Goal: Task Accomplishment & Management: Complete application form

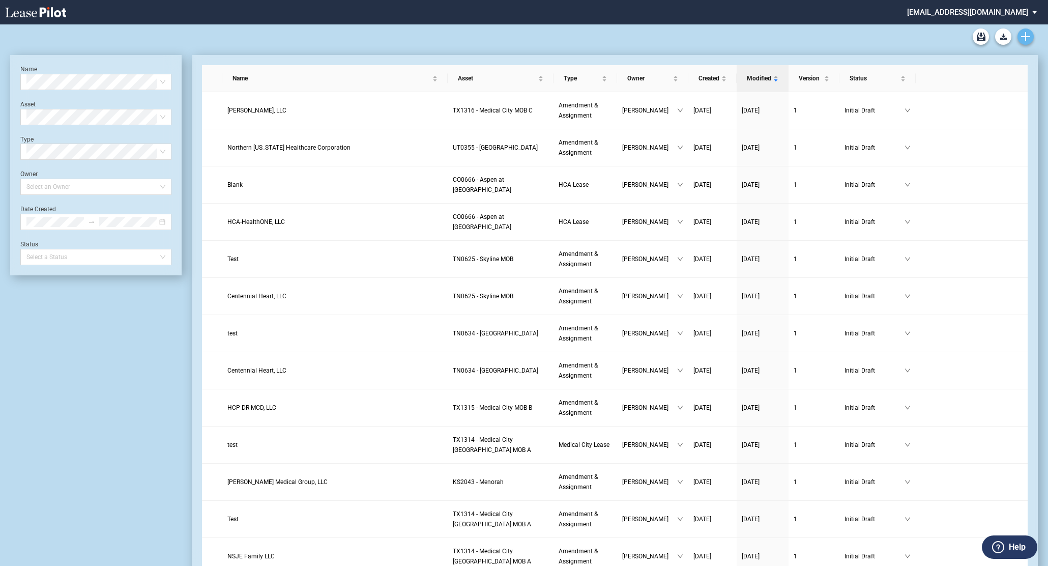
click at [1028, 37] on use "Create new document" at bounding box center [1025, 36] width 9 height 9
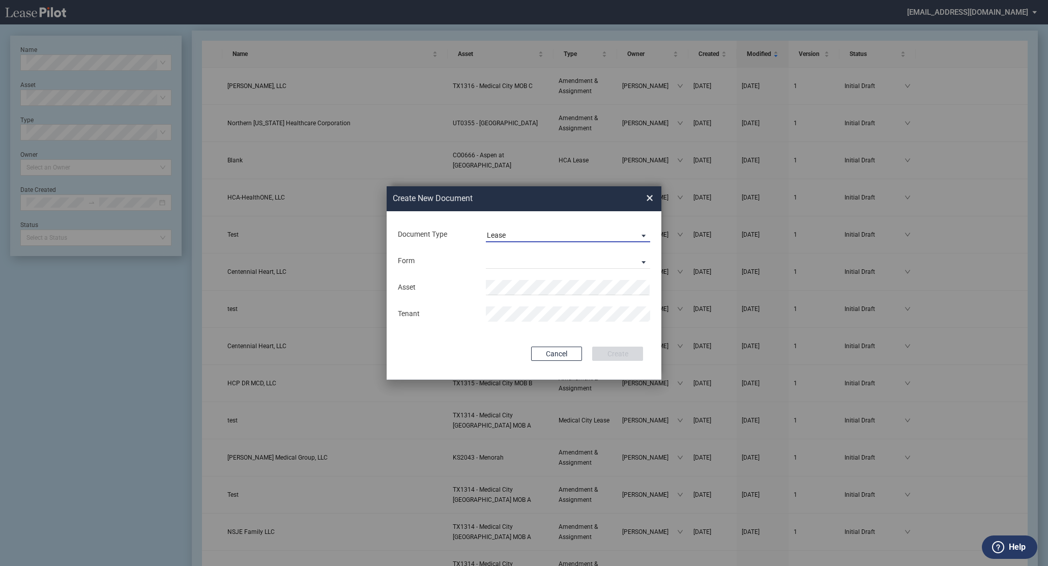
click at [504, 233] on div "Lease" at bounding box center [496, 235] width 19 height 8
click at [501, 254] on div "Amendment" at bounding box center [509, 259] width 44 height 11
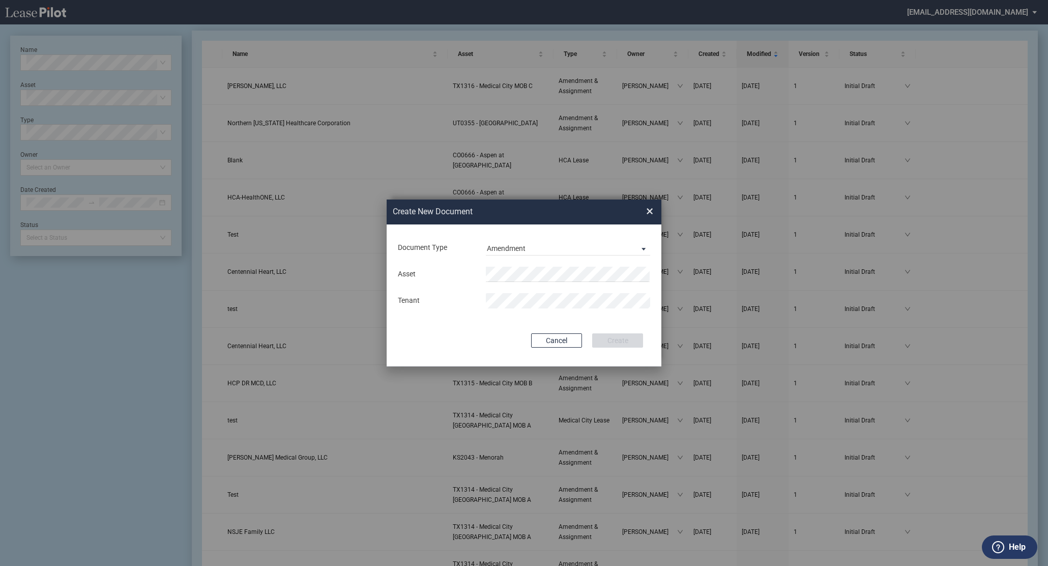
click at [499, 264] on div "Asset Tenant" at bounding box center [524, 287] width 254 height 53
click at [568, 297] on span "UT 0566 - St. [PERSON_NAME]'s Central MOB" at bounding box center [562, 294] width 139 height 8
click at [606, 341] on button "Create" at bounding box center [617, 340] width 51 height 14
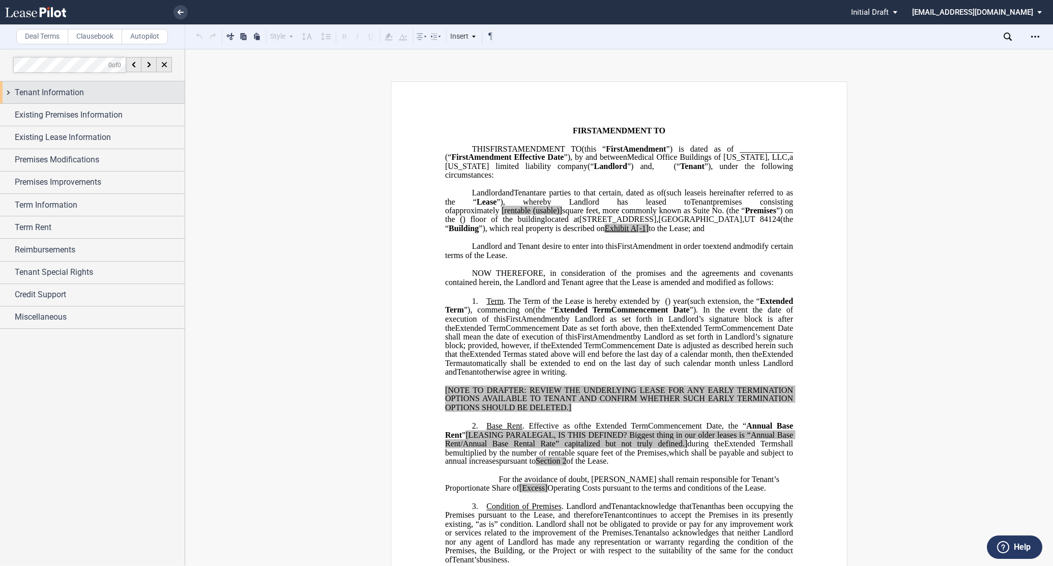
click at [6, 89] on div "Tenant Information" at bounding box center [92, 92] width 185 height 22
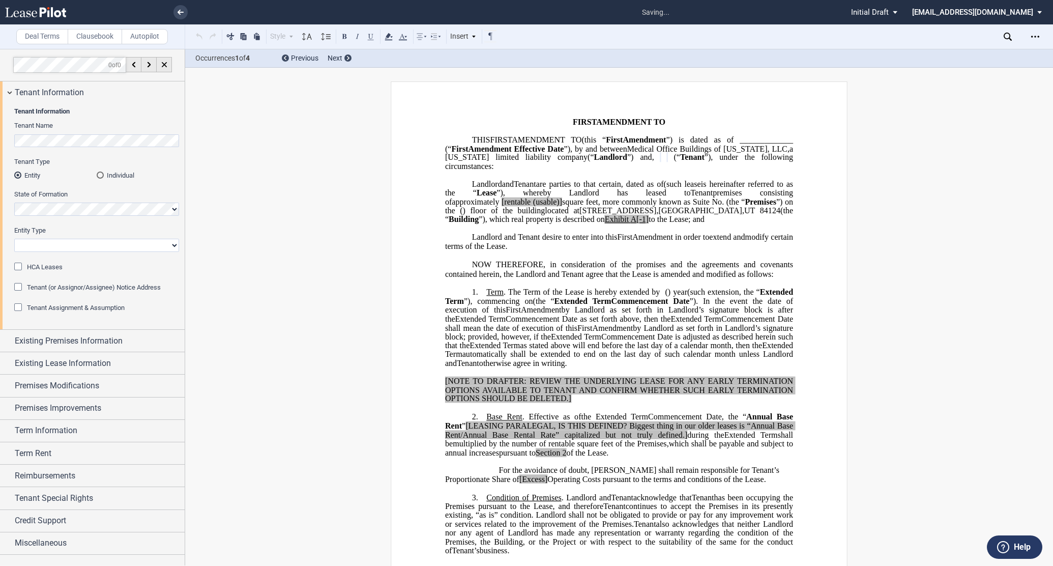
click at [57, 239] on select "Corporation Limited Liability Company General Partnership Limited Partnership O…" at bounding box center [96, 245] width 165 height 13
select select "limited liability company"
click at [14, 239] on select "Corporation Limited Liability Company General Partnership Limited Partnership O…" at bounding box center [96, 245] width 165 height 13
click at [18, 267] on div "HCA Leases" at bounding box center [19, 267] width 10 height 10
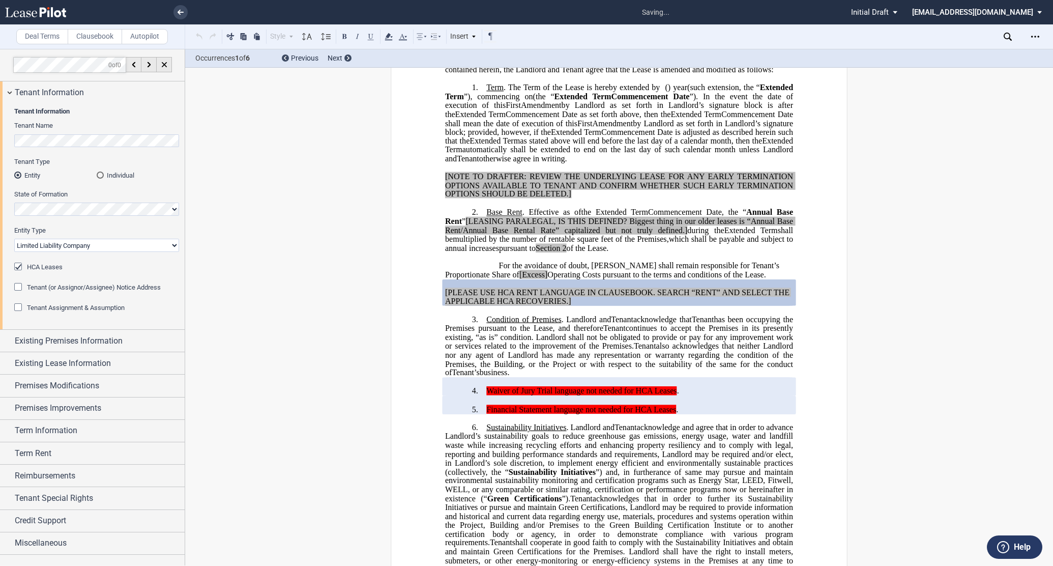
scroll to position [240, 0]
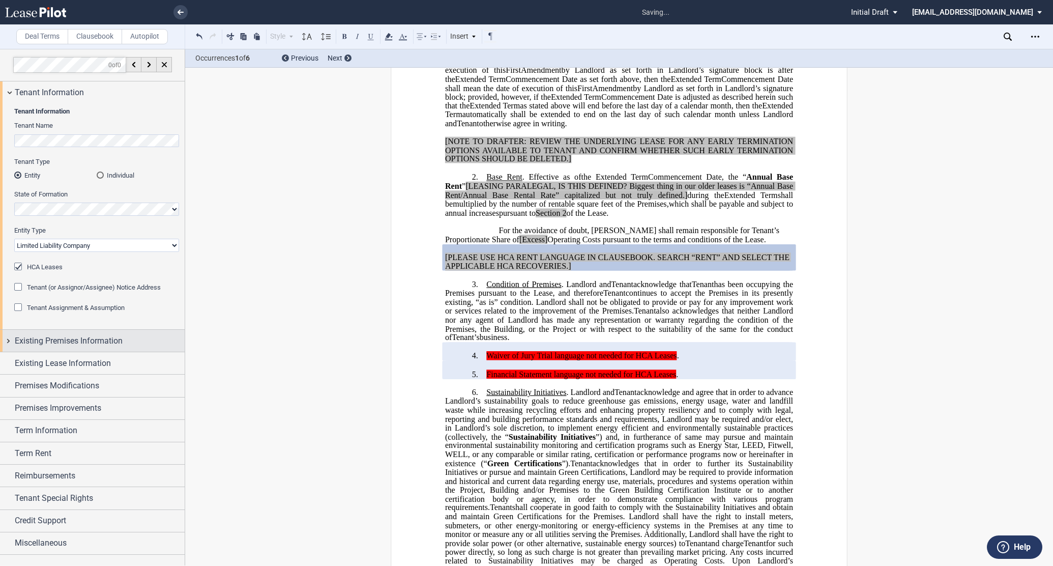
click at [9, 336] on div "Existing Premises Information" at bounding box center [92, 341] width 185 height 22
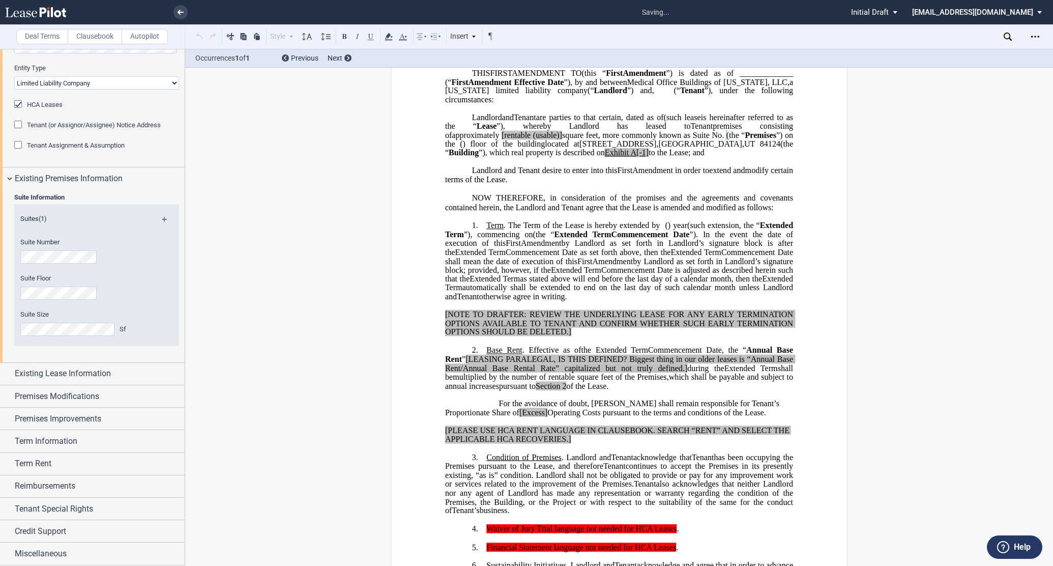
scroll to position [0, 0]
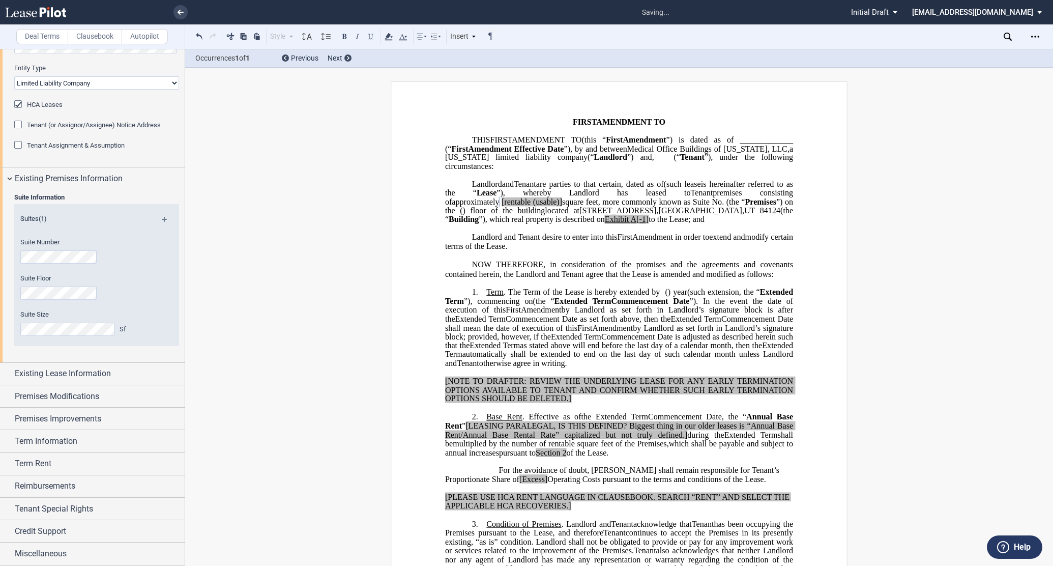
click at [502, 206] on span at bounding box center [500, 201] width 3 height 9
click at [570, 224] on span "to the Lease; and" at bounding box center [598, 219] width 56 height 9
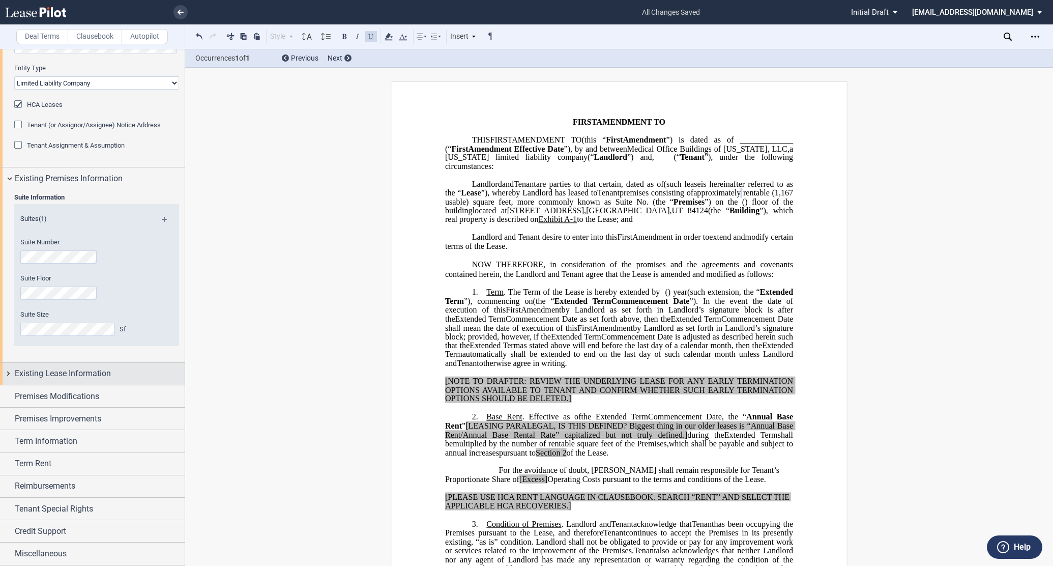
click at [10, 369] on div "Existing Lease Information" at bounding box center [92, 374] width 185 height 22
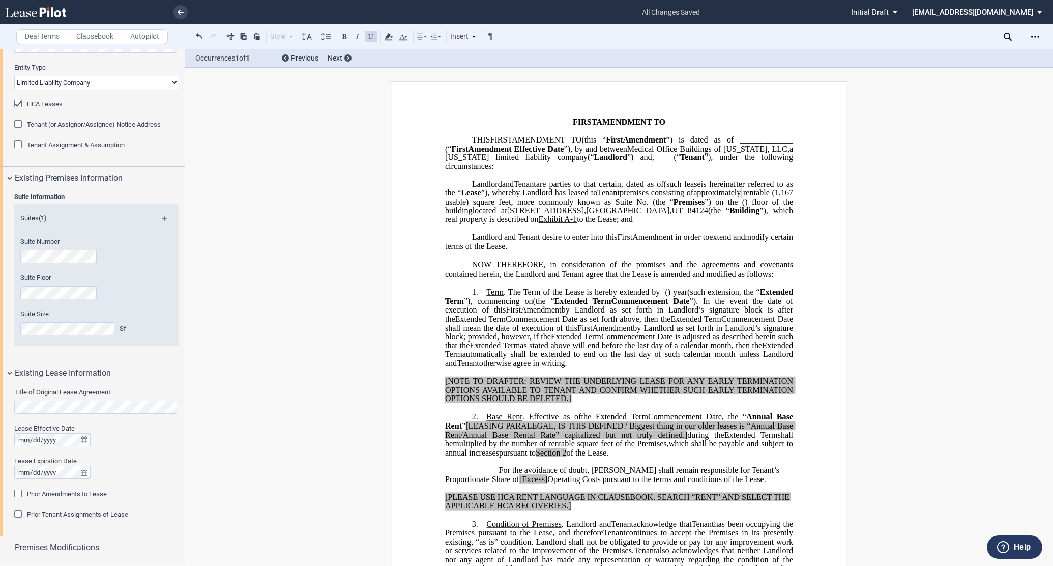
click at [0, 389] on html ".bocls-1{fill:#26354a;fill-rule:evenodd} Loading... × all changes saved Pending…" at bounding box center [526, 283] width 1053 height 566
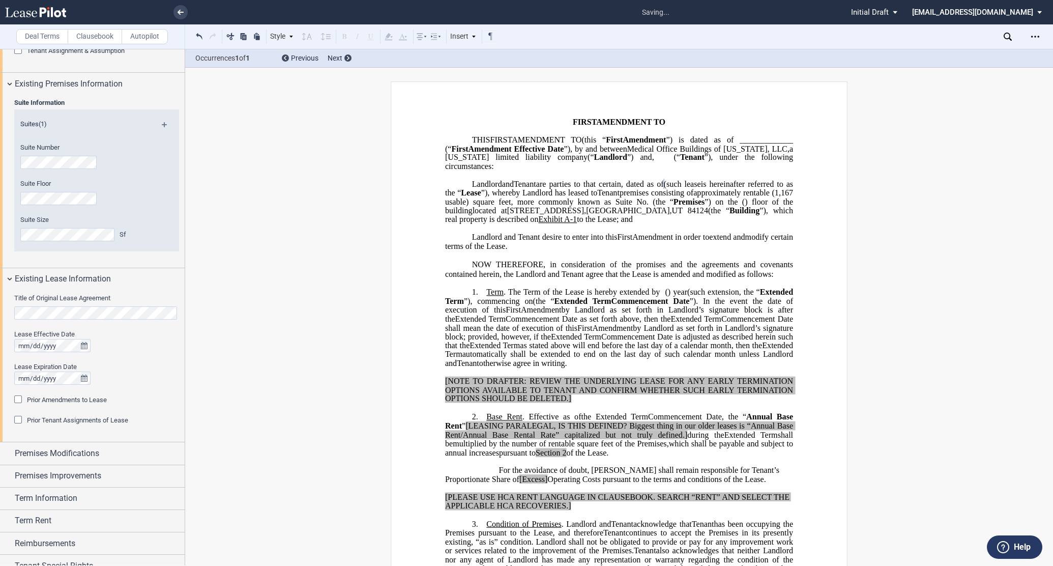
scroll to position [314, 0]
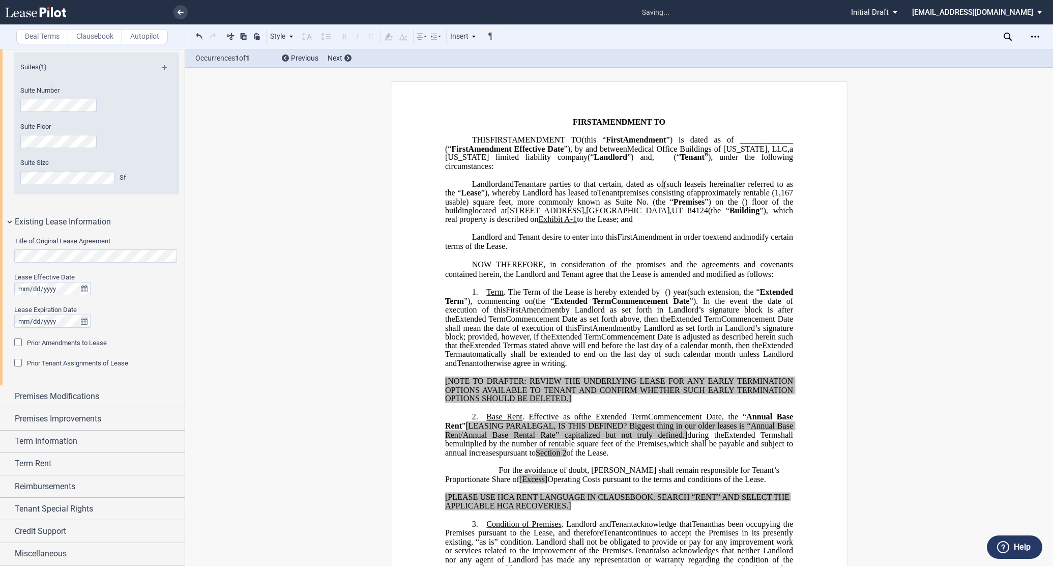
click at [21, 342] on div "Prior Amendments to Lease" at bounding box center [19, 343] width 10 height 10
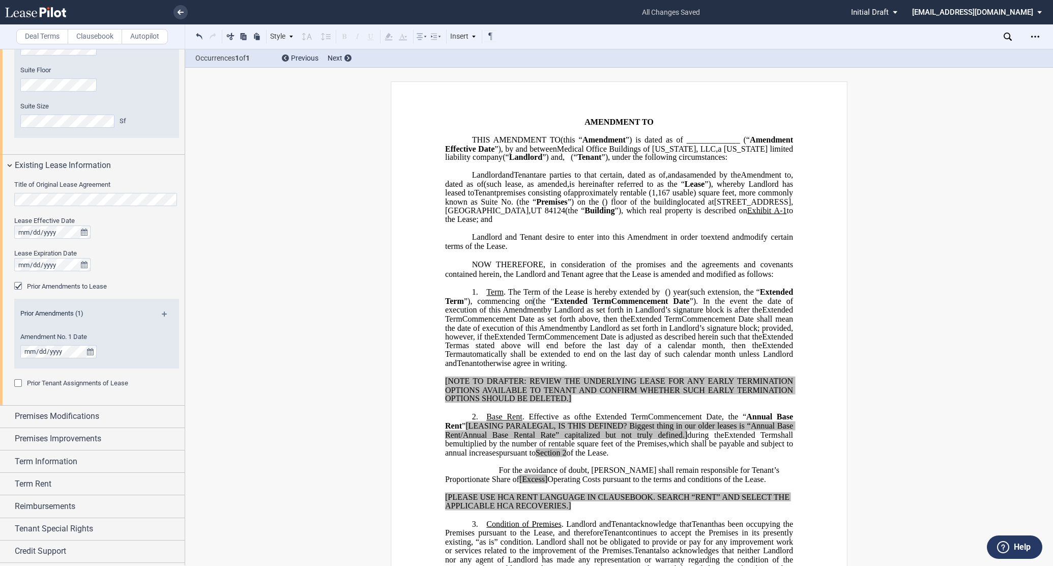
scroll to position [391, 0]
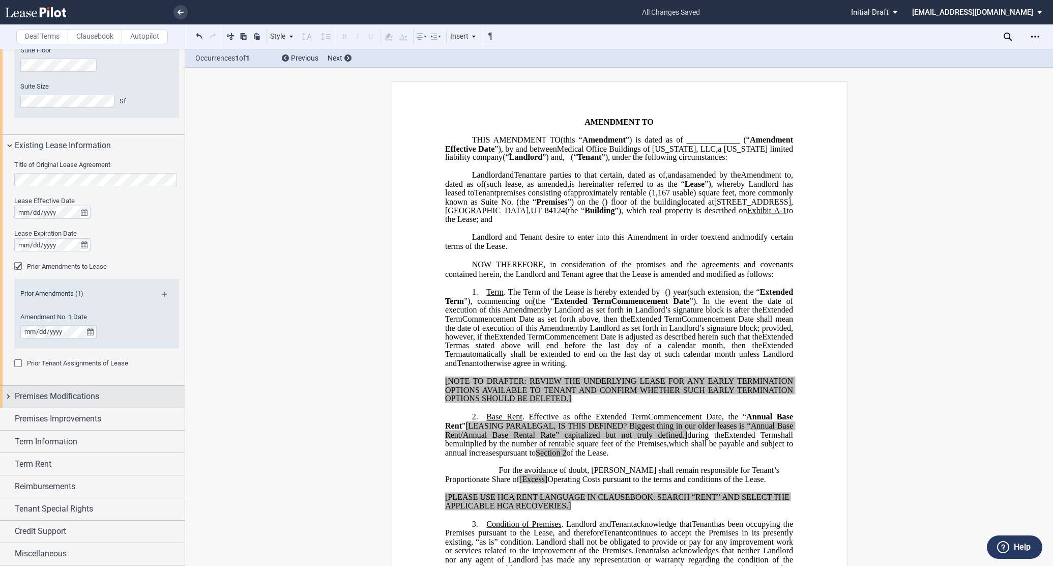
click at [7, 399] on div "Premises Modifications" at bounding box center [92, 397] width 185 height 22
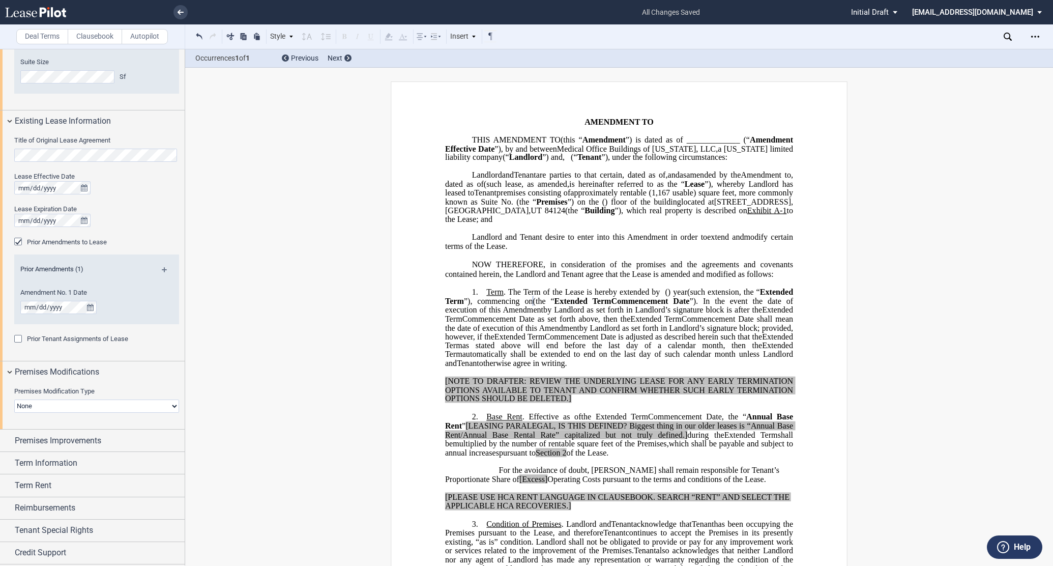
scroll to position [436, 0]
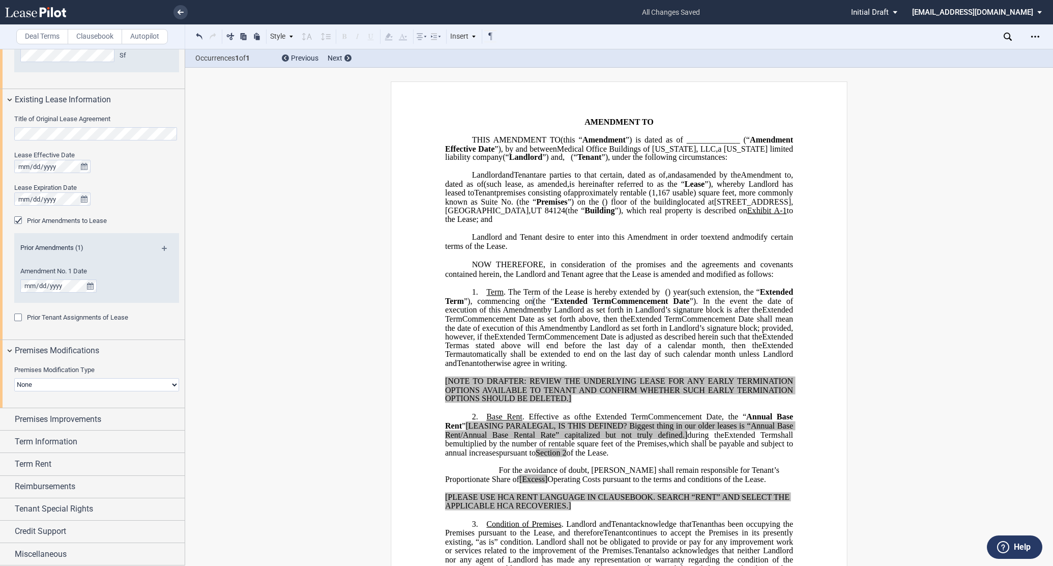
click at [47, 384] on select "None Expansion Relocation" at bounding box center [96, 384] width 165 height 13
click at [2, 414] on div "Premises Improvements" at bounding box center [92, 419] width 185 height 22
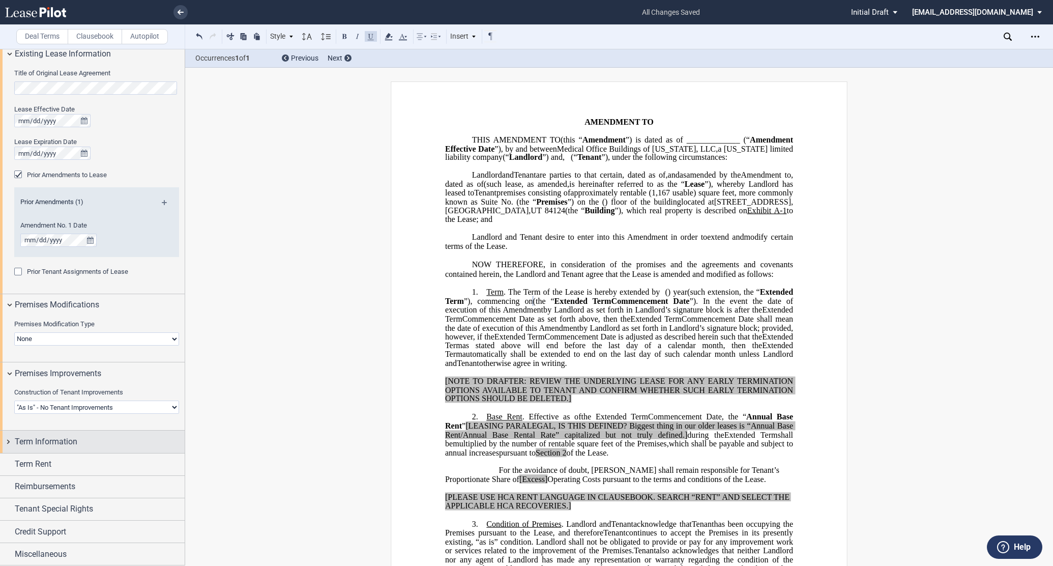
click at [11, 436] on div "Term Information" at bounding box center [92, 441] width 185 height 22
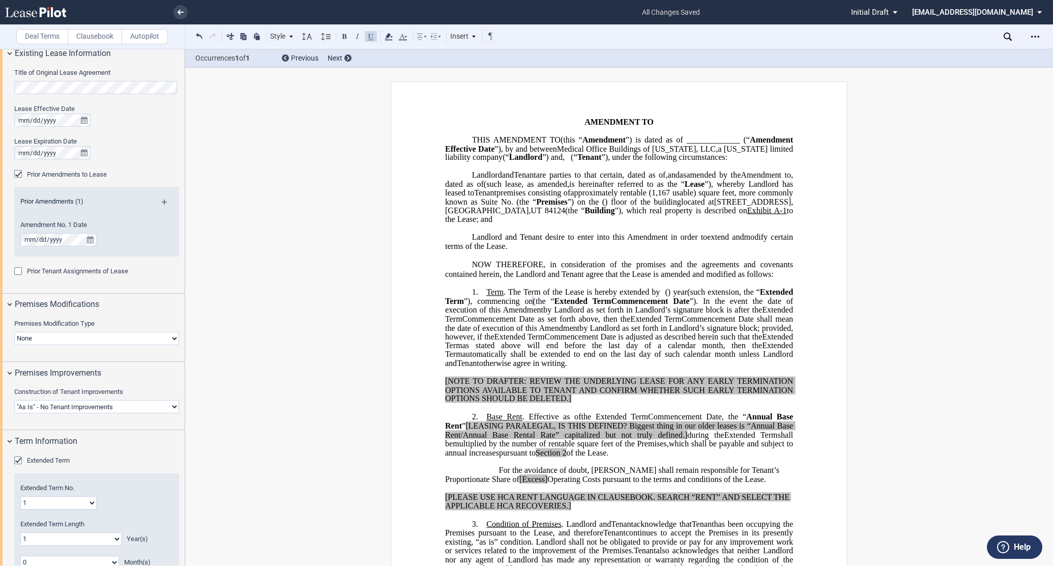
scroll to position [652, 0]
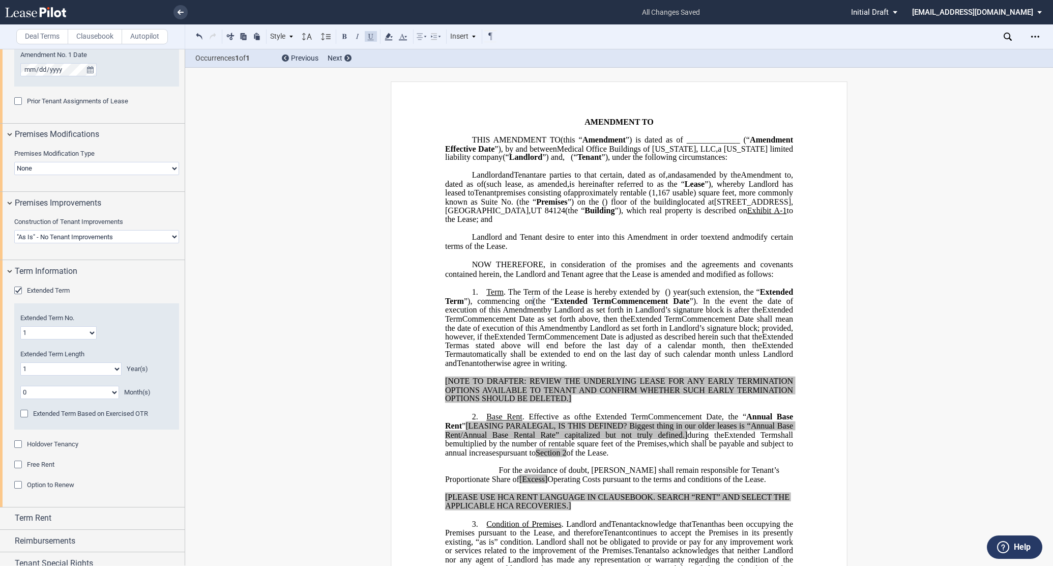
click at [50, 365] on select "0 1 2 3 4 5 6 7 8 9 10 11 12 13 14 15 16 17 18 19 20" at bounding box center [70, 368] width 101 height 13
select select "number:5"
click at [20, 363] on select "0 1 2 3 4 5 6 7 8 9 10 11 12 13 14 15 16 17 18 19 20" at bounding box center [70, 368] width 101 height 13
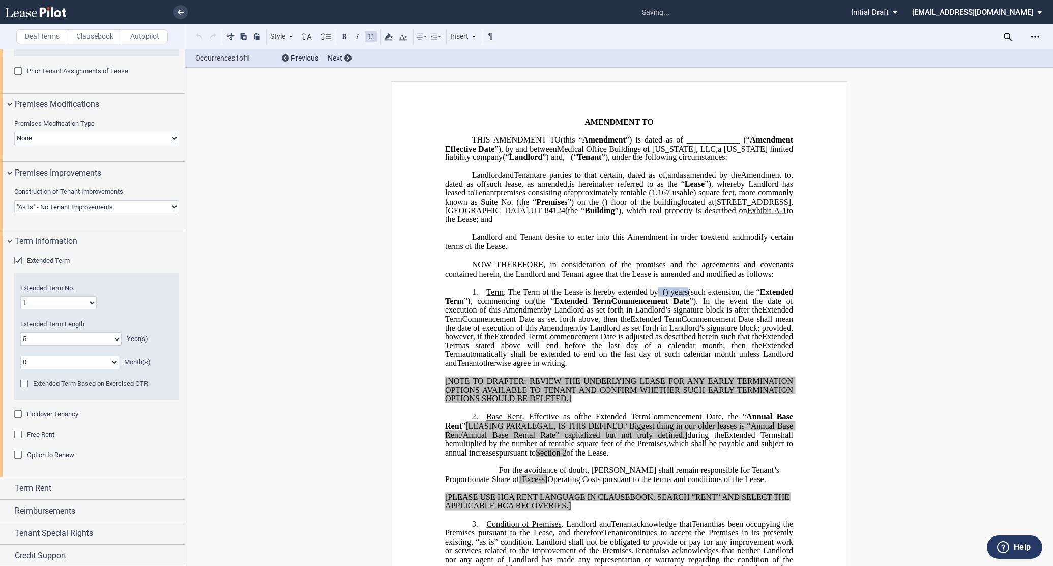
scroll to position [707, 0]
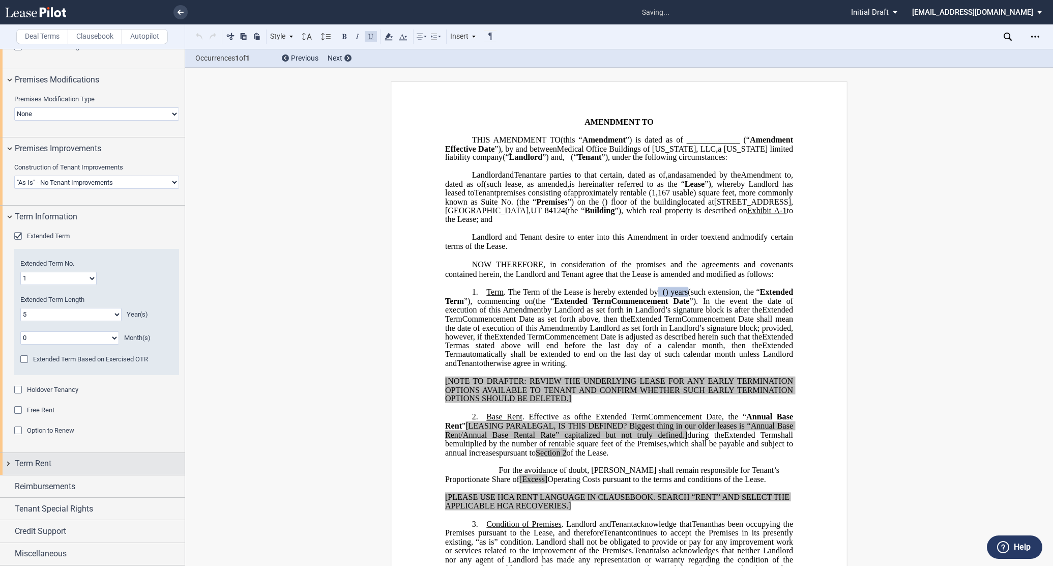
click at [7, 464] on div "Term Rent" at bounding box center [92, 464] width 185 height 22
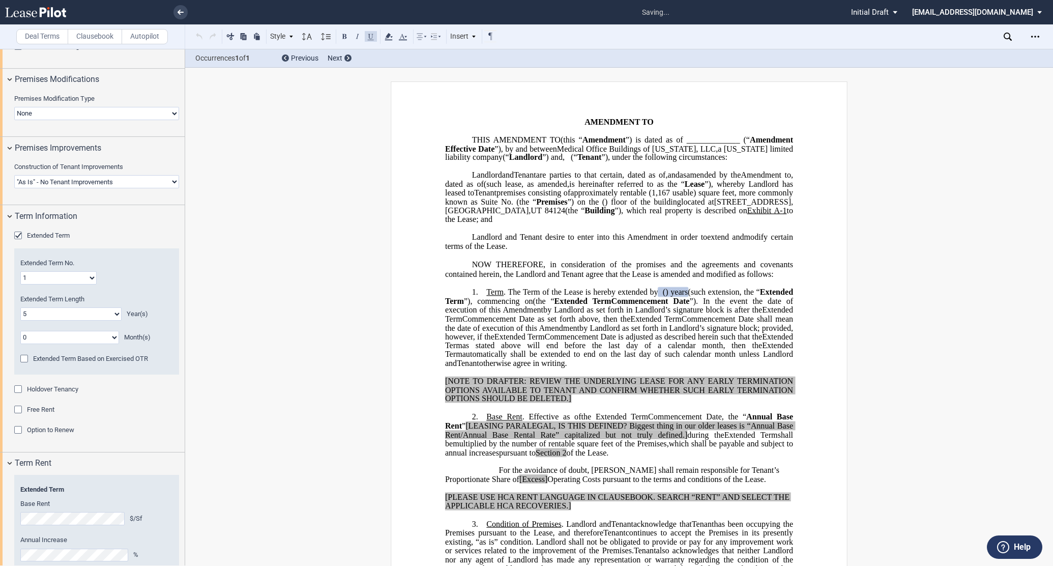
scroll to position [820, 0]
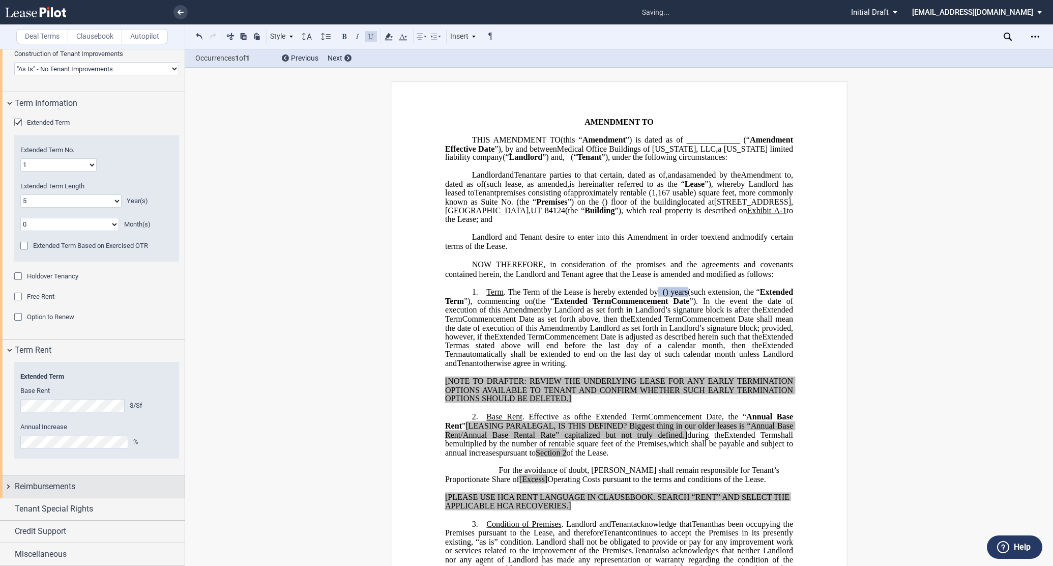
click at [8, 484] on div "Reimbursements" at bounding box center [92, 486] width 185 height 22
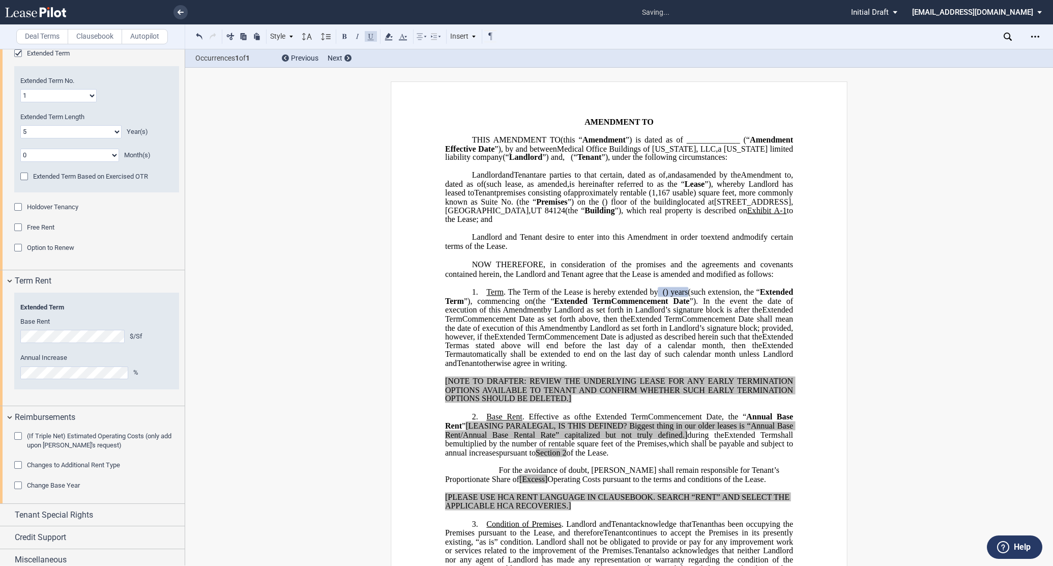
scroll to position [899, 0]
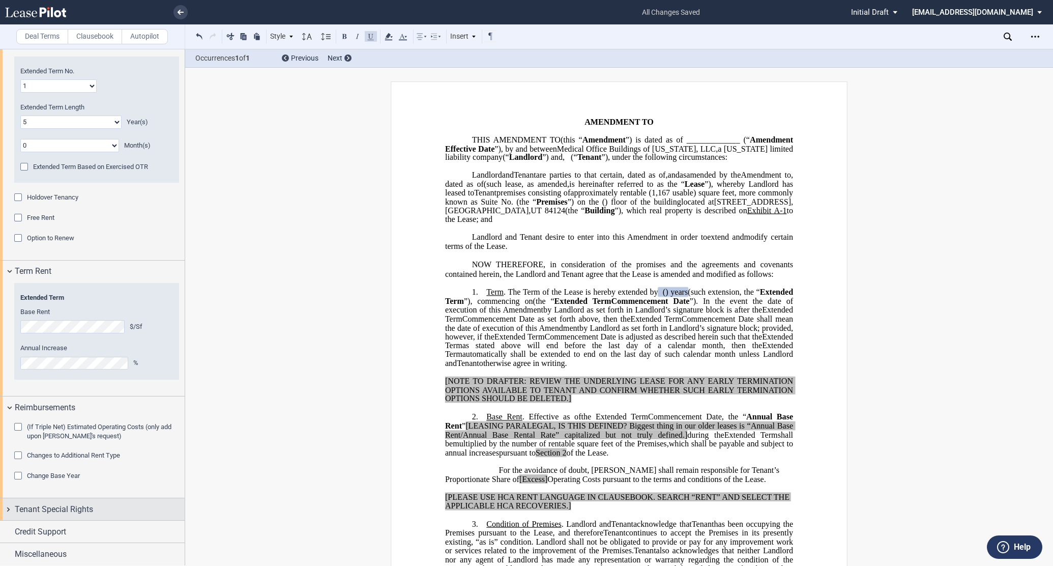
click at [7, 507] on div "Tenant Special Rights" at bounding box center [92, 509] width 185 height 22
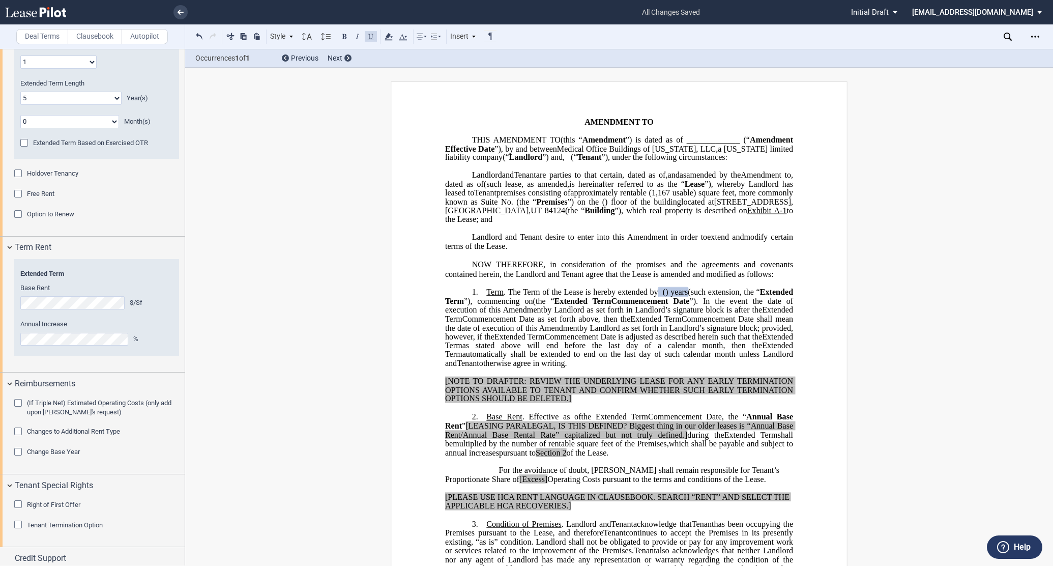
scroll to position [950, 0]
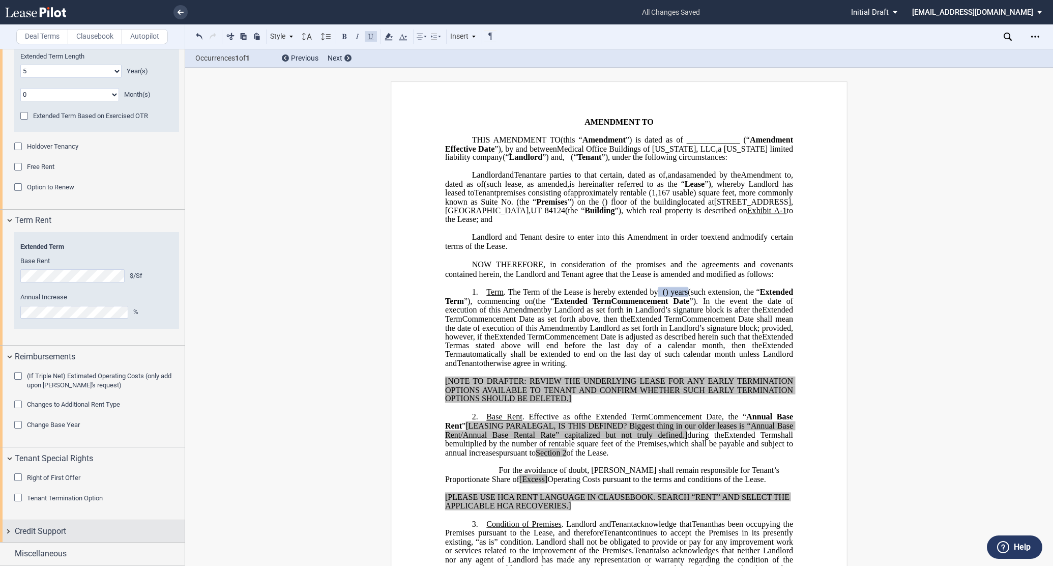
click at [8, 527] on div "Credit Support" at bounding box center [92, 531] width 185 height 22
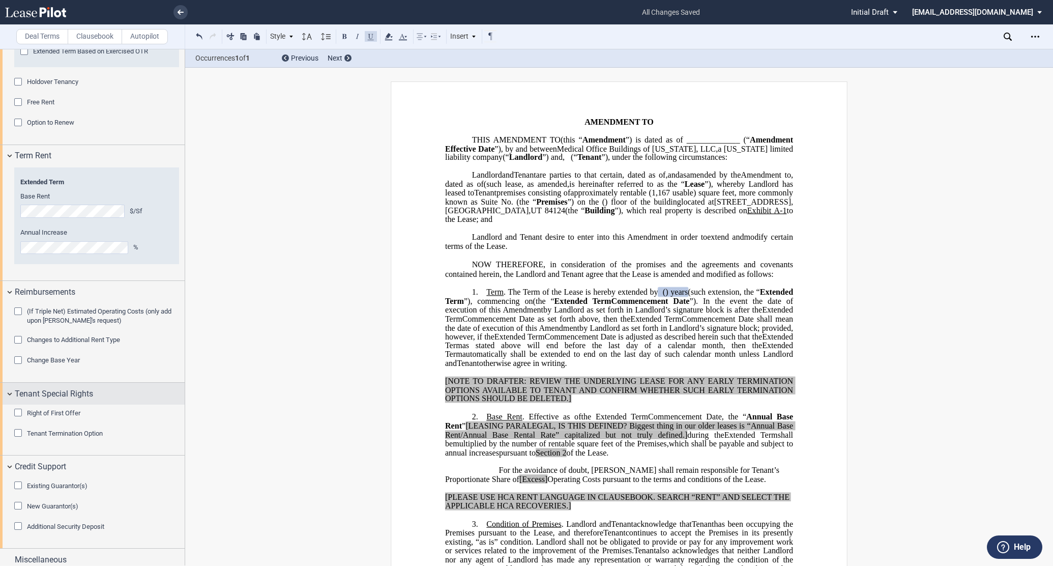
scroll to position [1020, 0]
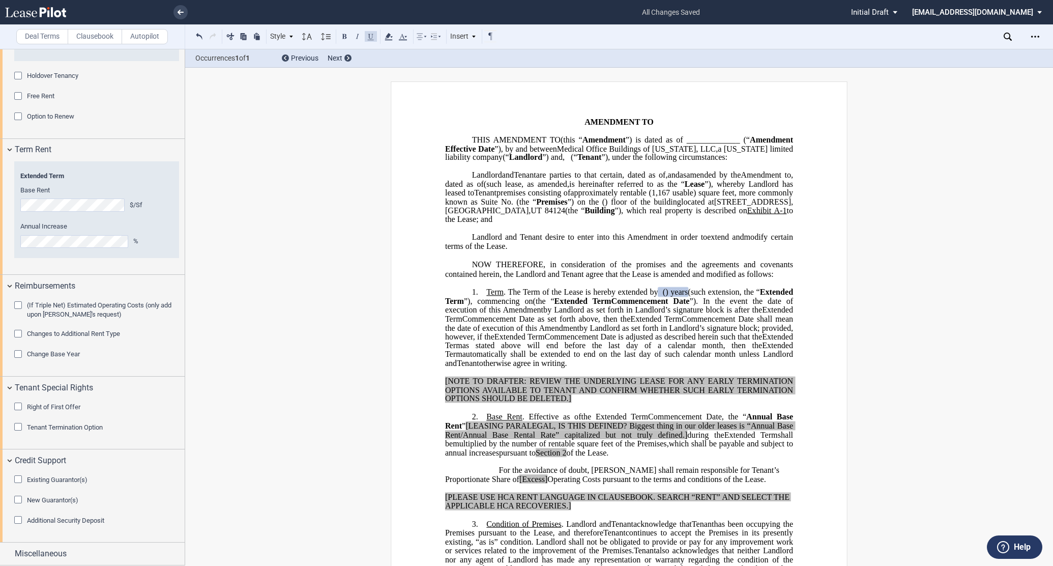
click at [7, 554] on div "Miscellaneous" at bounding box center [92, 553] width 185 height 22
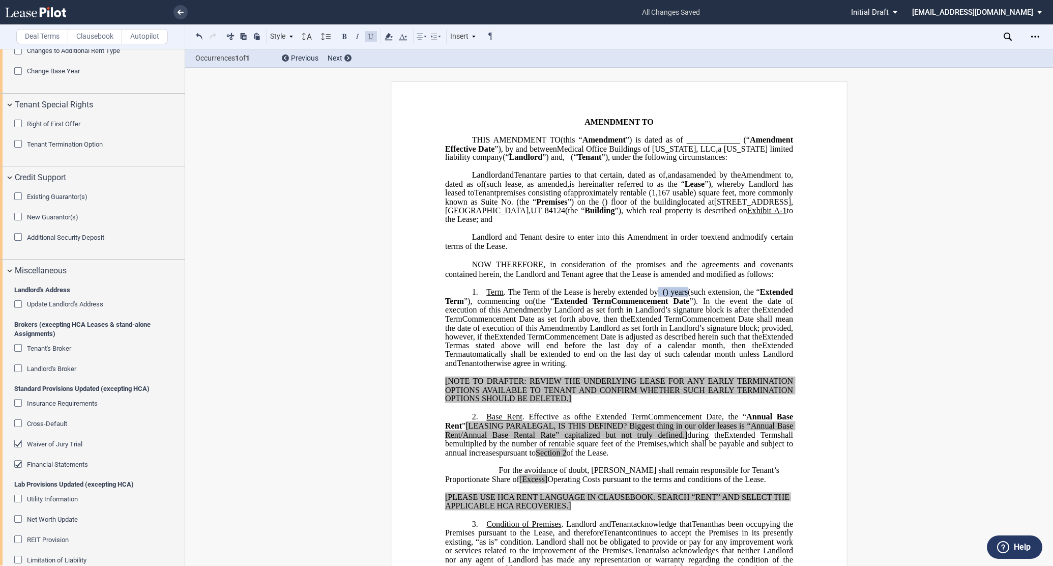
scroll to position [1416, 0]
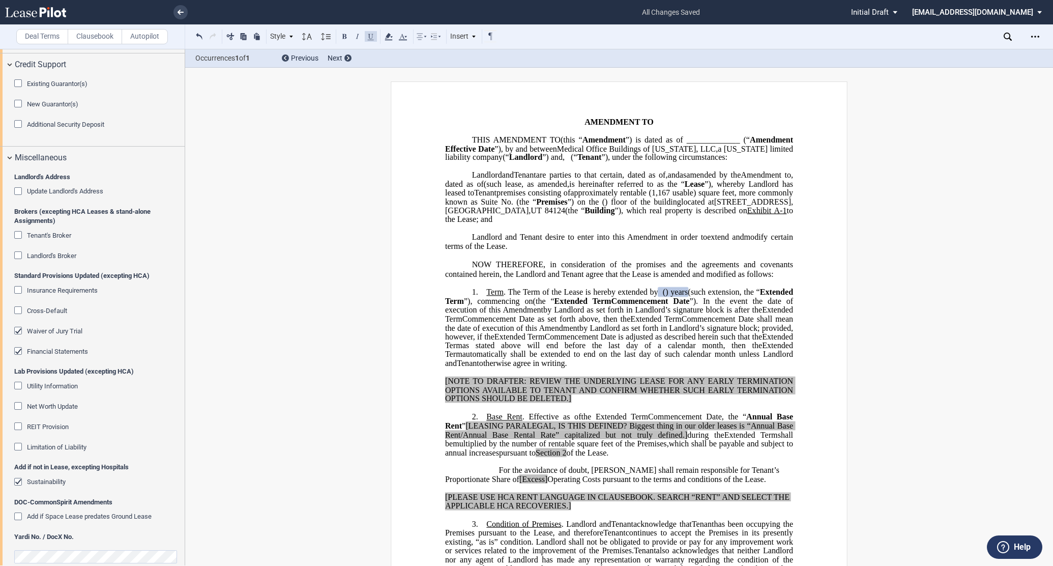
click at [19, 332] on div "Waiver of Jury Trial" at bounding box center [19, 332] width 10 height 10
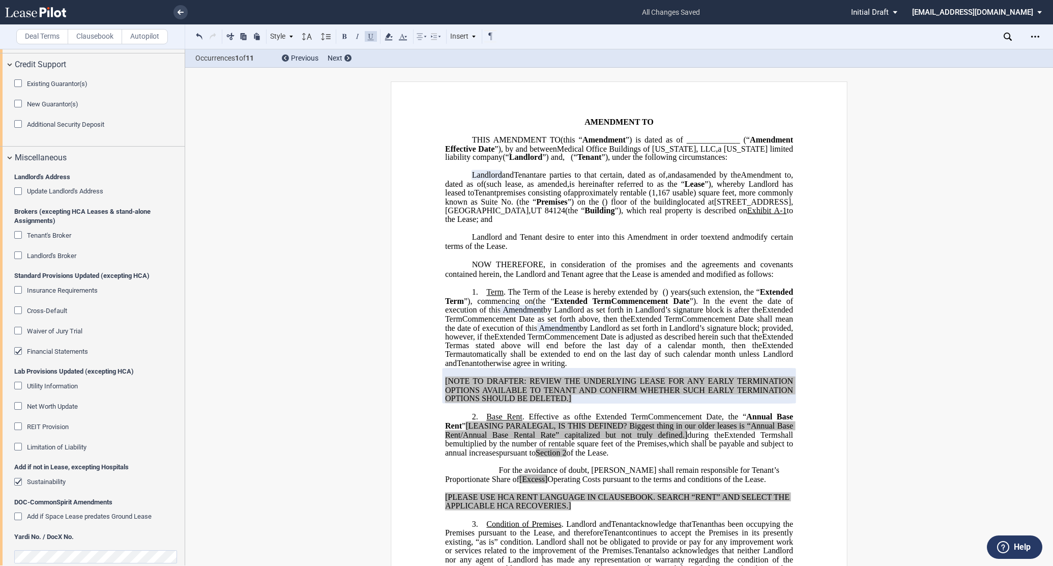
click at [18, 350] on div "Financial Statements" at bounding box center [19, 352] width 10 height 10
click at [23, 484] on div "Sustainability" at bounding box center [19, 483] width 10 height 10
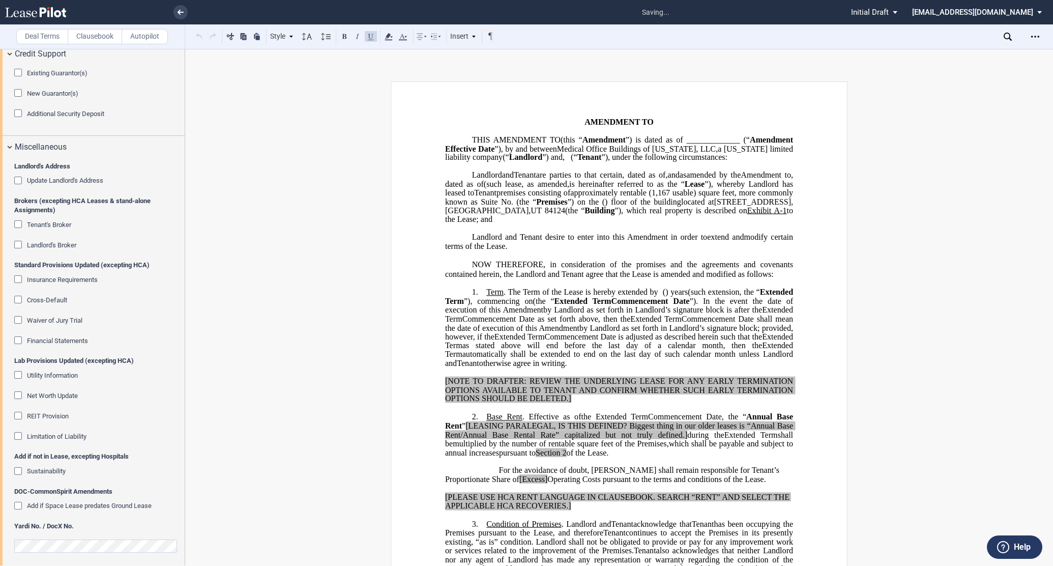
scroll to position [1431, 0]
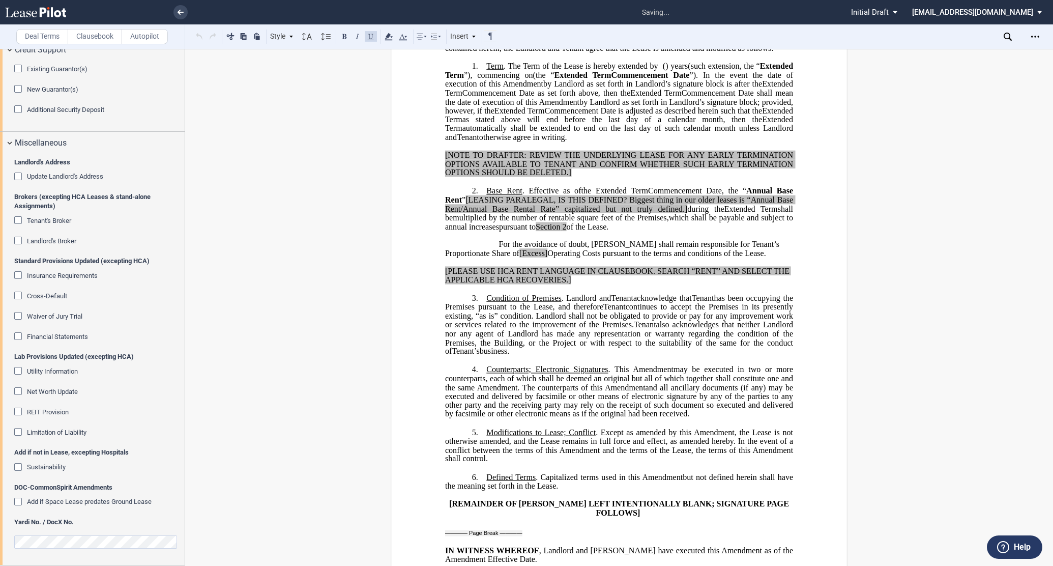
click at [253, 454] on div "﻿ ﻿ FIRST AMENDMENT TO ﻿ ﻿ ASSIGNMENT, ASSUMPTION AND ﻿ ﻿ FIRST AMENDMENT TO ﻿ …" at bounding box center [619, 387] width 868 height 1063
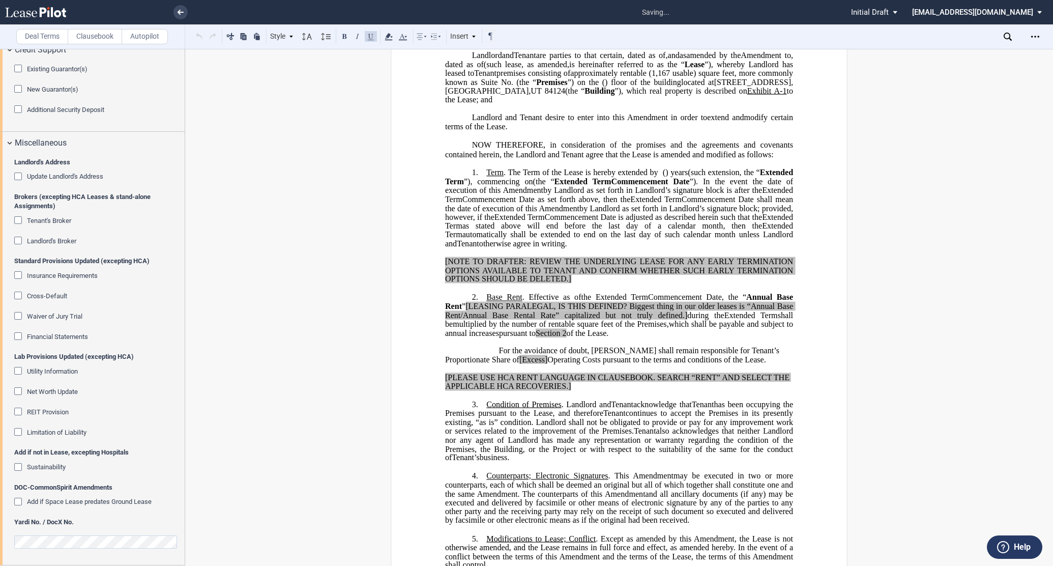
scroll to position [0, 0]
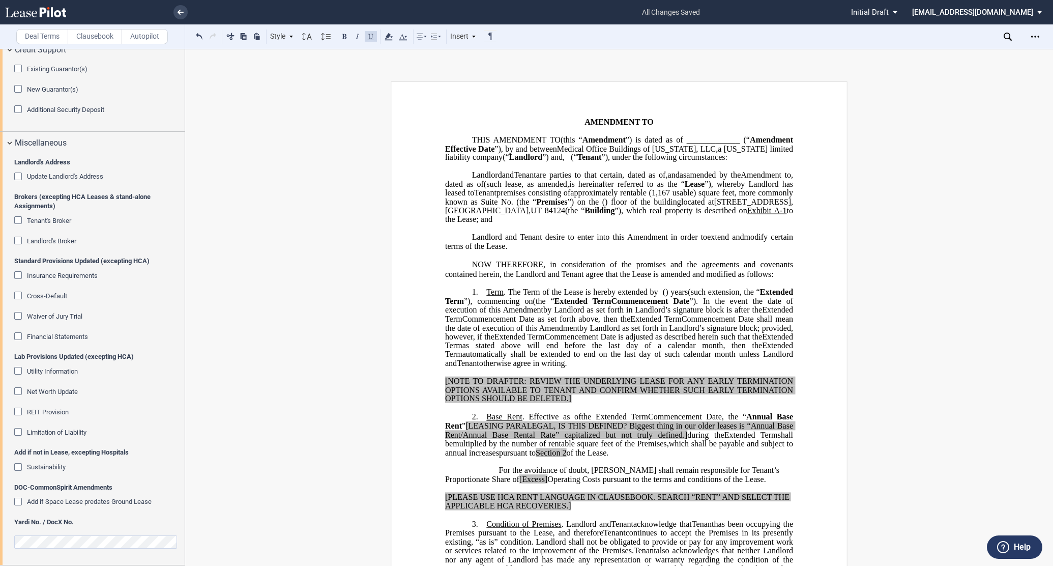
click at [563, 158] on span "”) and" at bounding box center [552, 157] width 20 height 9
drag, startPoint x: 480, startPoint y: 238, endPoint x: 552, endPoint y: 240, distance: 71.7
click at [714, 206] on span "1220 East 3900 South" at bounding box center [752, 201] width 77 height 9
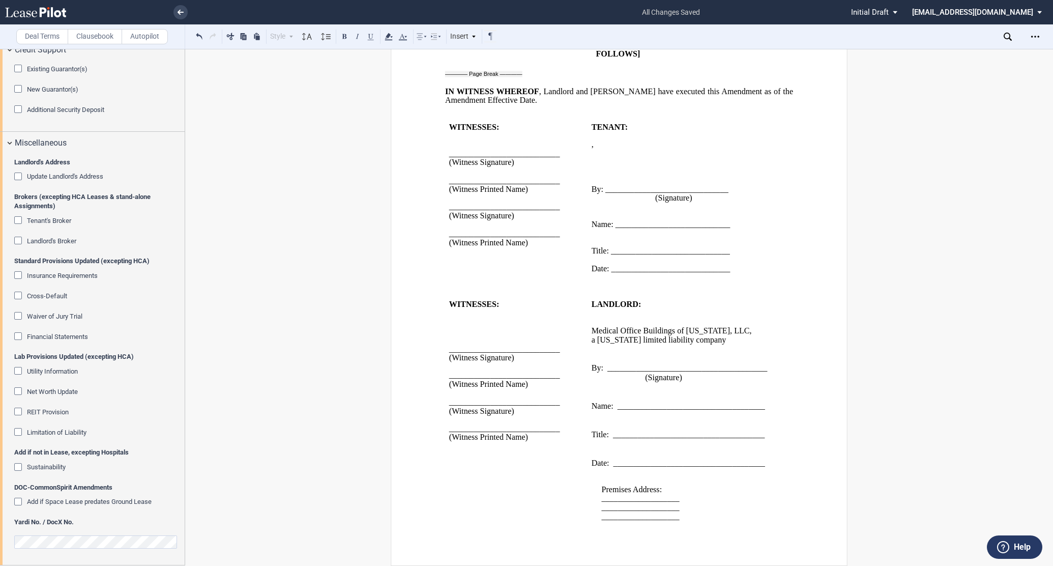
scroll to position [718, 0]
drag, startPoint x: 599, startPoint y: 501, endPoint x: 677, endPoint y: 500, distance: 77.8
click at [677, 500] on span "___________________" at bounding box center [640, 497] width 78 height 9
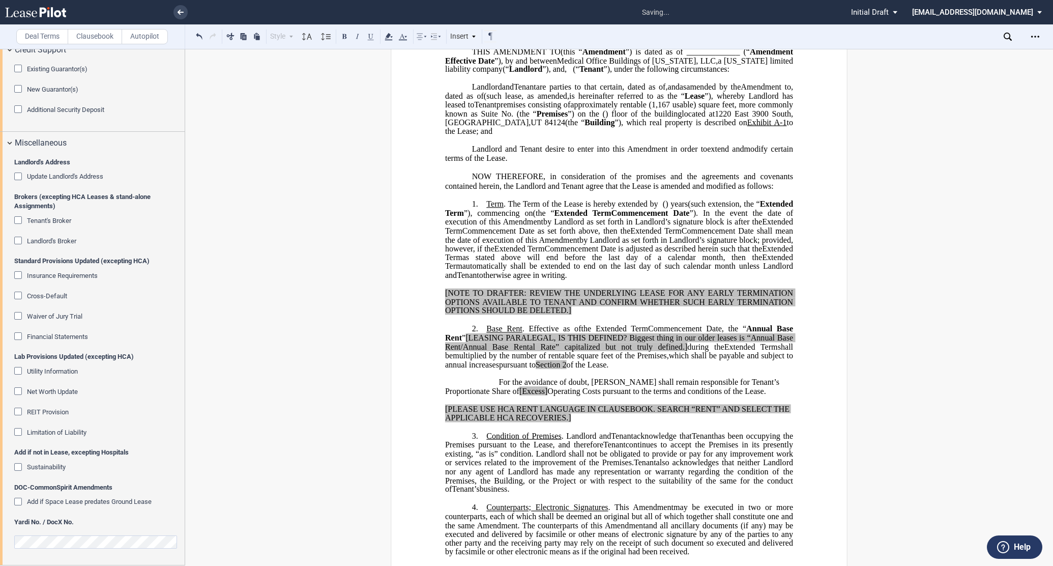
scroll to position [0, 0]
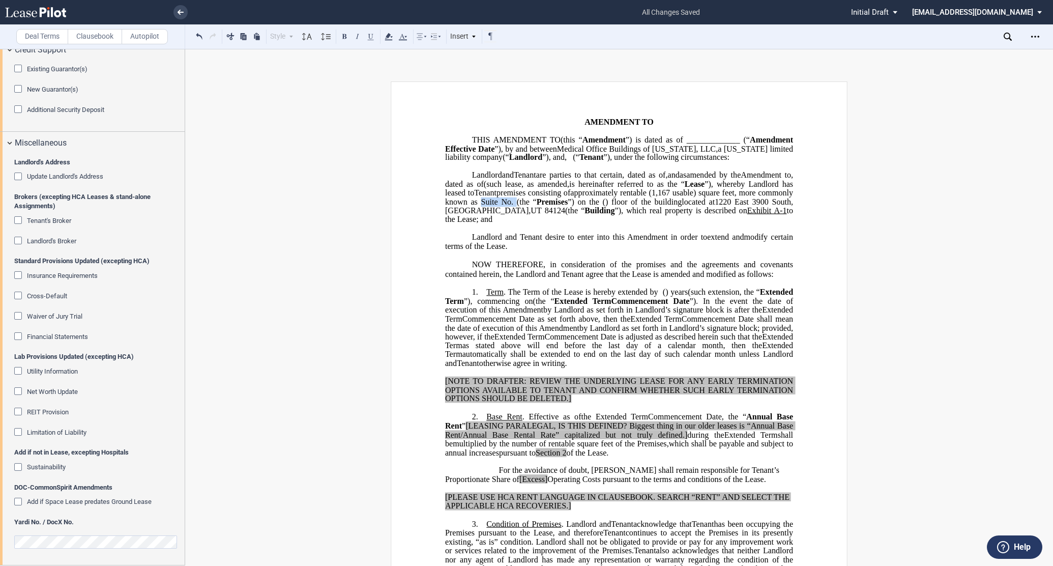
click at [602, 206] on span "approximately ﻿ ﻿ ﻿rentable (1,167 usable) square feet, more commonly known as …" at bounding box center [620, 197] width 350 height 18
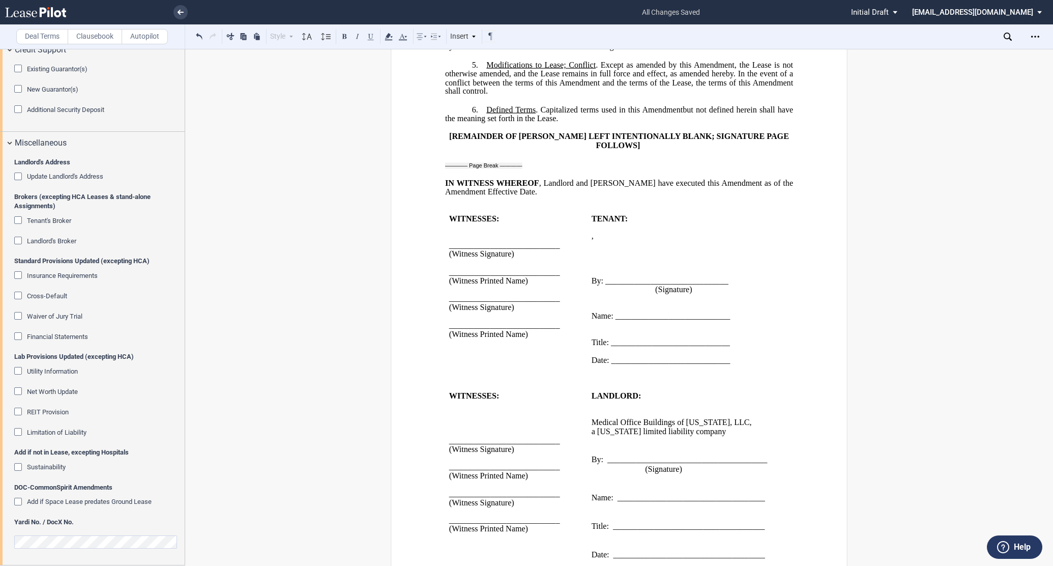
scroll to position [718, 0]
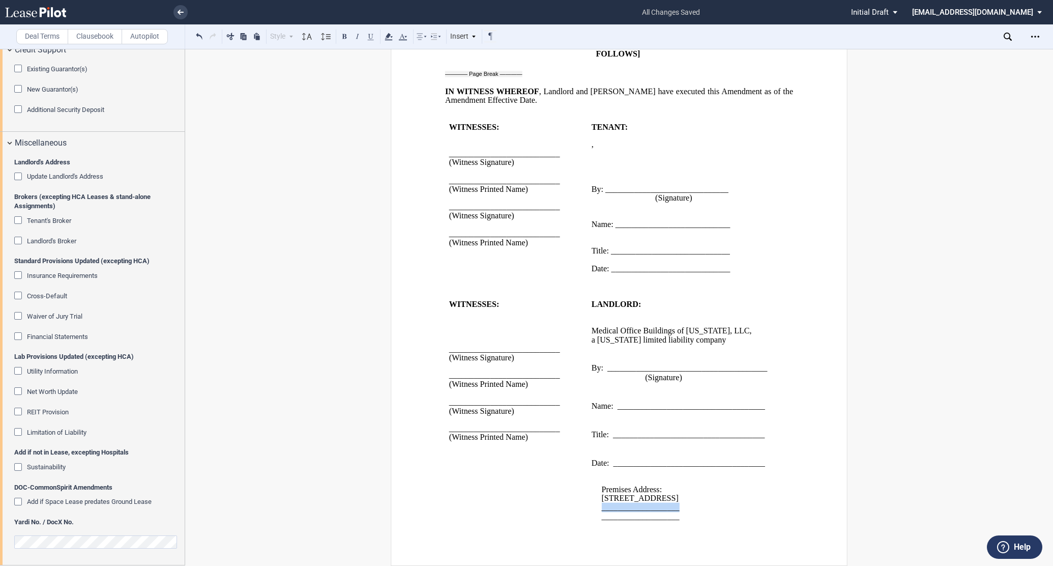
drag, startPoint x: 597, startPoint y: 506, endPoint x: 681, endPoint y: 511, distance: 83.6
click at [681, 511] on div "Premises Address: 1220 East 3900 South ﻿ ___________________ ___________________" at bounding box center [683, 493] width 183 height 53
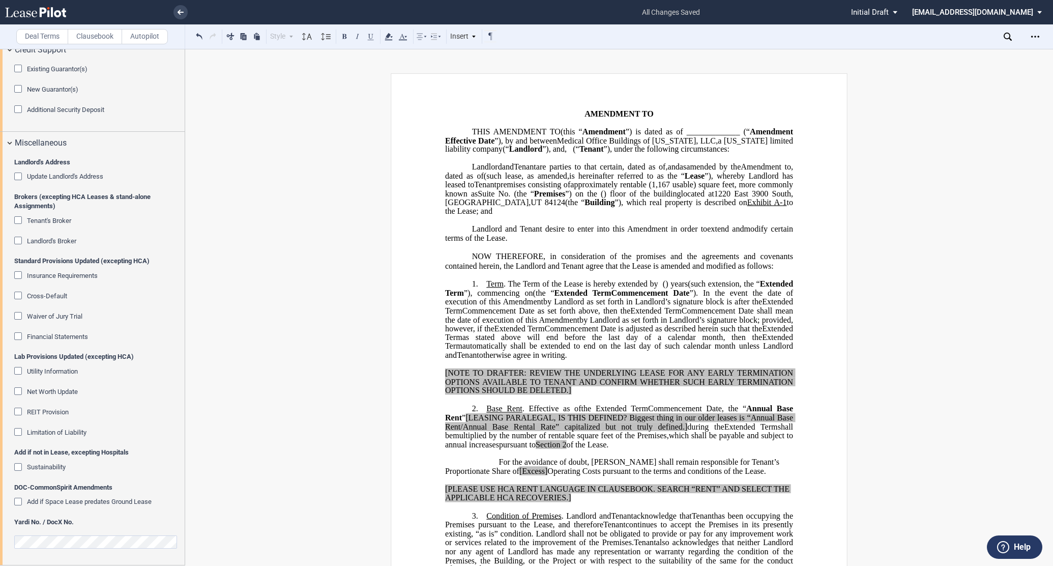
scroll to position [0, 0]
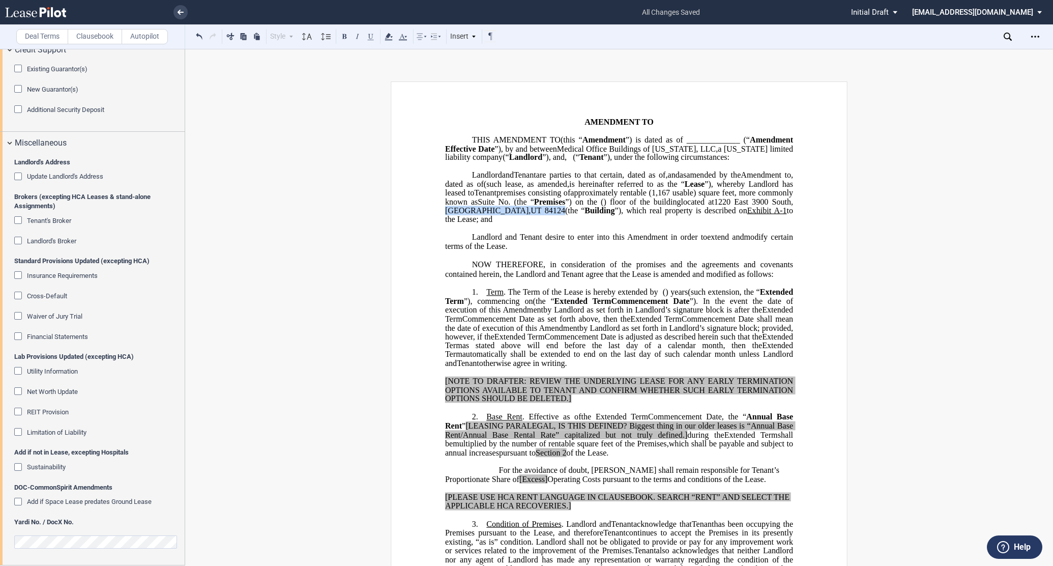
drag, startPoint x: 562, startPoint y: 236, endPoint x: 650, endPoint y: 236, distance: 87.5
click at [650, 223] on span "located at 1220 East 3900 Sout h , Salt Lake City , UT 84124 (the “ Building ”)…" at bounding box center [620, 210] width 350 height 26
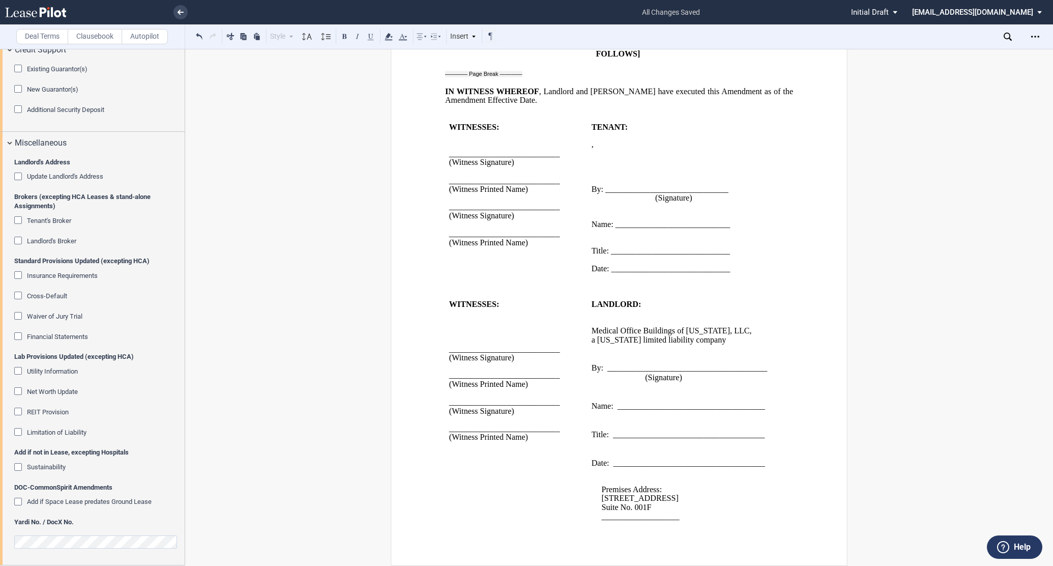
scroll to position [718, 0]
drag, startPoint x: 677, startPoint y: 515, endPoint x: 599, endPoint y: 514, distance: 77.3
click at [601, 514] on p "___________________" at bounding box center [687, 516] width 172 height 9
click at [587, 145] on td "TENANT: ﻿ ﻿ ﻿ , ﻿ ﻿ ﻿ ﻿ ﻿ ﻿ an individual ﻿ ﻿ ﻿ By: ___________________________…" at bounding box center [682, 203] width 191 height 160
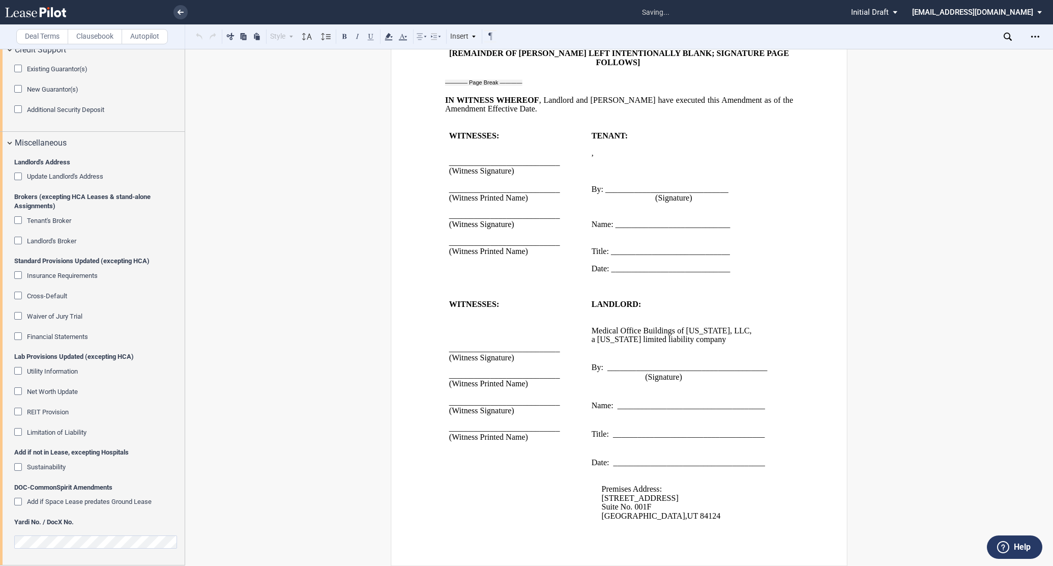
click at [587, 334] on td "LANDLORD: ﻿ ﻿ Medical Office Buildings of Utah, LLC , a Delaware limited liabil…" at bounding box center [682, 414] width 191 height 229
click at [592, 381] on p at bounding box center [683, 386] width 183 height 10
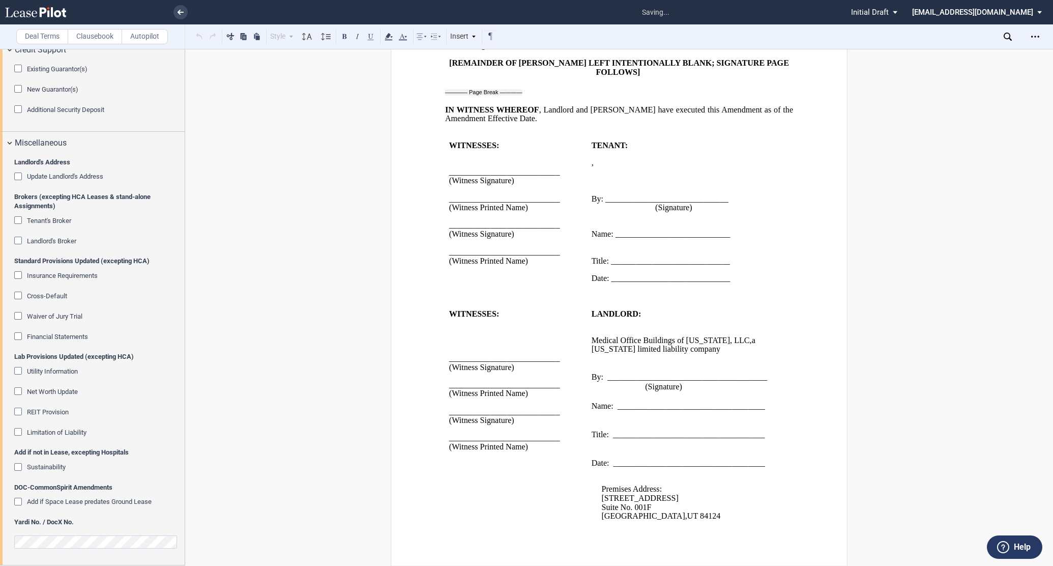
click at [592, 413] on span at bounding box center [593, 414] width 2 height 9
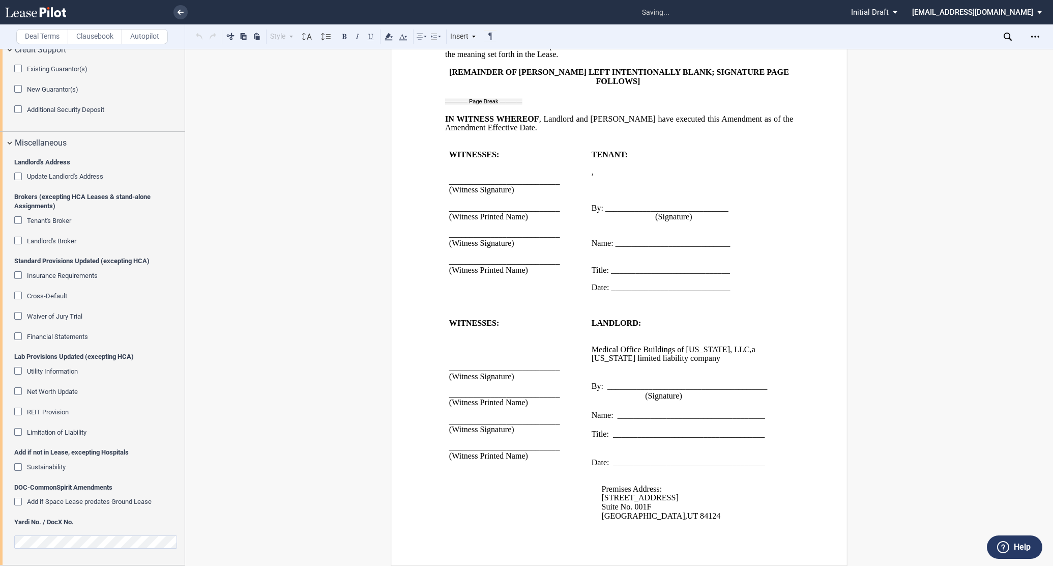
click at [592, 446] on p at bounding box center [683, 443] width 183 height 10
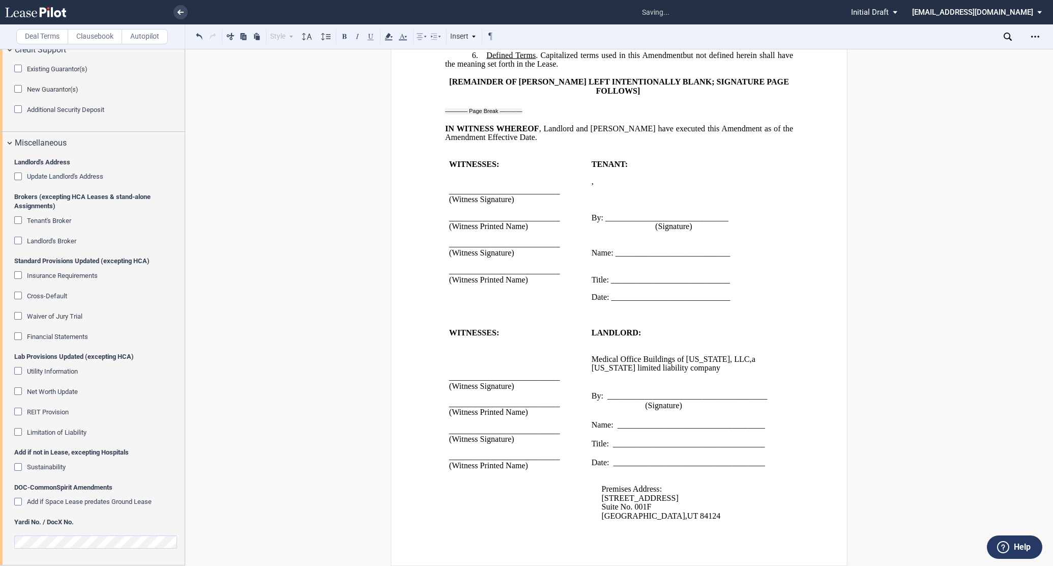
scroll to position [679, 0]
click at [591, 225] on td "TENANT: ﻿ ﻿ ﻿ , ﻿ ﻿ , ﻿ ﻿ ﻿ ﻿ ﻿ ﻿ an individual ﻿ ﻿ ﻿ ﻿ ﻿ ﻿ an individual ﻿ ﻿ ﻿…" at bounding box center [682, 235] width 191 height 151
click at [587, 230] on td "TENANT: ﻿ ﻿ ﻿ , ﻿ ﻿ , ﻿ ﻿ ﻿ ﻿ ﻿ ﻿ an individual ﻿ ﻿ ﻿ ﻿ ﻿ ﻿ an individual ﻿ ﻿ ﻿…" at bounding box center [682, 235] width 191 height 151
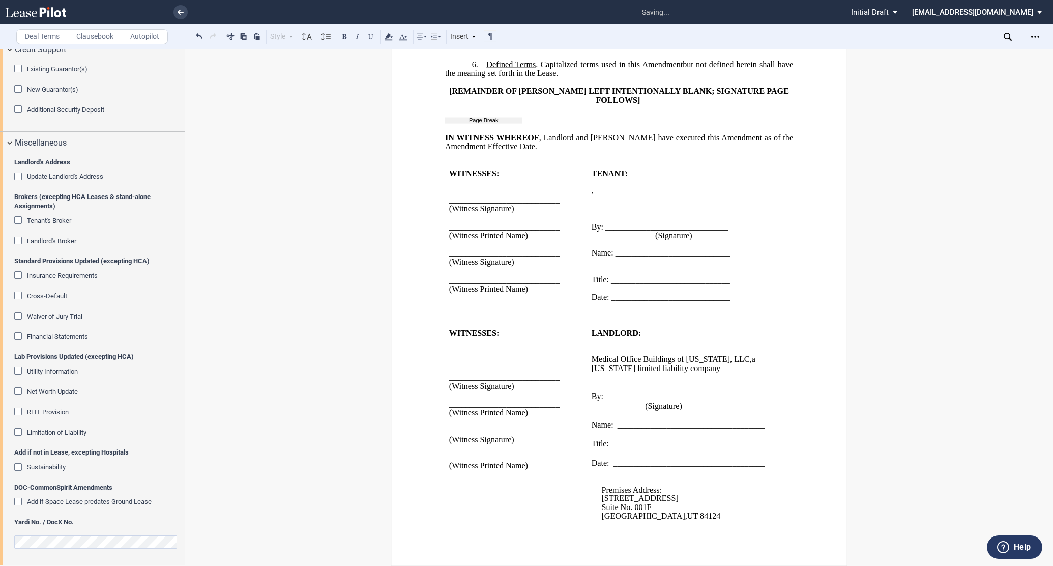
click at [588, 261] on td "TENANT: ﻿ ﻿ ﻿ , ﻿ ﻿ , ﻿ ﻿ ﻿ ﻿ ﻿ ﻿ an individual ﻿ ﻿ ﻿ ﻿ ﻿ ﻿ an individual ﻿ ﻿ ﻿…" at bounding box center [682, 240] width 191 height 142
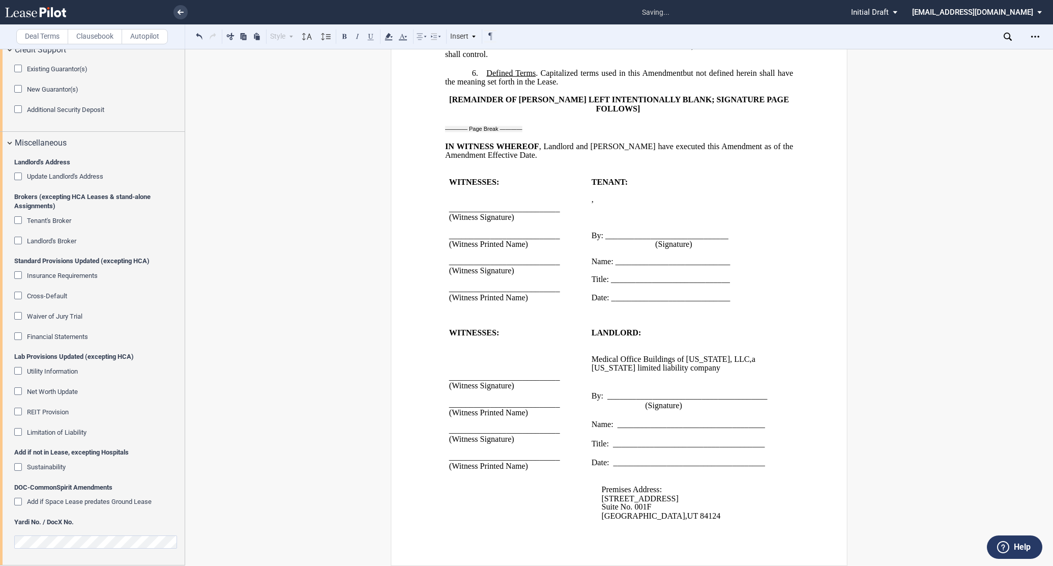
scroll to position [662, 0]
drag, startPoint x: 730, startPoint y: 260, endPoint x: 613, endPoint y: 261, distance: 117.0
click at [613, 261] on p "Name: ____________________________" at bounding box center [683, 261] width 183 height 9
drag, startPoint x: 733, startPoint y: 275, endPoint x: 608, endPoint y: 275, distance: 125.1
click at [608, 275] on p "Title: _____________________________" at bounding box center [683, 279] width 183 height 9
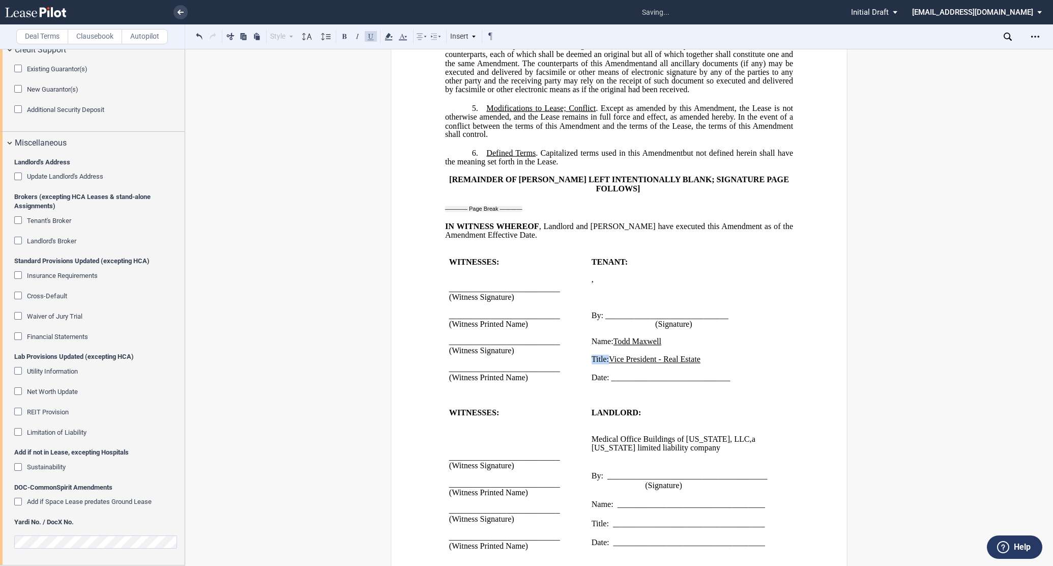
scroll to position [548, 0]
click at [587, 460] on td "LANDLORD: ﻿ ﻿ Medical Office Buildings of Utah, LLC , Medical Office Buildings …" at bounding box center [682, 510] width 191 height 201
click at [587, 448] on td "LANDLORD: ﻿ ﻿ Medical Office Buildings of Utah, LLC , Medical Office Buildings …" at bounding box center [682, 510] width 191 height 201
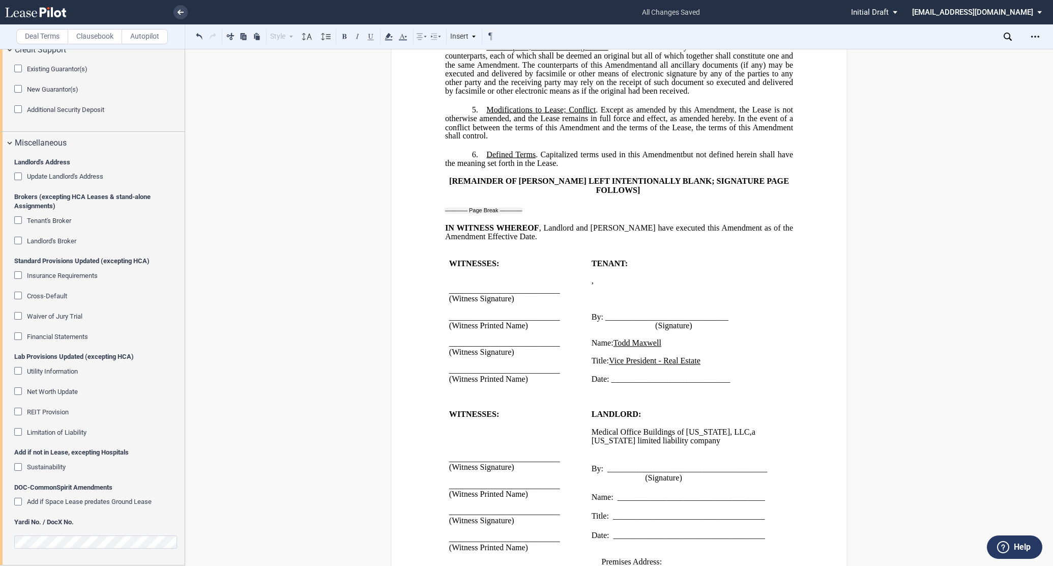
click at [445, 451] on td "WITNESSES: ___________________________ (Witness Signature) ____________________…" at bounding box center [516, 506] width 142 height 192
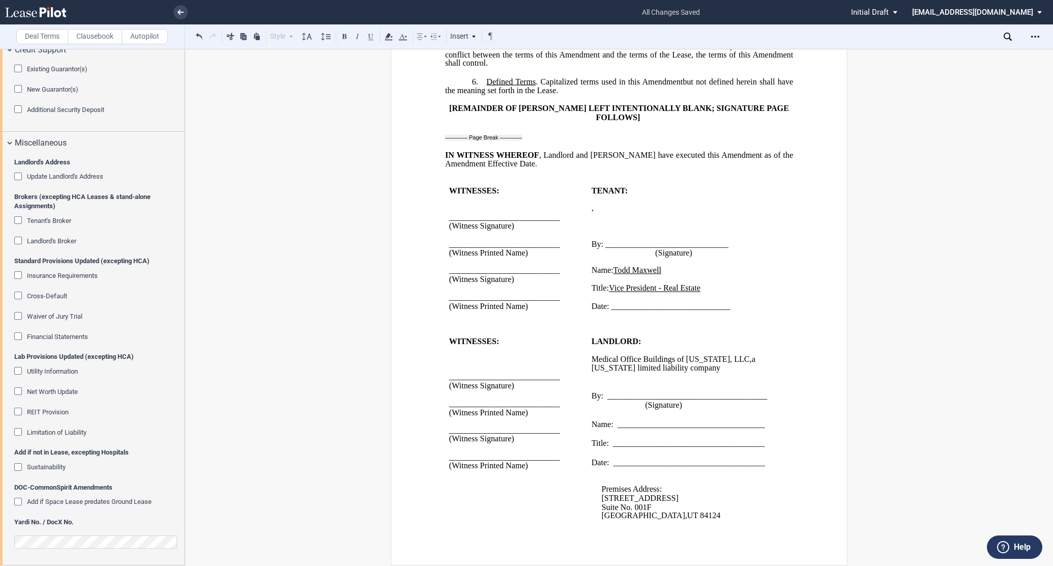
click at [468, 350] on p at bounding box center [516, 350] width 134 height 9
click at [465, 356] on p at bounding box center [516, 359] width 134 height 9
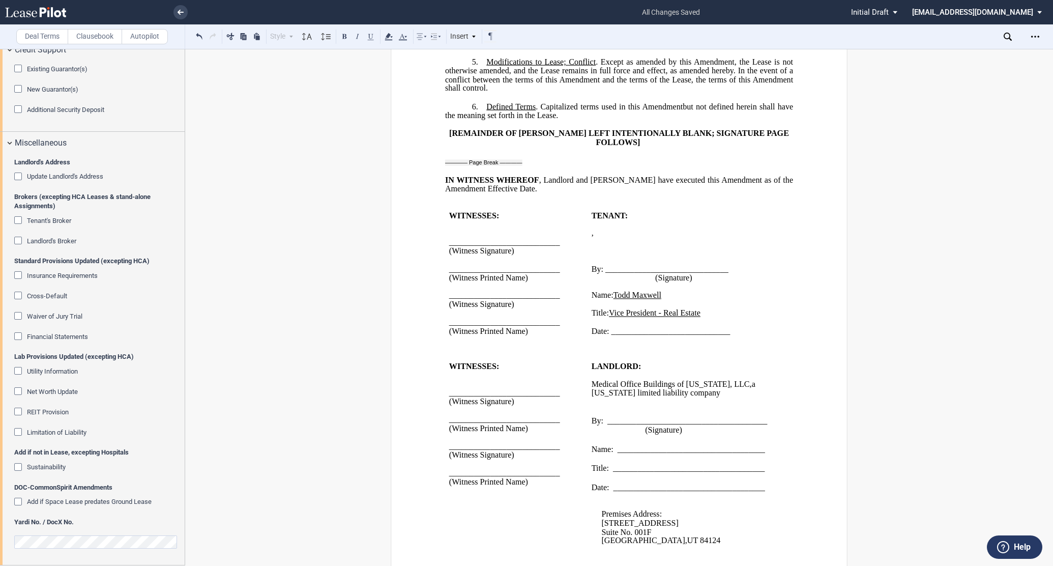
click at [442, 187] on div "﻿ ﻿ FIRST AMENDMENT TO ﻿ ﻿ ASSIGNMENT, ASSUMPTION AND ﻿ ﻿ FIRST AMENDMENT TO ﻿ …" at bounding box center [619, 37] width 457 height 1105
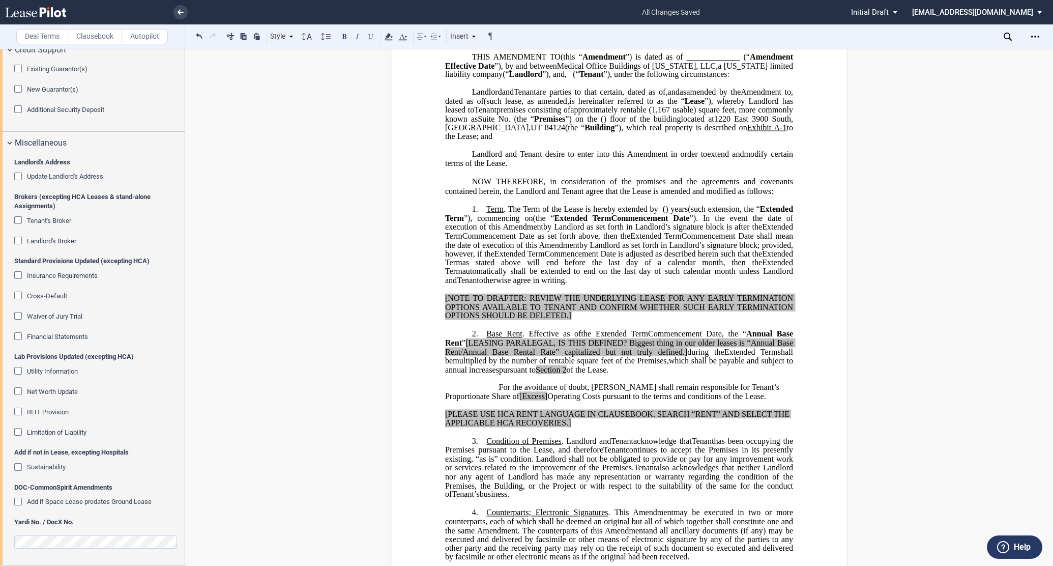
scroll to position [113, 0]
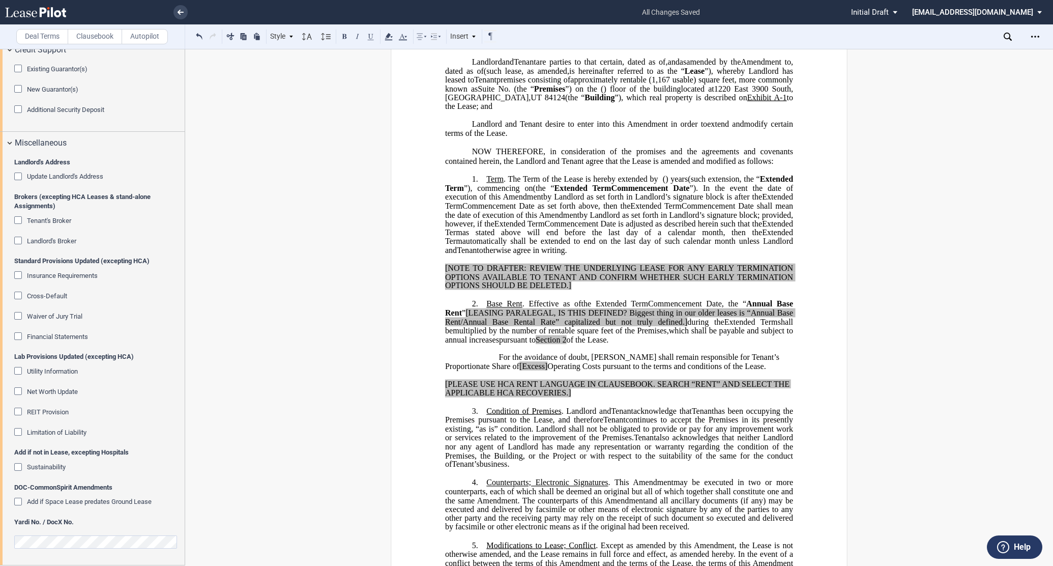
click at [780, 201] on span "”). In the event the date of execution of this" at bounding box center [620, 193] width 350 height 18
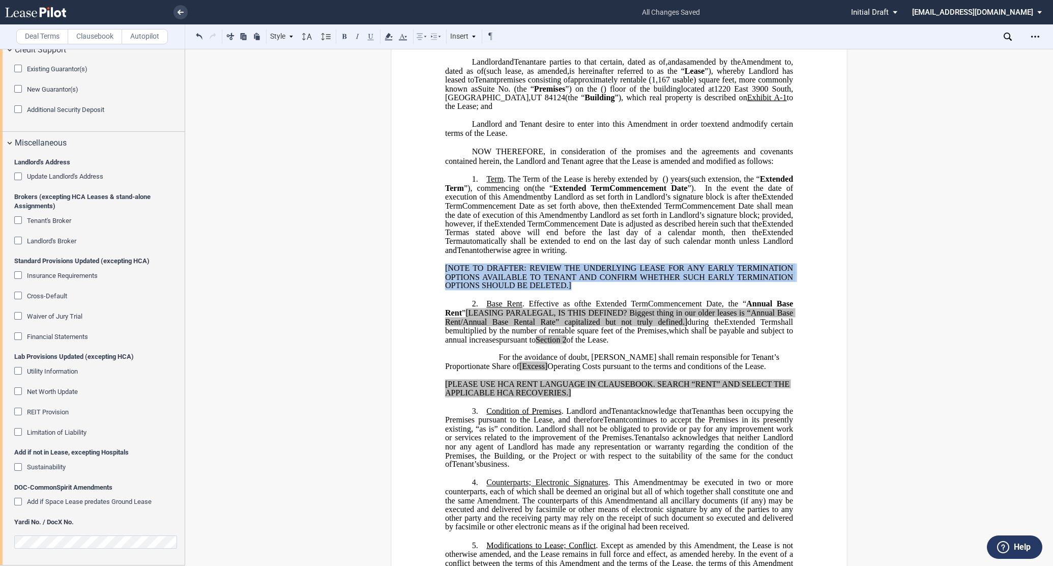
drag, startPoint x: 437, startPoint y: 295, endPoint x: 579, endPoint y: 316, distance: 142.9
click at [579, 316] on div "﻿ ﻿ FIRST AMENDMENT TO ﻿ ﻿ ASSIGNMENT, ASSUMPTION AND ﻿ ﻿ FIRST AMENDMENT TO ﻿ …" at bounding box center [619, 516] width 457 height 1096
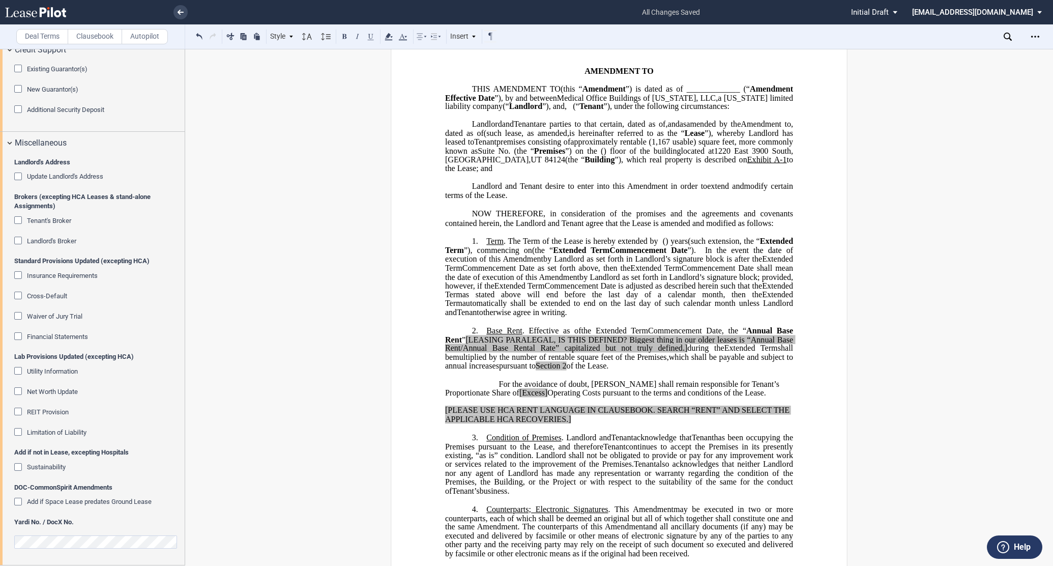
scroll to position [0, 0]
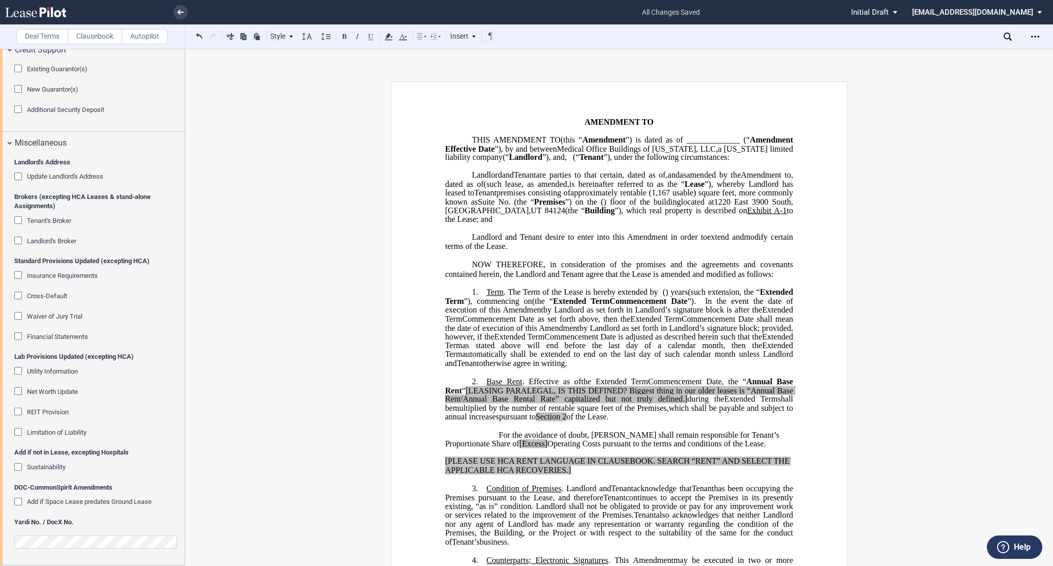
click at [521, 188] on span "(such lease" at bounding box center [503, 183] width 38 height 9
click at [476, 259] on p "﻿" at bounding box center [619, 255] width 348 height 9
drag, startPoint x: 524, startPoint y: 199, endPoint x: 510, endPoint y: 199, distance: 13.7
click at [510, 188] on span ", and as further amended by the ﻿ ﻿ Amendment to ﻿ ﻿ , dated as of ﻿ ﻿" at bounding box center [620, 179] width 350 height 18
click at [499, 188] on span "(such lease" at bounding box center [481, 183] width 38 height 9
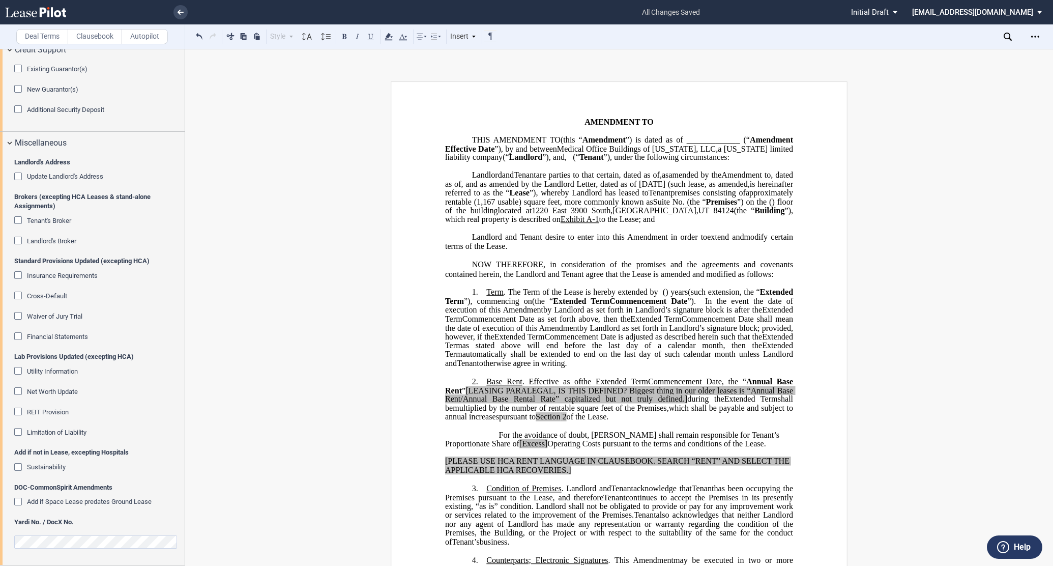
click at [506, 297] on span ". The Term of the Lease is hereby extended by" at bounding box center [581, 291] width 155 height 9
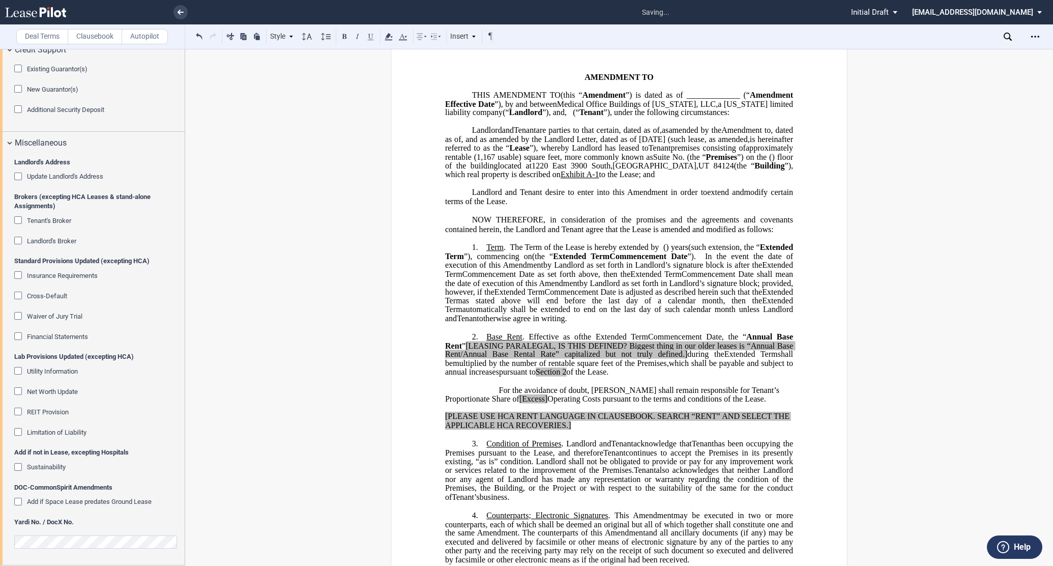
scroll to position [113, 0]
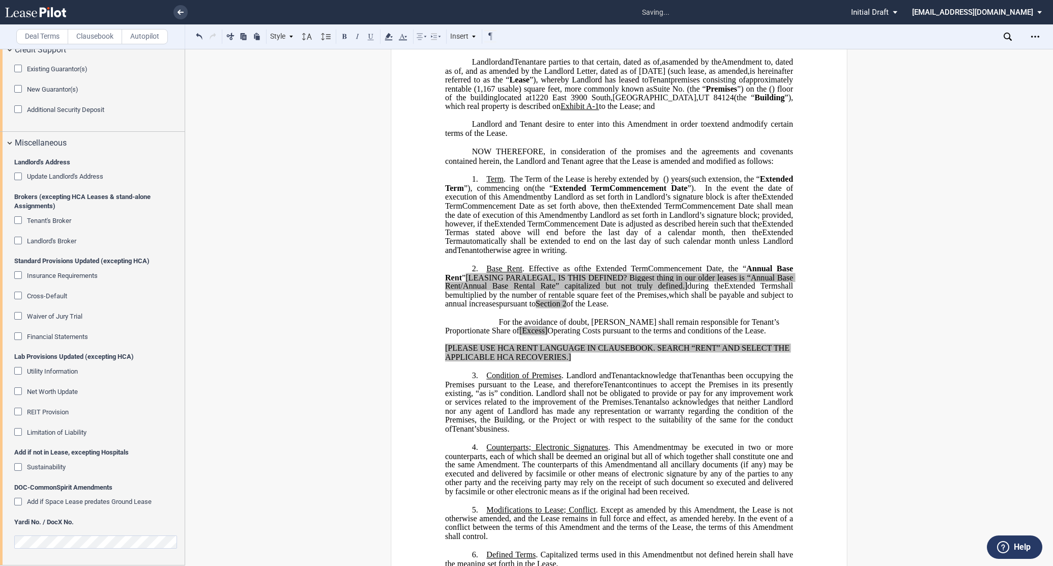
click at [523, 273] on span ". Effective as of" at bounding box center [551, 268] width 59 height 9
click at [314, 233] on div "﻿ ﻿ FIRST AMENDMENT TO ﻿ ﻿ ASSIGNMENT, ASSUMPTION AND ﻿ ﻿ FIRST AMENDMENT TO ﻿ …" at bounding box center [619, 450] width 868 height 964
click at [664, 309] on p "2. Base Rent . Effective as of [______] [______] the Extended Term the ﻿ ﻿ Exte…" at bounding box center [619, 286] width 348 height 45
drag, startPoint x: 606, startPoint y: 384, endPoint x: 438, endPoint y: 374, distance: 168.6
click at [438, 374] on div "﻿ ﻿ FIRST AMENDMENT TO ﻿ ﻿ ASSIGNMENT, ASSUMPTION AND ﻿ ﻿ FIRST AMENDMENT TO ﻿ …" at bounding box center [619, 498] width 457 height 1061
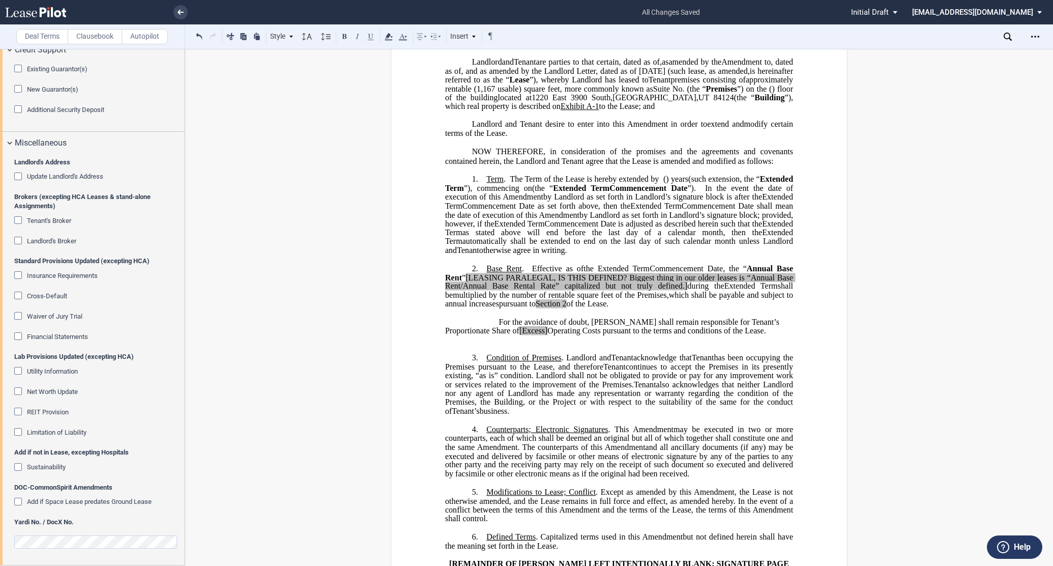
click at [81, 32] on label "Clausebook" at bounding box center [95, 36] width 54 height 15
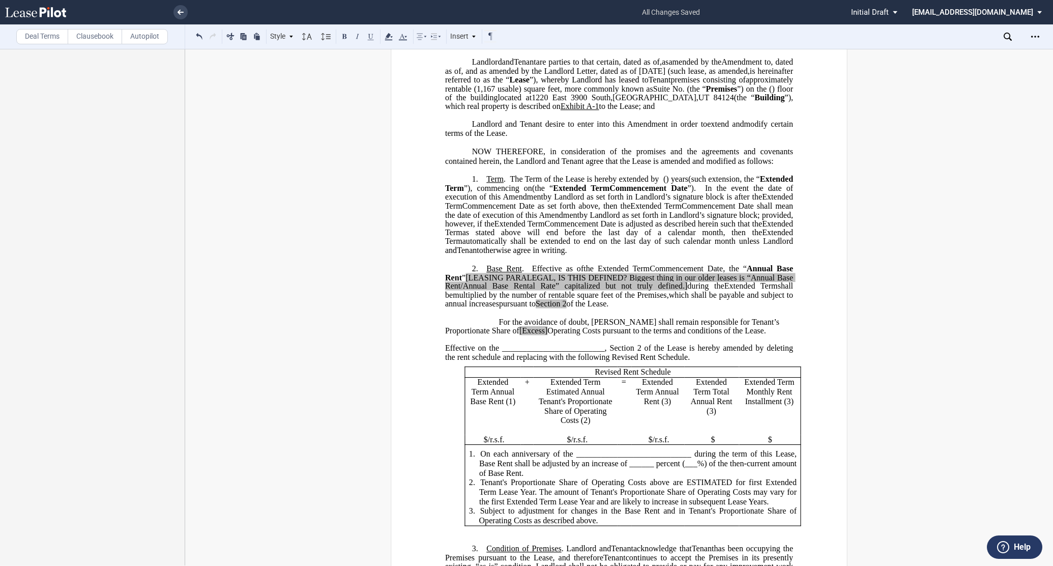
click at [588, 361] on span "Effective on the _________________________, Section 2 of the Lease is hereby am…" at bounding box center [620, 352] width 350 height 18
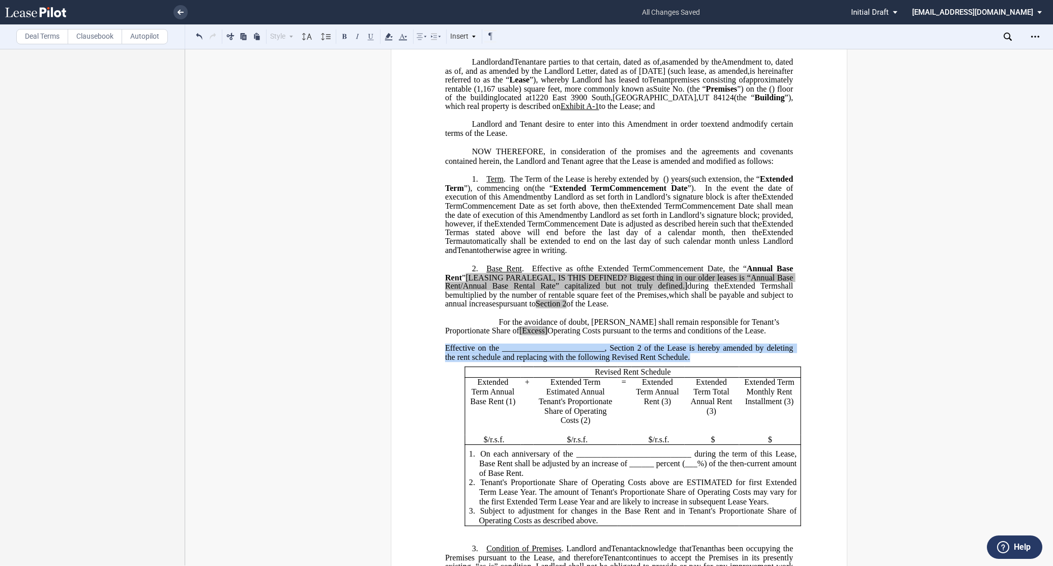
drag, startPoint x: 443, startPoint y: 374, endPoint x: 688, endPoint y: 385, distance: 245.9
click at [688, 361] on span "Effective on the _________________________, Section 2 of the Lease is hereby am…" at bounding box center [620, 352] width 350 height 18
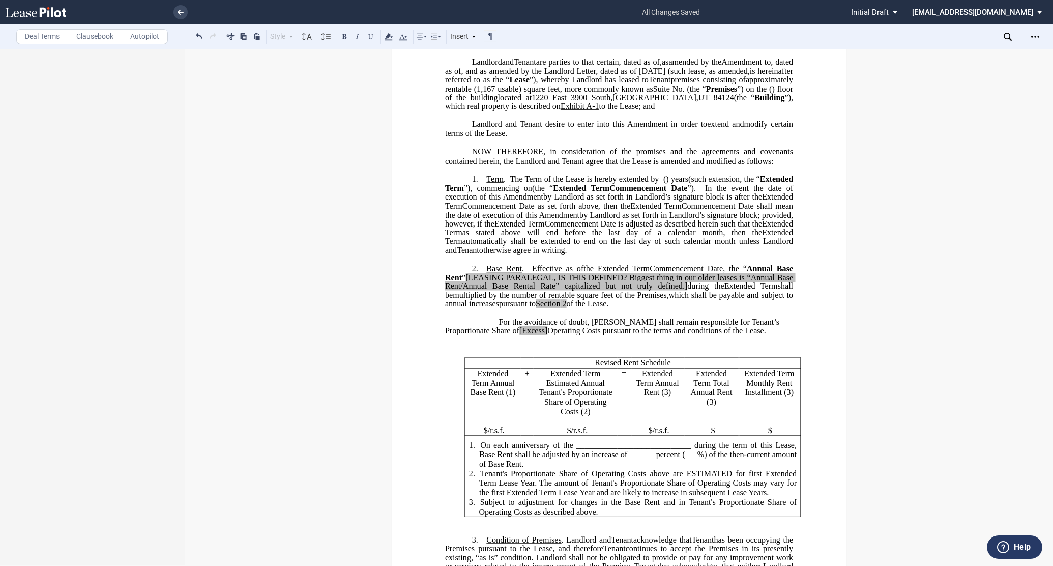
drag, startPoint x: 527, startPoint y: 296, endPoint x: 646, endPoint y: 332, distance: 124.4
click at [646, 309] on p "2. Base Rent . Effective as of [______] [______] the Extended Term the ﻿ ﻿ Exte…" at bounding box center [619, 286] width 348 height 45
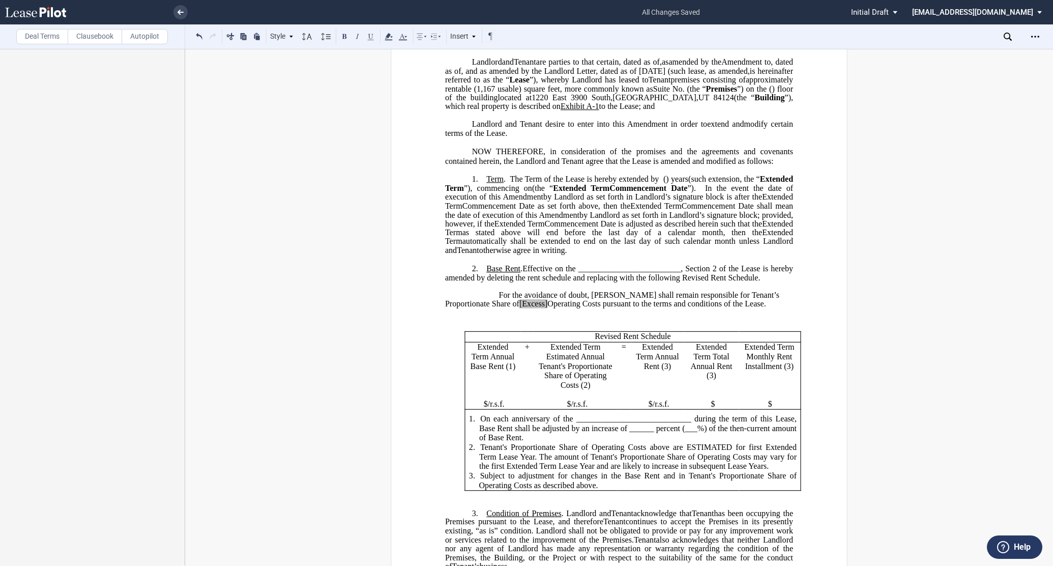
click at [545, 308] on span "For the avoidance of doubt, Tenant shall remain responsible for Tenant’s Propor…" at bounding box center [613, 299] width 336 height 18
drag, startPoint x: 527, startPoint y: 295, endPoint x: 496, endPoint y: 321, distance: 41.2
click at [496, 321] on div "﻿ !!SET_LEVEL_0!! !!LEASE_LEVEL_1!! 2. Base Rent . Effective on the ___________…" at bounding box center [619, 377] width 348 height 244
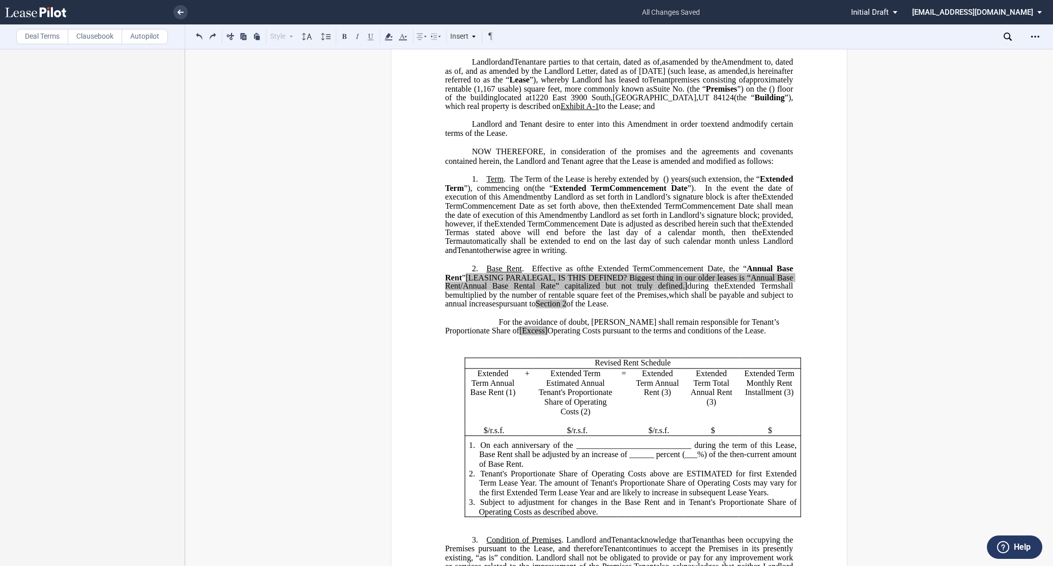
click at [672, 309] on p "2. Base Rent . Effective as of [______] [______] the Extended Term the ﻿ ﻿ Exte…" at bounding box center [619, 286] width 348 height 45
drag, startPoint x: 528, startPoint y: 296, endPoint x: 649, endPoint y: 334, distance: 126.3
click at [649, 309] on p "2. Base Rent . Effective as of [______] [______] the Extended Term the ﻿ ﻿ Exte…" at bounding box center [619, 286] width 348 height 45
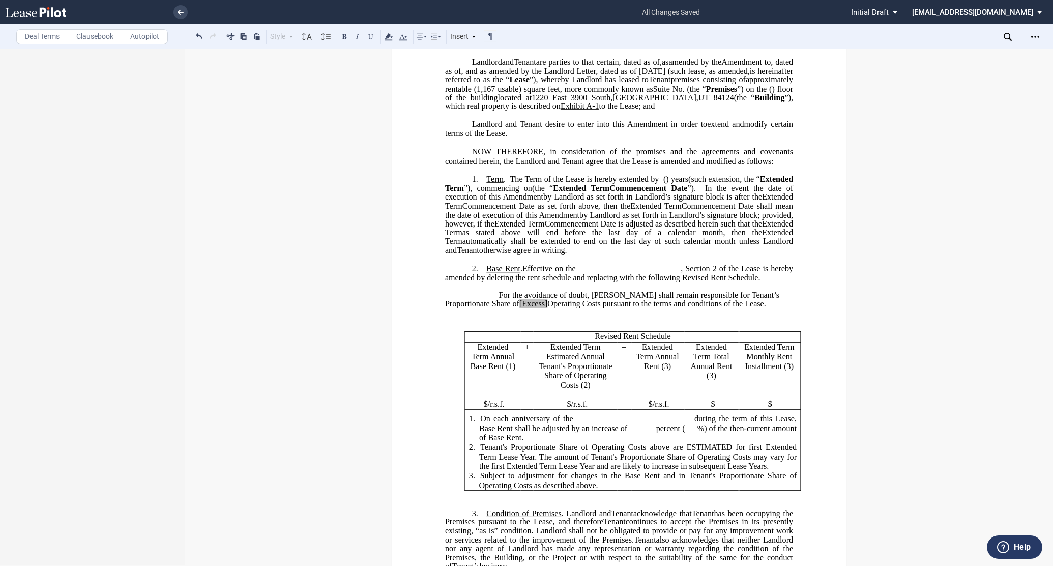
click at [523, 282] on span ". Effective on the _________________________, Section 2 of the Lease is hereby …" at bounding box center [620, 273] width 350 height 18
drag, startPoint x: 579, startPoint y: 294, endPoint x: 681, endPoint y: 293, distance: 101.7
click at [681, 282] on span "Effective on the _________________________, Section 2 of the Lease is hereby am…" at bounding box center [620, 273] width 350 height 18
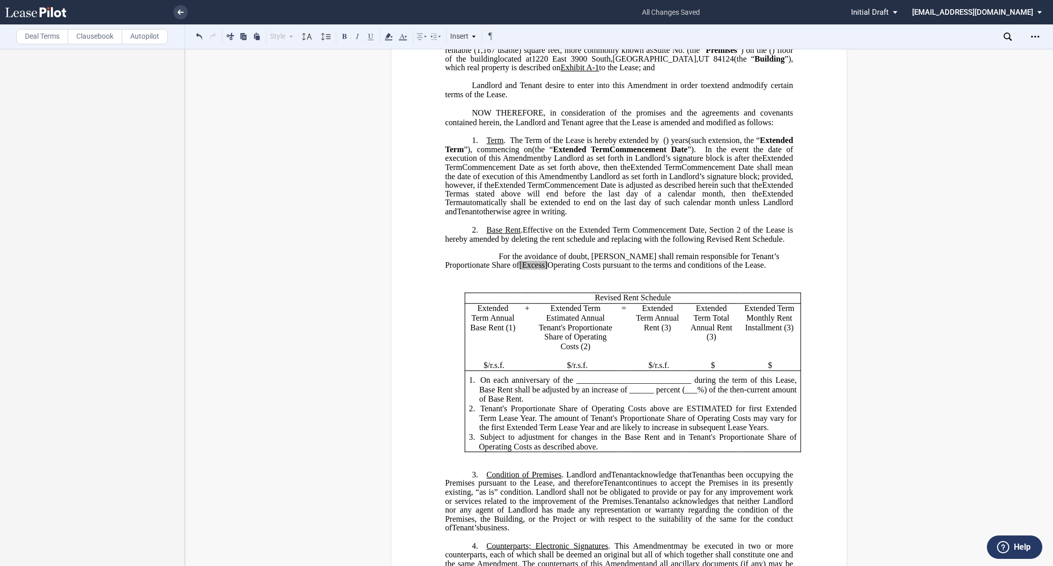
scroll to position [169, 0]
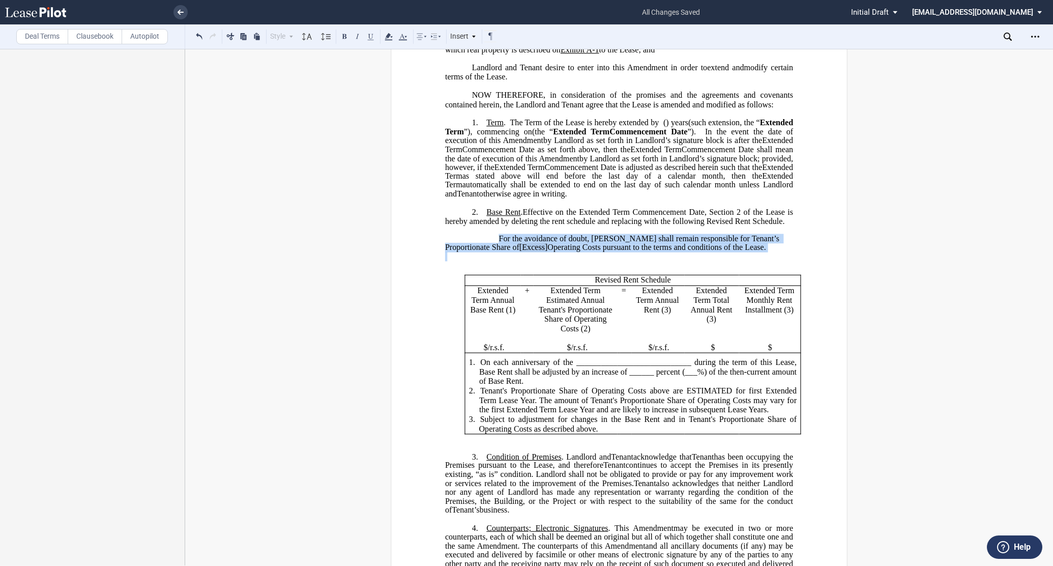
drag, startPoint x: 481, startPoint y: 262, endPoint x: 783, endPoint y: 286, distance: 303.1
click at [783, 286] on div "﻿ !!SET_LEVEL_0!! !!LEASE_LEVEL_1!! 2. Base Rent . Effective on the Extended Te…" at bounding box center [619, 320] width 348 height 244
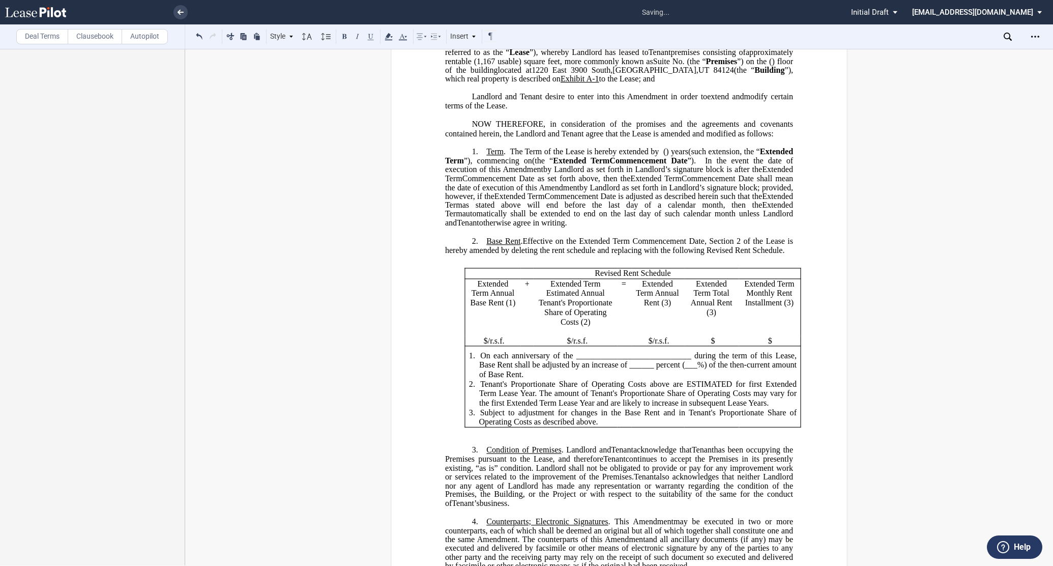
scroll to position [113, 0]
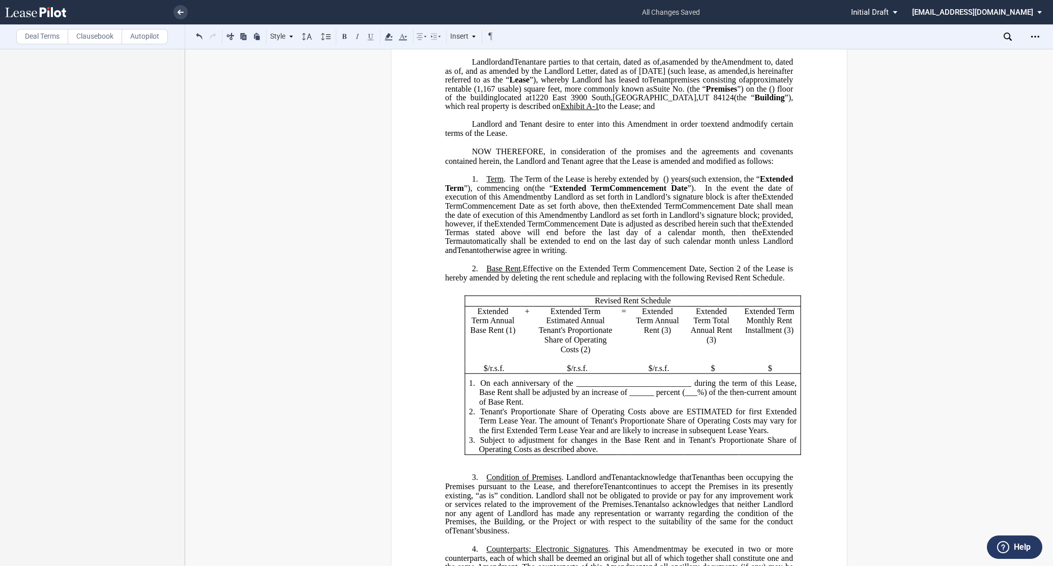
click at [488, 373] on span "/r.s.f." at bounding box center [496, 368] width 17 height 9
drag, startPoint x: 642, startPoint y: 425, endPoint x: 650, endPoint y: 424, distance: 8.2
click at [650, 406] on span "On each anniversary of the ____________________________ during the term of this…" at bounding box center [638, 392] width 319 height 28
click at [649, 406] on span "On each anniversary of the ____________________________ during the term of this…" at bounding box center [638, 392] width 319 height 28
drag, startPoint x: 644, startPoint y: 421, endPoint x: 664, endPoint y: 423, distance: 19.9
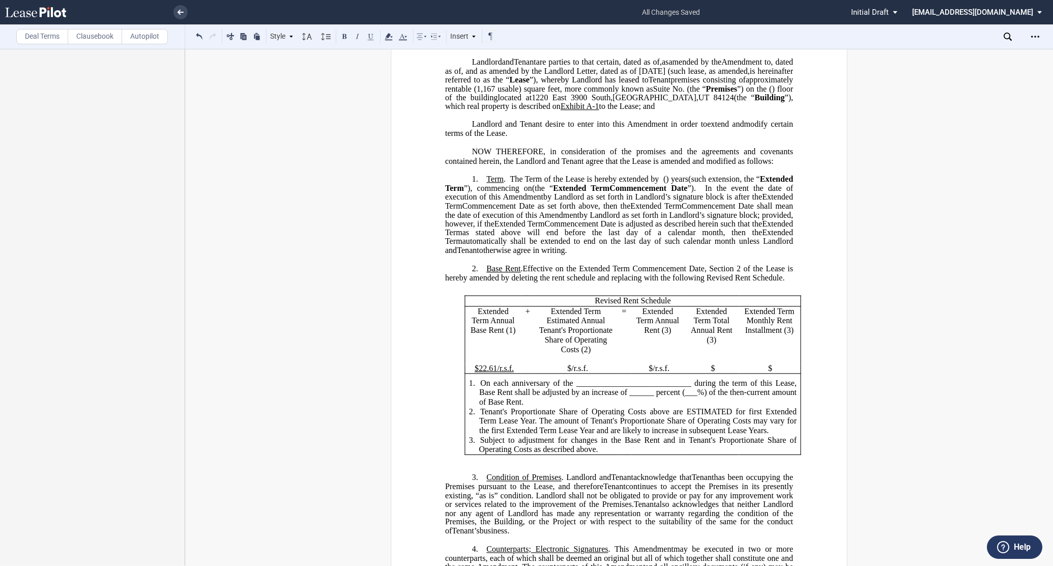
click at [664, 406] on span "On each anniversary of the ____________________________ during the term of this…" at bounding box center [638, 392] width 319 height 28
drag, startPoint x: 644, startPoint y: 424, endPoint x: 668, endPoint y: 424, distance: 24.4
click at [668, 406] on span "On each anniversary of the ____________________________ during the term of this…" at bounding box center [638, 392] width 319 height 28
click at [567, 373] on span "$" at bounding box center [569, 368] width 4 height 9
click at [568, 373] on span "$" at bounding box center [569, 368] width 4 height 9
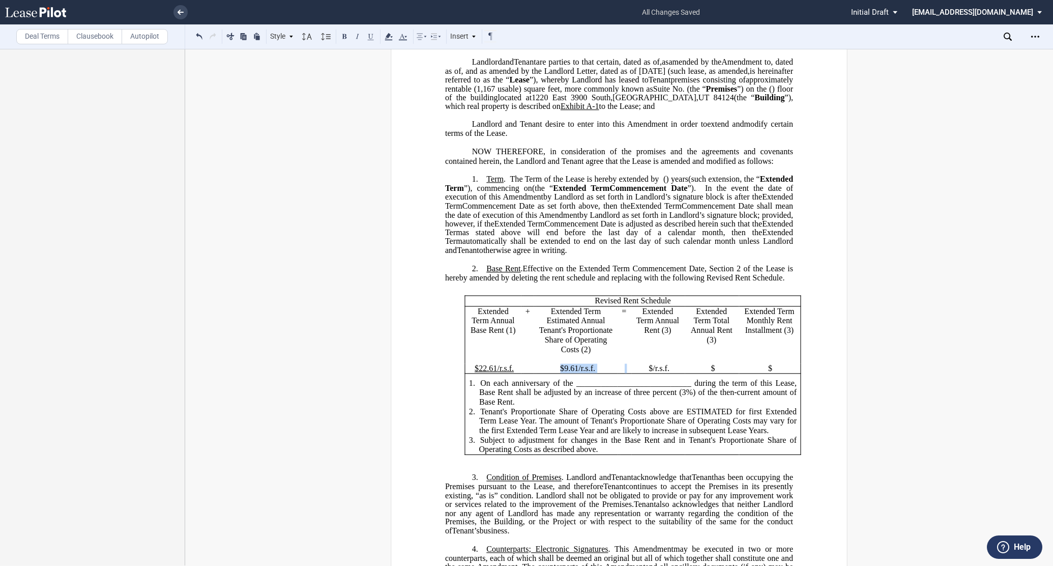
drag, startPoint x: 626, startPoint y: 401, endPoint x: 560, endPoint y: 398, distance: 66.7
click at [560, 373] on tr "$22.61 /r.s.f. $9.61 /r.s.f. $ /r.s.f. $ $" at bounding box center [633, 369] width 336 height 10
click at [560, 373] on span "$9.61" at bounding box center [569, 368] width 18 height 9
drag, startPoint x: 557, startPoint y: 397, endPoint x: 594, endPoint y: 396, distance: 36.1
click at [594, 373] on p "$9.61 /r.s.f." at bounding box center [578, 369] width 76 height 10
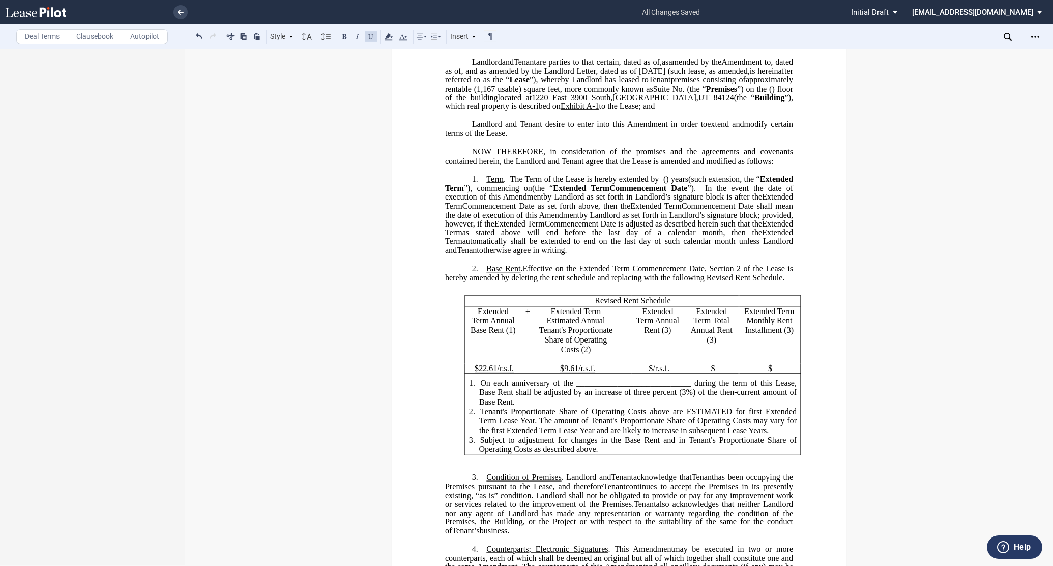
click at [649, 373] on span "$" at bounding box center [651, 368] width 4 height 9
click at [713, 373] on span "$" at bounding box center [713, 368] width 4 height 9
click at [789, 373] on p "$" at bounding box center [770, 369] width 53 height 10
click at [781, 373] on span "$3,509.2=30" at bounding box center [770, 368] width 42 height 9
drag, startPoint x: 787, startPoint y: 396, endPoint x: 746, endPoint y: 398, distance: 41.8
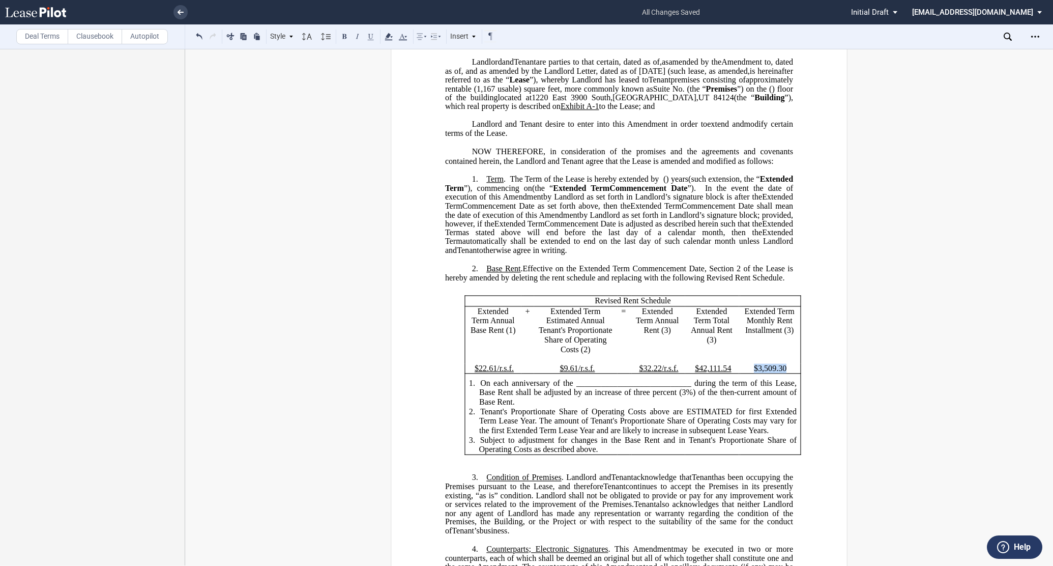
click at [746, 373] on p "$3,509.30" at bounding box center [770, 369] width 53 height 10
drag, startPoint x: 580, startPoint y: 296, endPoint x: 702, endPoint y: 293, distance: 122.1
click at [702, 282] on span "Effective on the Extended Term Commencement Date, Section 2 of the Lease is her…" at bounding box center [620, 273] width 350 height 18
drag, startPoint x: 575, startPoint y: 413, endPoint x: 687, endPoint y: 414, distance: 112.4
click at [687, 406] on span "On each anniversary of the ____________________________ during the term of this…" at bounding box center [638, 392] width 319 height 28
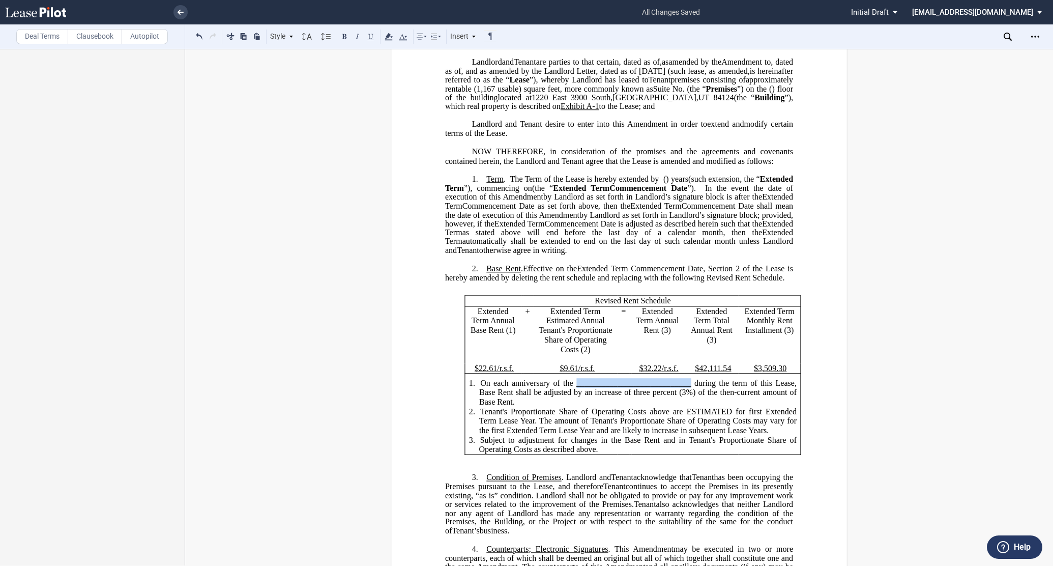
drag, startPoint x: 687, startPoint y: 414, endPoint x: 576, endPoint y: 414, distance: 111.4
click at [576, 406] on span "On each anniversary of the ____________________________ during the term of this…" at bounding box center [638, 392] width 319 height 28
click at [745, 435] on span "Tenant's Proportionate Share of Operating Costs above are ESTIMATED for first E…" at bounding box center [638, 421] width 319 height 28
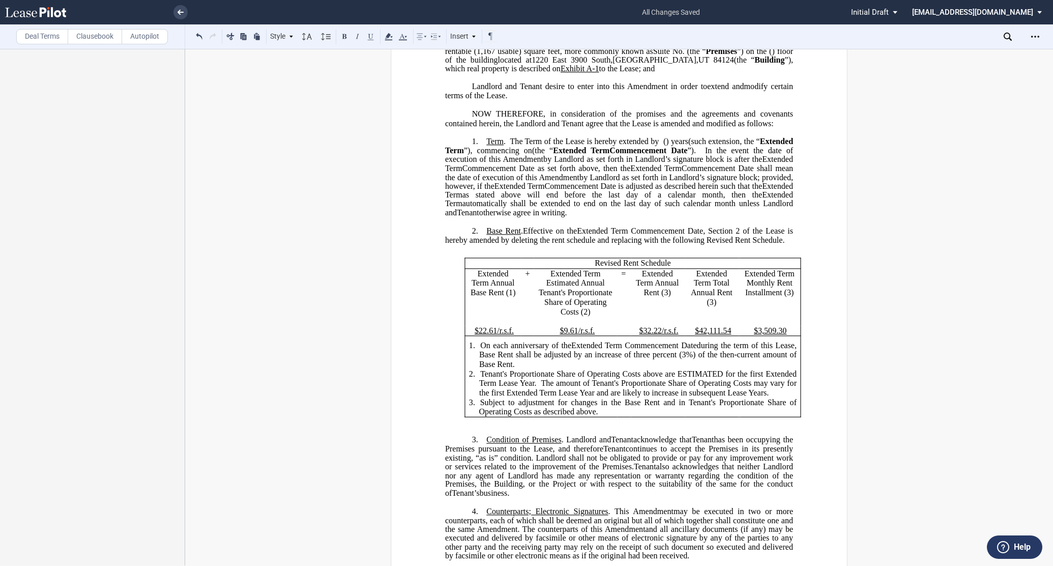
scroll to position [226, 0]
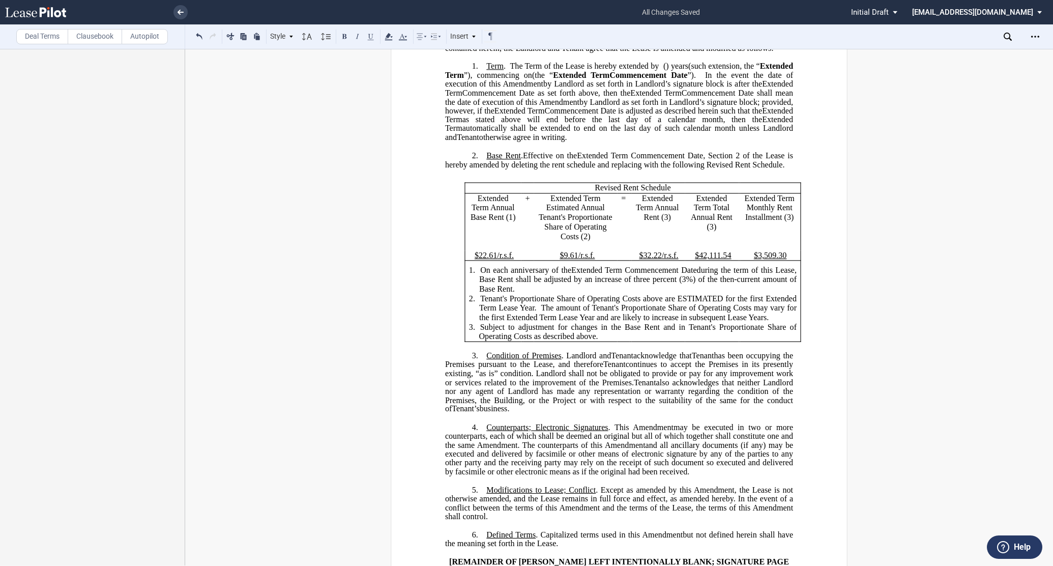
click at [39, 39] on label "Deal Terms" at bounding box center [42, 36] width 52 height 15
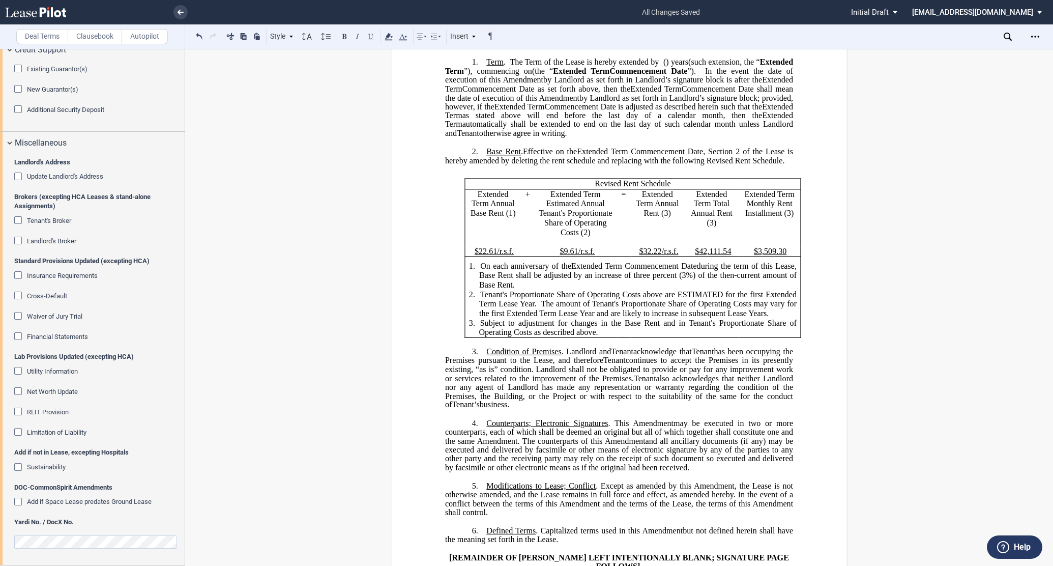
scroll to position [339, 0]
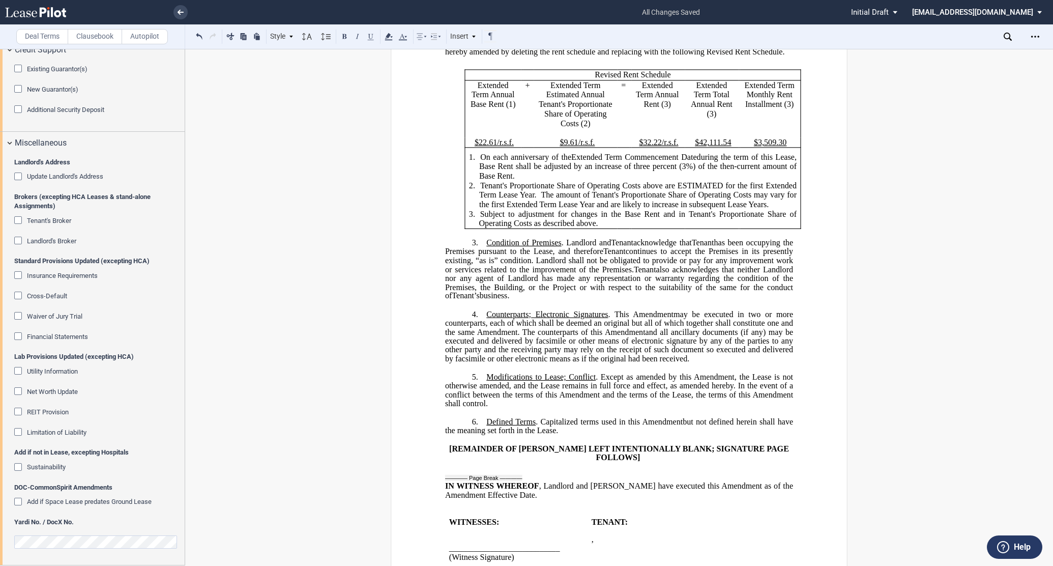
drag, startPoint x: 566, startPoint y: 285, endPoint x: 556, endPoint y: 286, distance: 9.8
click at [562, 256] on span "has been occupying the Premises pursuant to the Lease, and therefore" at bounding box center [620, 247] width 350 height 18
click at [486, 247] on span "Condition of Premises" at bounding box center [523, 242] width 75 height 9
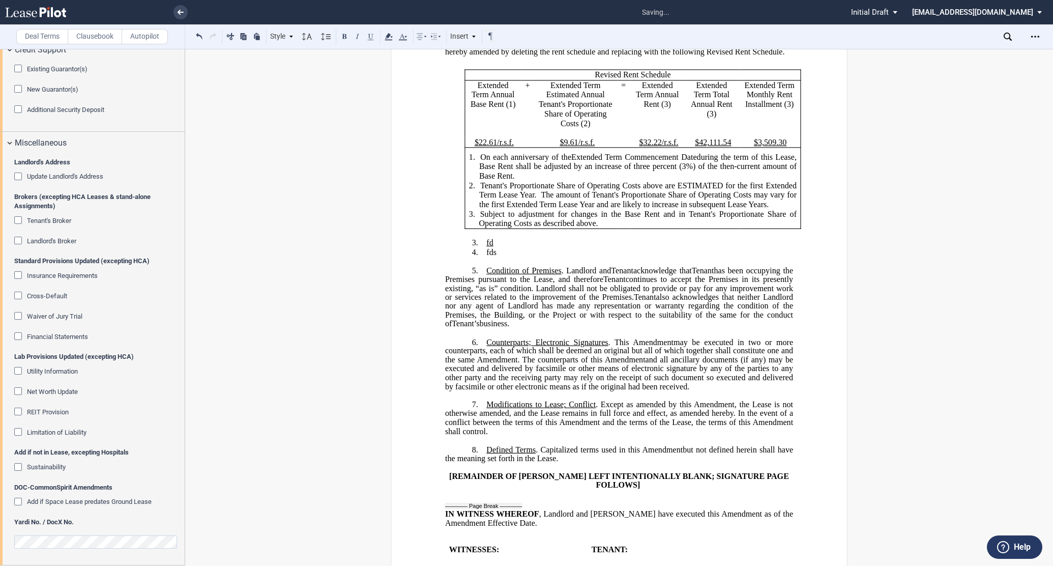
click at [512, 248] on p "3. ﻿fd" at bounding box center [619, 243] width 348 height 10
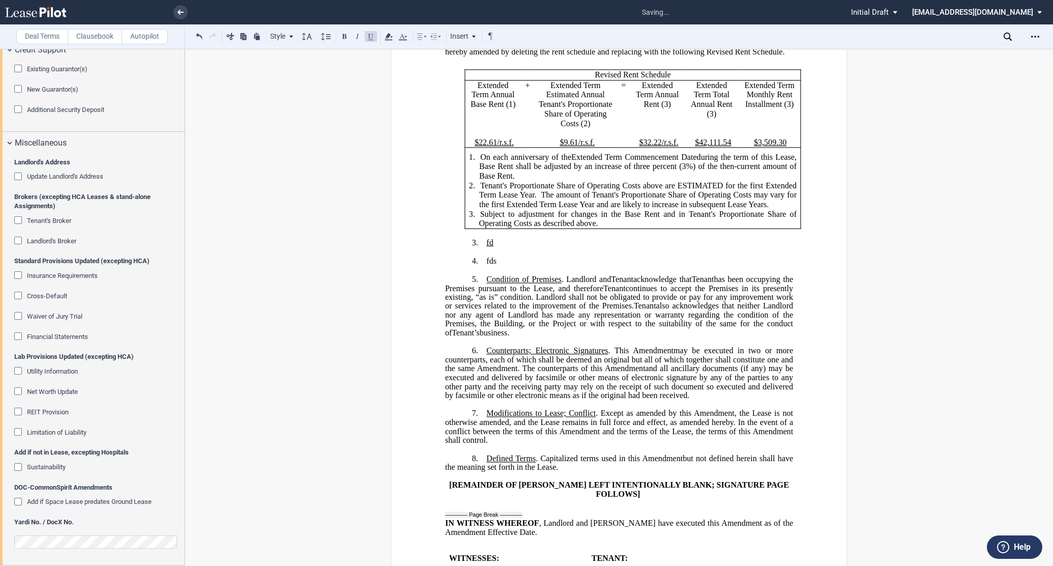
click at [505, 266] on p "4. ​fds" at bounding box center [619, 261] width 348 height 10
click at [491, 274] on p "​" at bounding box center [619, 270] width 348 height 9
click at [80, 39] on label "Clausebook" at bounding box center [95, 36] width 54 height 15
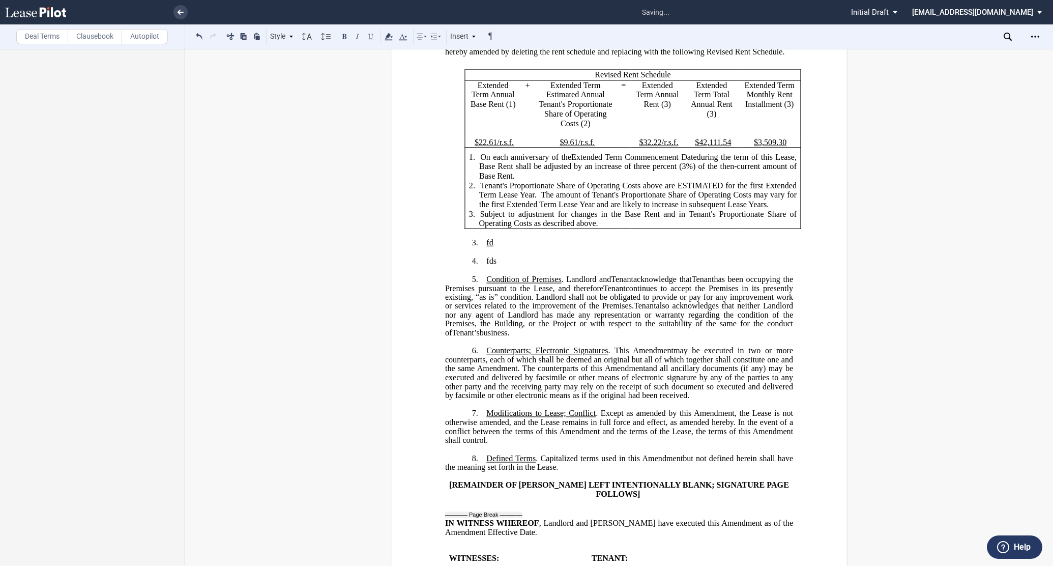
scroll to position [0, 0]
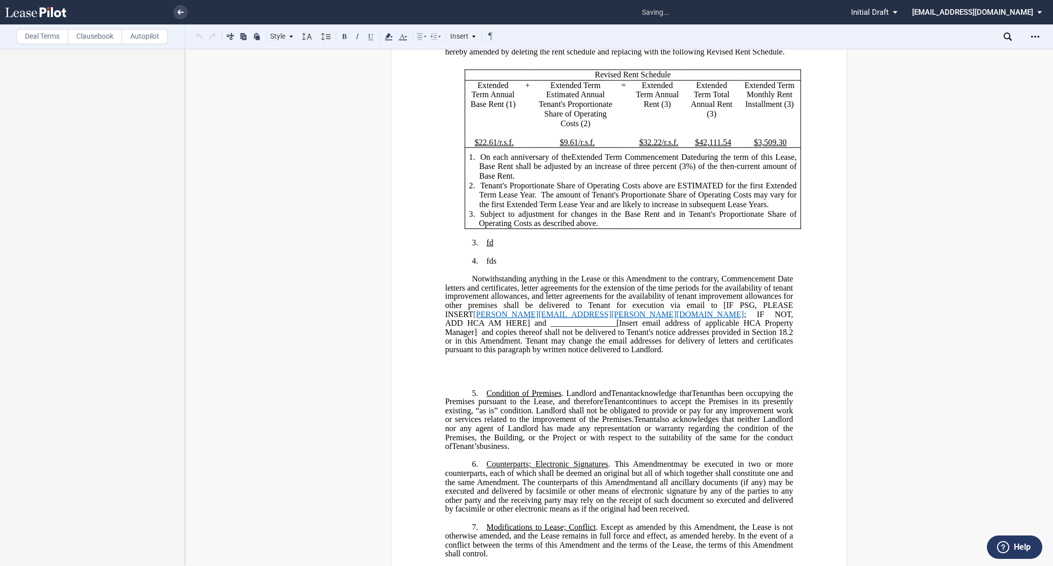
click at [469, 301] on span "Notwithstanding anything in the Lease or this Amendment to the contrary, Commen…" at bounding box center [620, 287] width 350 height 26
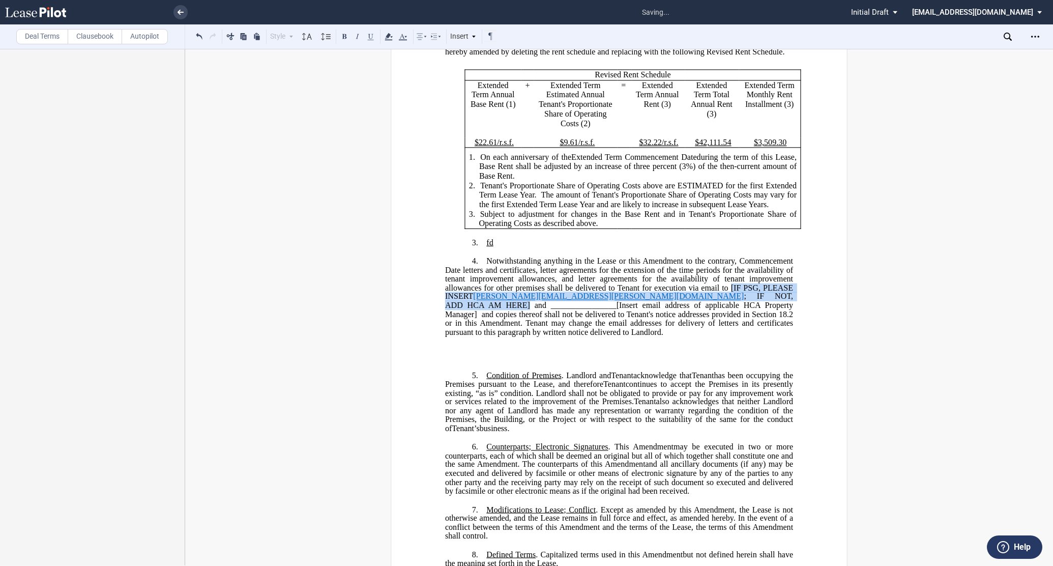
drag, startPoint x: 729, startPoint y: 320, endPoint x: 776, endPoint y: 332, distance: 48.1
click at [776, 332] on span "Notwithstanding anything in the Lease or this Amendment to the contrary, Commen…" at bounding box center [620, 296] width 350 height 80
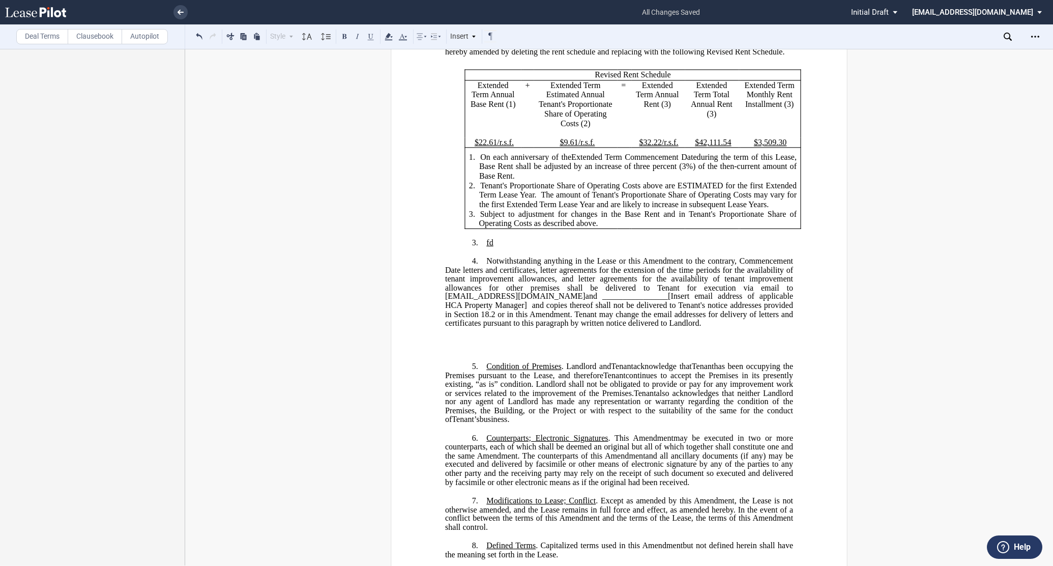
drag, startPoint x: 656, startPoint y: 329, endPoint x: 506, endPoint y: 341, distance: 150.5
click at [506, 328] on span "Notwithstanding anything in the Lease or this Amendment to the contrary, Commen…" at bounding box center [620, 291] width 350 height 71
click at [530, 354] on p "﻿" at bounding box center [619, 349] width 348 height 10
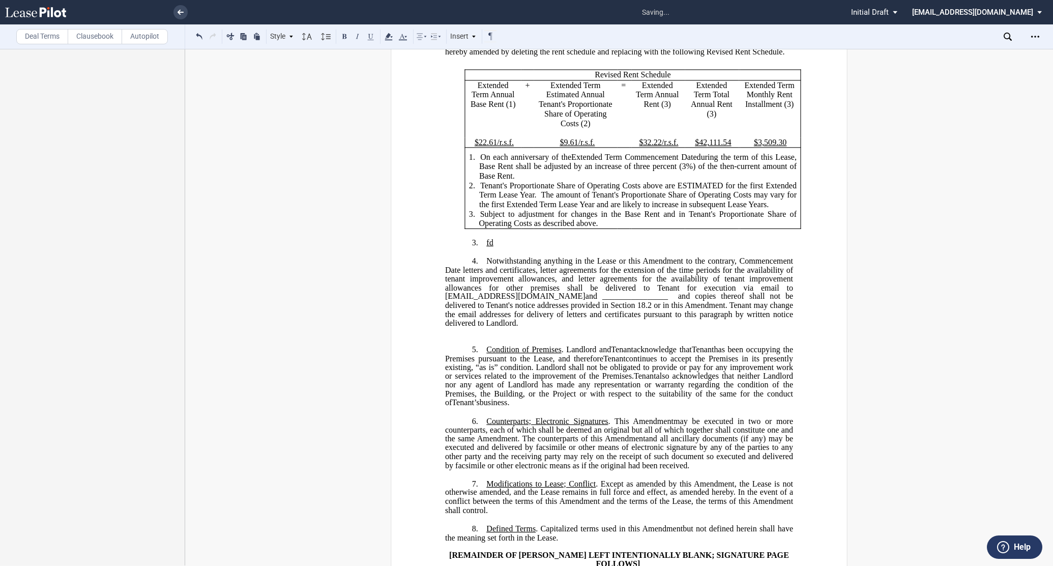
click at [469, 337] on p "﻿" at bounding box center [619, 333] width 348 height 10
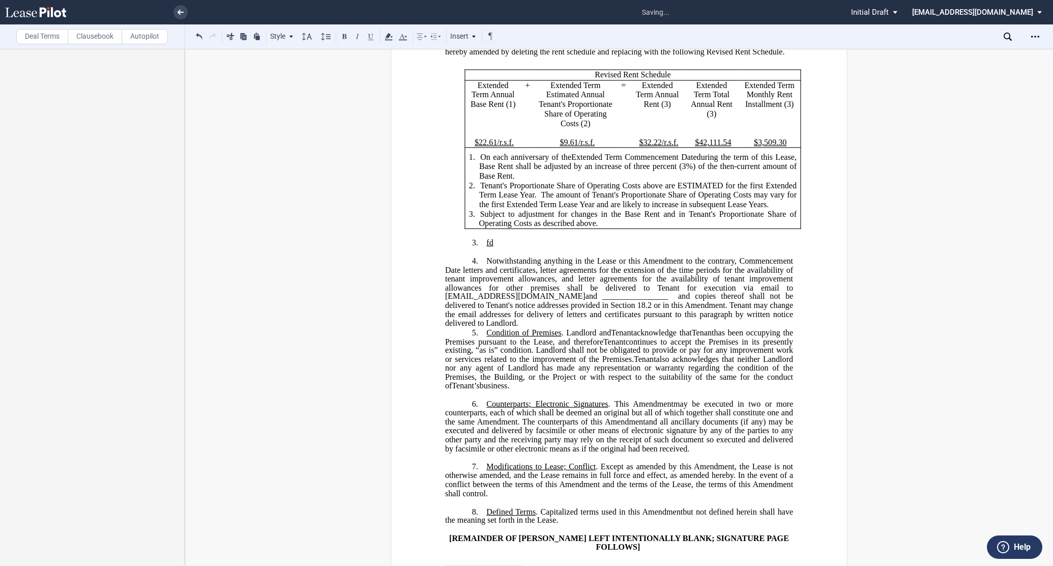
click at [519, 328] on p "4. ​ ﻿ Notwithstanding anything in the Lease or this Amendment to the contrary,…" at bounding box center [619, 292] width 348 height 72
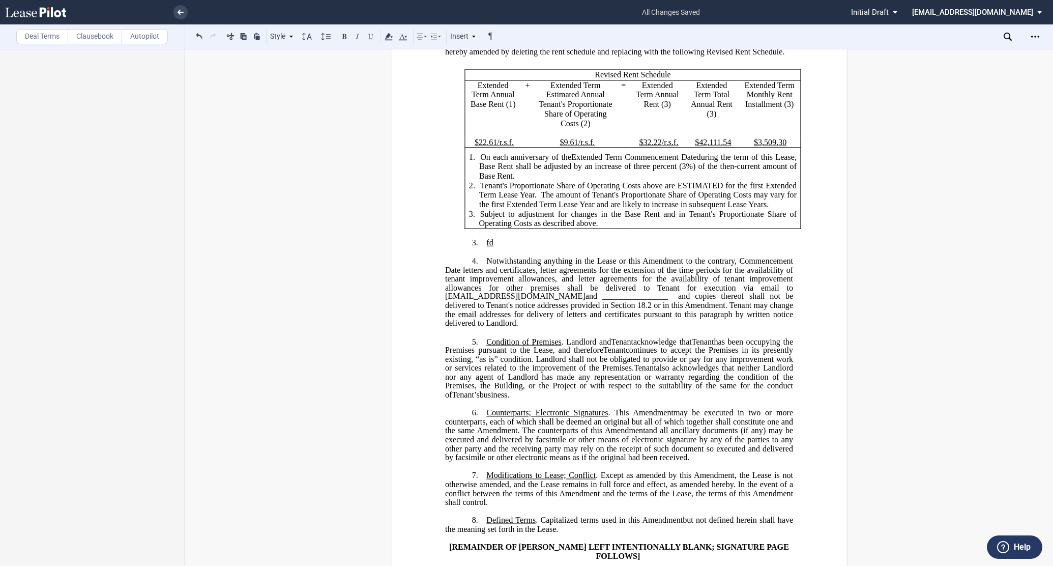
click at [347, 191] on div "﻿ ﻿ FIRST AMENDMENT TO ﻿ ﻿ ASSIGNMENT, ASSUMPTION AND ﻿ ﻿ FIRST AMENDMENT TO ﻿ …" at bounding box center [619, 312] width 868 height 1139
click at [498, 248] on p "3. ﻿fd" at bounding box center [619, 243] width 348 height 10
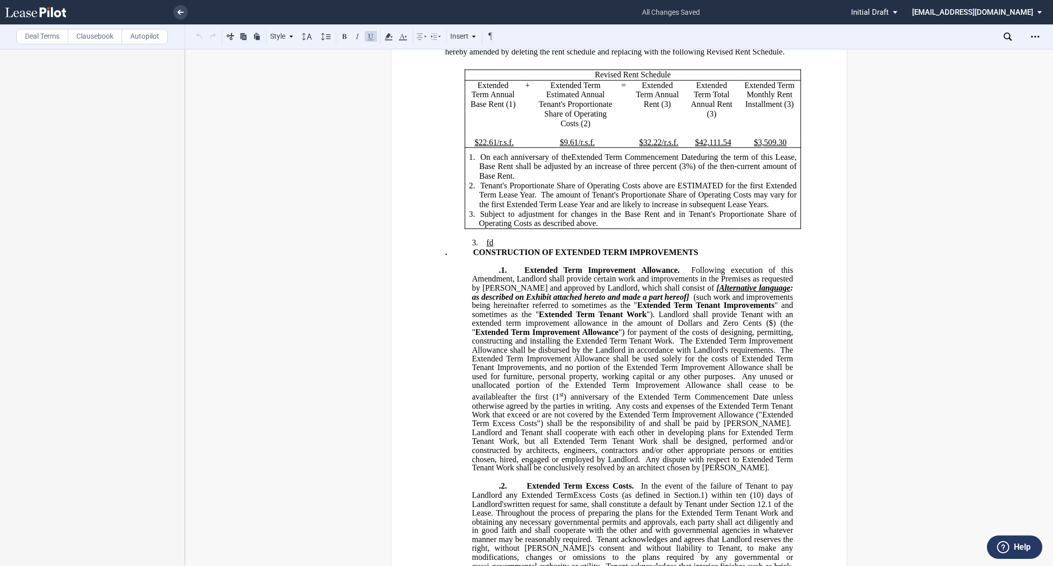
click at [507, 248] on p "3. ﻿fd" at bounding box center [619, 243] width 348 height 10
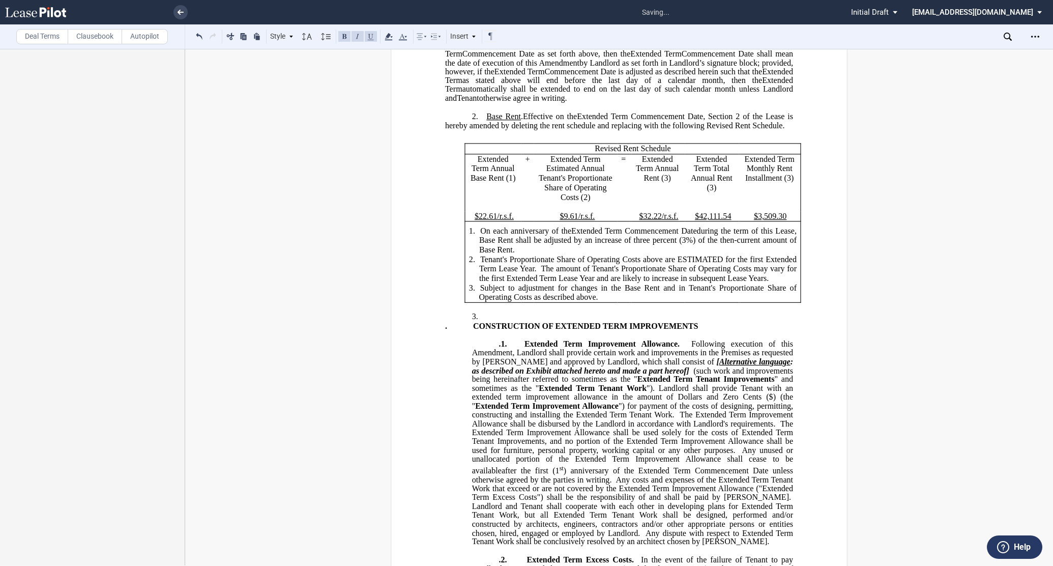
scroll to position [169, 0]
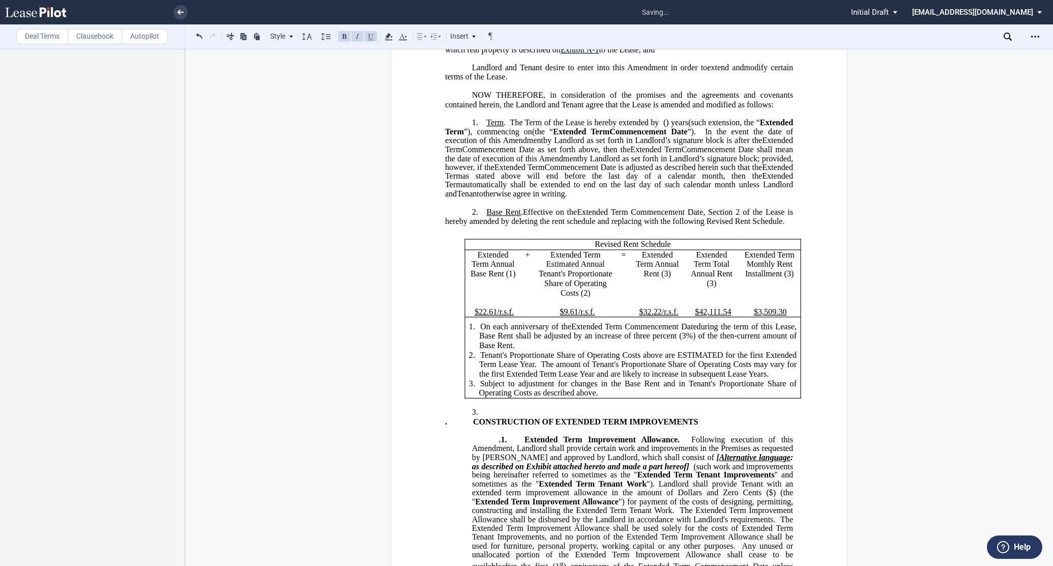
click at [486, 417] on p "3. ﻿" at bounding box center [619, 412] width 348 height 10
click at [368, 34] on button at bounding box center [371, 36] width 12 height 12
click at [698, 350] on p "1. On each anniversary of the ﻿ Extended Term Commencement Date during the term…" at bounding box center [637, 336] width 317 height 28
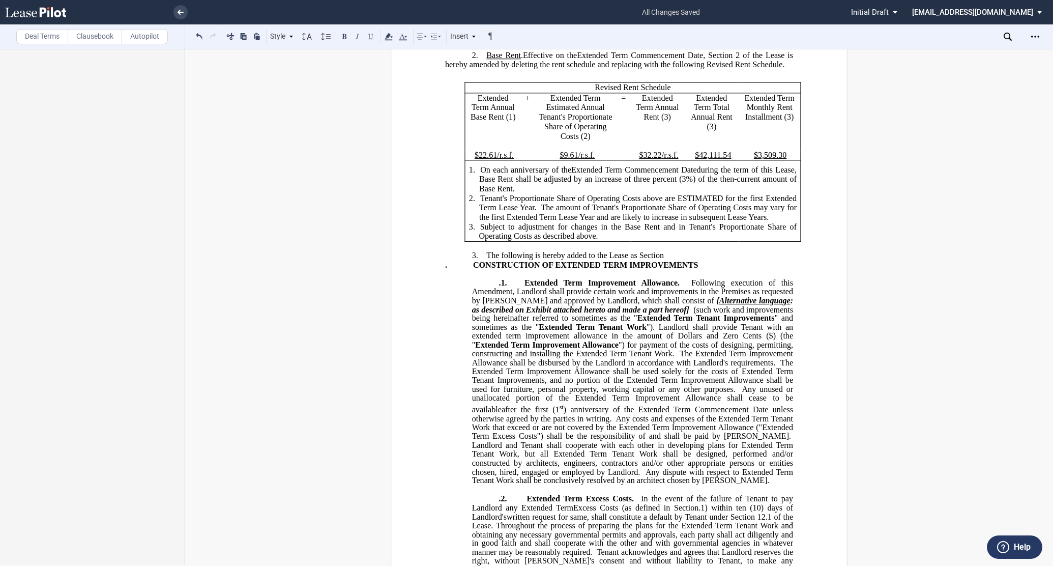
scroll to position [339, 0]
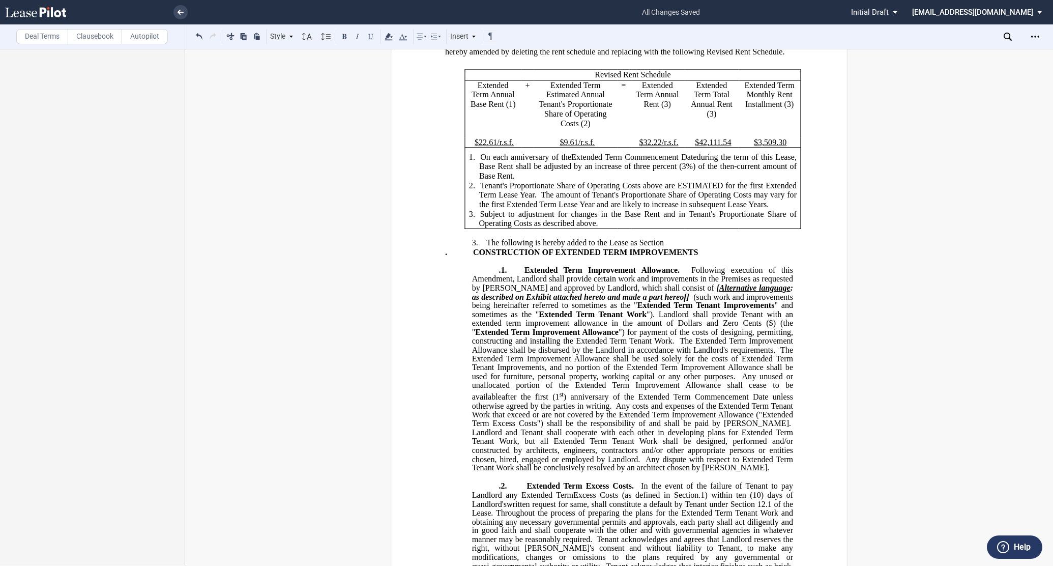
click at [674, 248] on p "3. ﻿ The following is hereby added to the Lease as Section" at bounding box center [619, 243] width 348 height 10
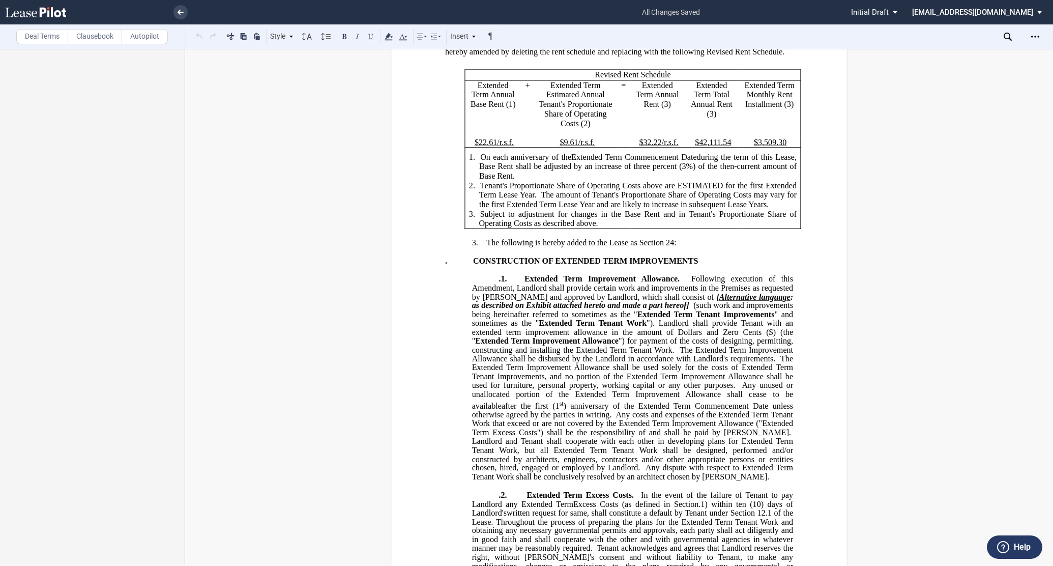
click at [348, 35] on button at bounding box center [344, 36] width 12 height 12
click at [492, 311] on p ".1. Extended Term Improvement Allowance. Following execution of this Amendment,…" at bounding box center [632, 378] width 321 height 207
drag, startPoint x: 513, startPoint y: 312, endPoint x: 612, endPoint y: 320, distance: 99.5
click at [515, 283] on span at bounding box center [522, 278] width 15 height 9
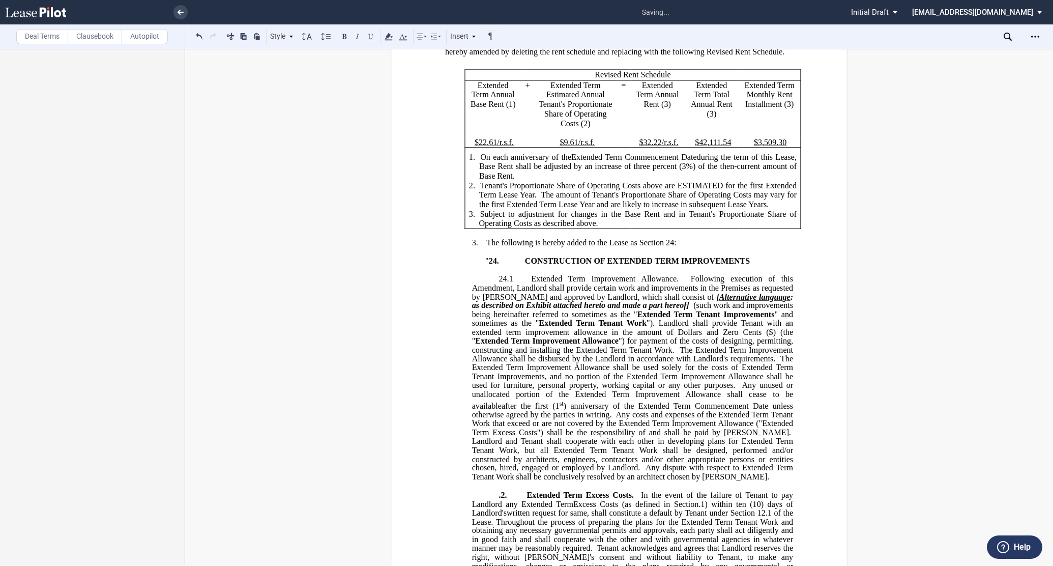
click at [572, 301] on span "Following execution of this Amendment, Landlord shall provide certain work and …" at bounding box center [633, 287] width 323 height 26
drag, startPoint x: 536, startPoint y: 311, endPoint x: 674, endPoint y: 313, distance: 138.4
click at [674, 283] on span "Extended Term Improvement Allowance." at bounding box center [605, 278] width 148 height 9
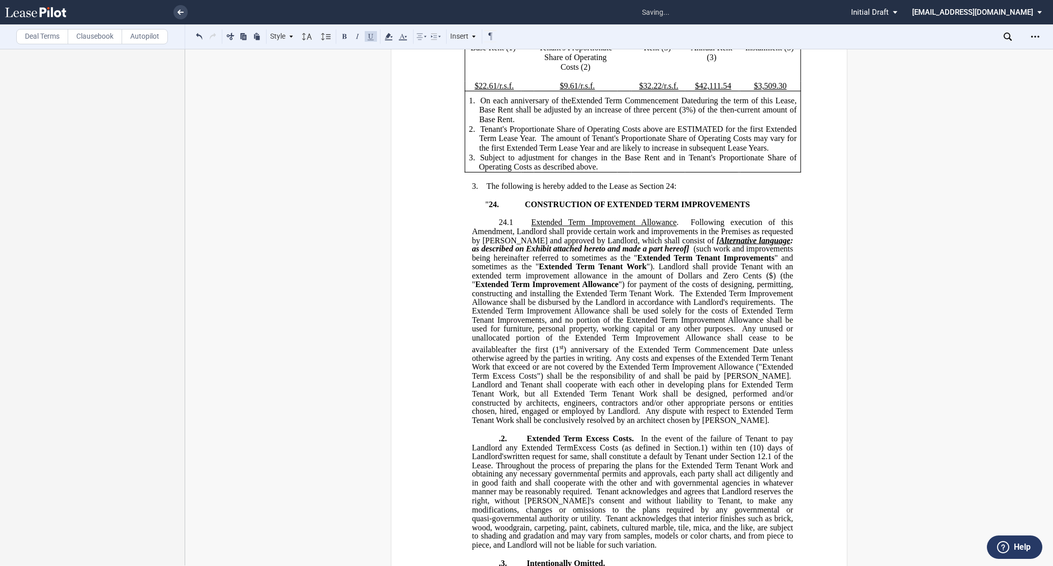
scroll to position [452, 0]
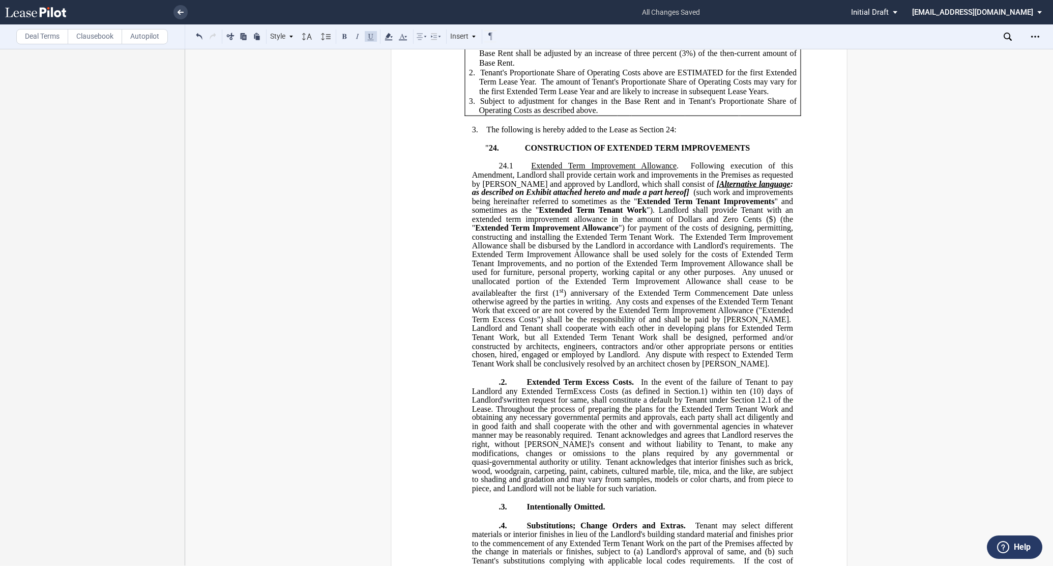
click at [494, 415] on p ".2. Extended Term Excess Costs. In the event of the failure of Tenant to pay La…" at bounding box center [632, 435] width 321 height 116
click at [698, 404] on span ".1) within ten (10) days of Landlord's" at bounding box center [633, 395] width 323 height 18
drag, startPoint x: 785, startPoint y: 201, endPoint x: 790, endPoint y: 200, distance: 5.1
click at [790, 188] on span "Following execution of this Amendment, Landlord shall provide certain work and …" at bounding box center [633, 174] width 323 height 26
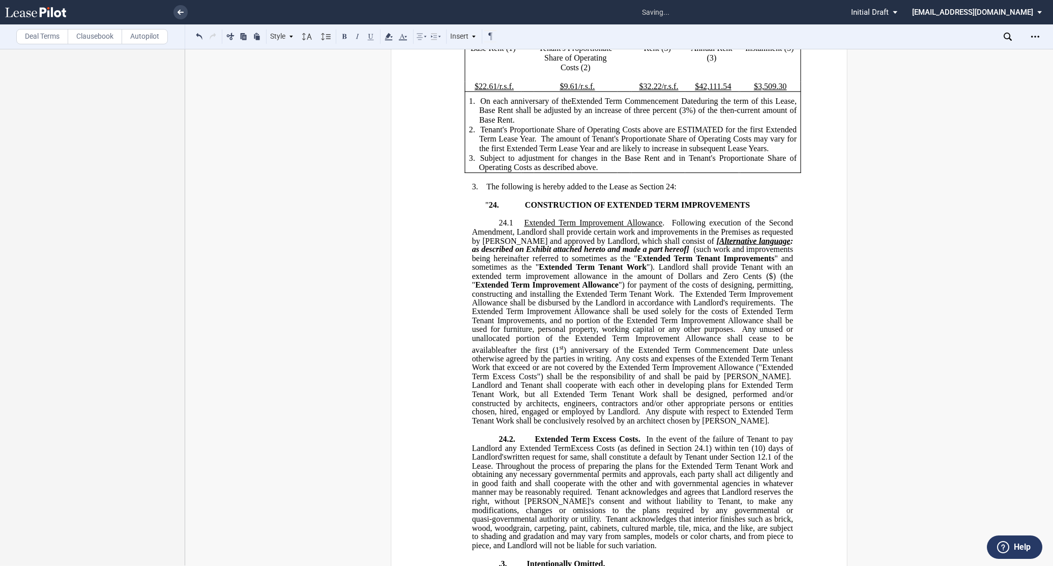
scroll to position [395, 0]
click at [666, 227] on span at bounding box center [667, 222] width 7 height 9
drag, startPoint x: 589, startPoint y: 273, endPoint x: 658, endPoint y: 281, distance: 69.7
click at [658, 281] on span "24.1 Extended Term Improvement Allowance . Following execution of the Second Am…" at bounding box center [633, 321] width 323 height 207
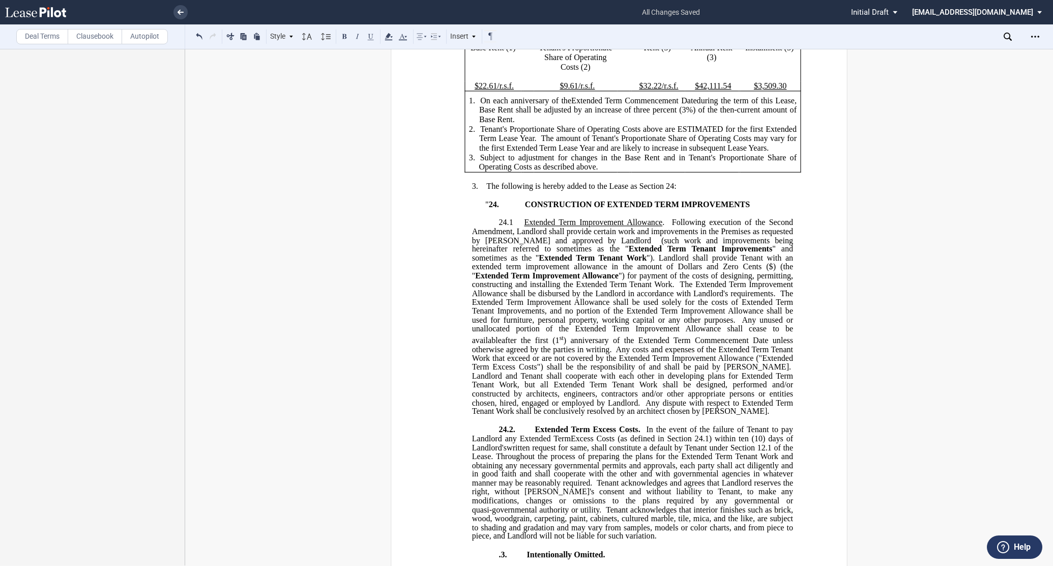
click at [549, 271] on span ""). Landlord shall provide Tenant with an extended term improvement allowance i…" at bounding box center [633, 262] width 323 height 18
click at [678, 271] on span "Dollars and Zero Cents ($" at bounding box center [725, 266] width 95 height 9
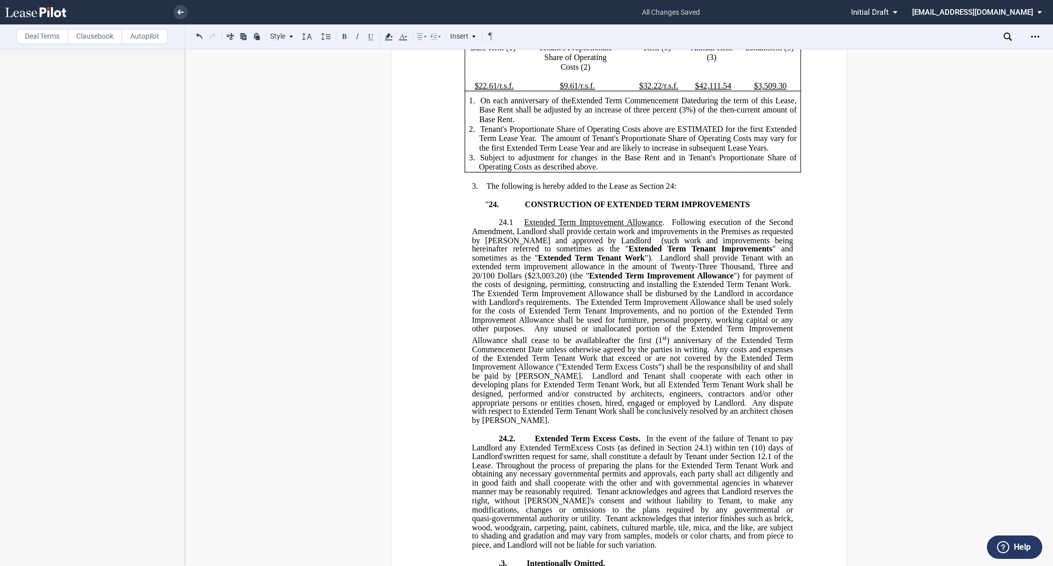
click at [678, 306] on span "The Extended Term Improvement Allowance shall be disbursed by the Landlord in a…" at bounding box center [633, 297] width 323 height 18
click at [575, 307] on span at bounding box center [573, 302] width 5 height 9
click at [741, 344] on span "Any unused or unallocated portion of the Extended Term Improvement Allowance sh…" at bounding box center [633, 334] width 323 height 20
drag, startPoint x: 740, startPoint y: 393, endPoint x: 512, endPoint y: 399, distance: 228.0
click at [512, 380] on span "Any costs and expenses of the Extended Term Tenant Work that exceed or are not …" at bounding box center [633, 362] width 323 height 36
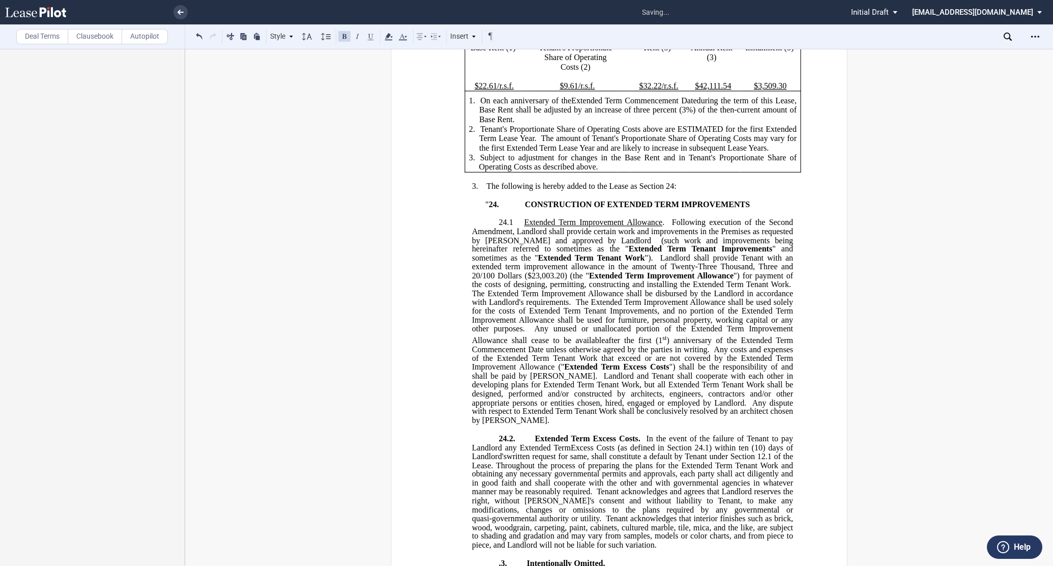
click at [730, 380] on span "Any costs and expenses of the Extended Term Tenant Work that exceed or are not …" at bounding box center [633, 362] width 323 height 36
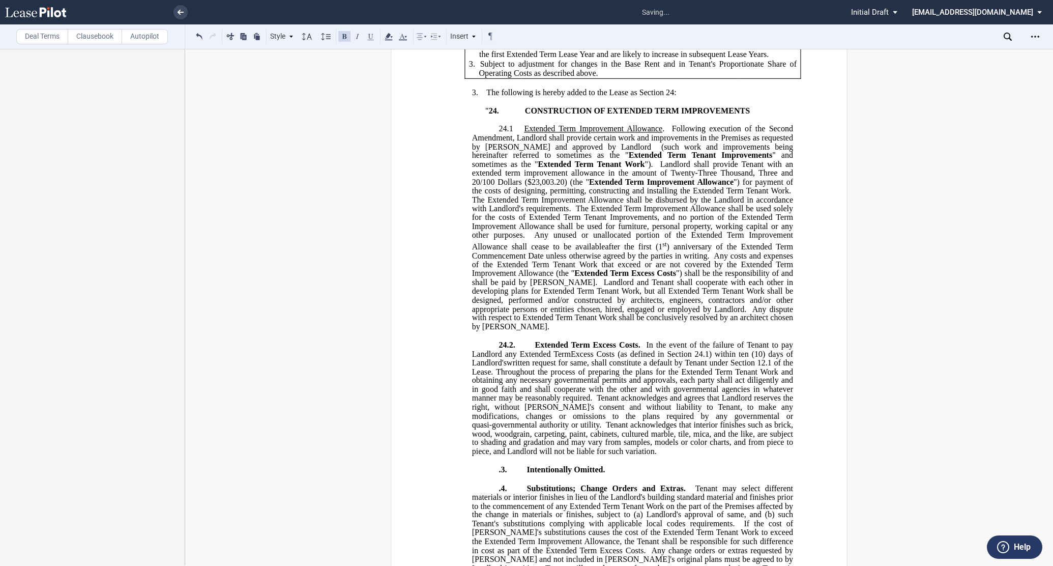
scroll to position [509, 0]
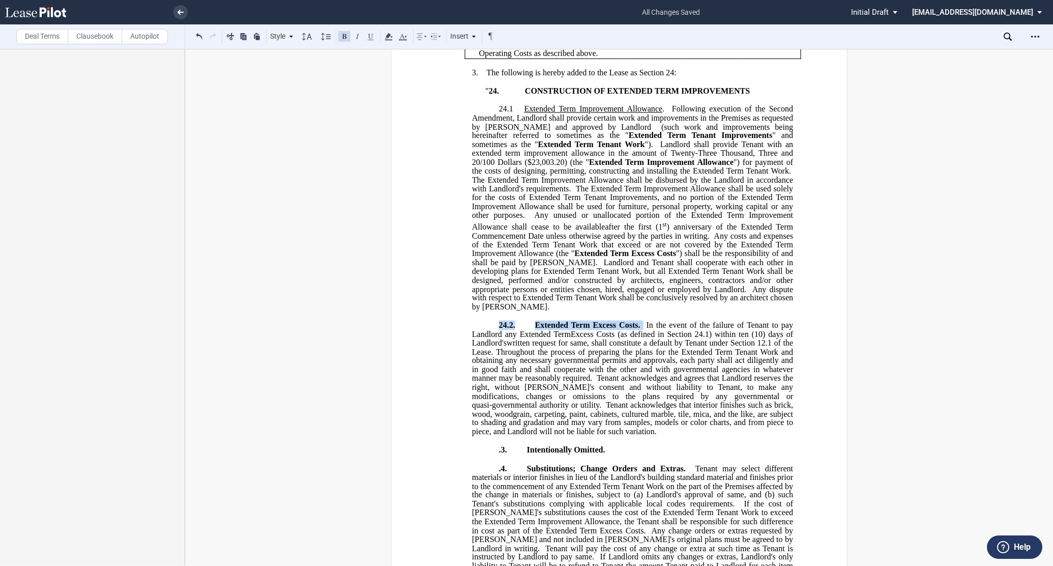
drag, startPoint x: 496, startPoint y: 350, endPoint x: 640, endPoint y: 351, distance: 143.4
click at [640, 351] on span "24.2. Extended Term Excess Costs. In the event of the failure of Tenant to pay …" at bounding box center [633, 377] width 323 height 115
click at [509, 330] on span "24.2." at bounding box center [506, 324] width 16 height 9
drag, startPoint x: 495, startPoint y: 347, endPoint x: 639, endPoint y: 347, distance: 143.4
click at [639, 347] on p "24.2. Extended Term Excess Costs. In the event of the failure of Tenant to pay …" at bounding box center [632, 378] width 321 height 116
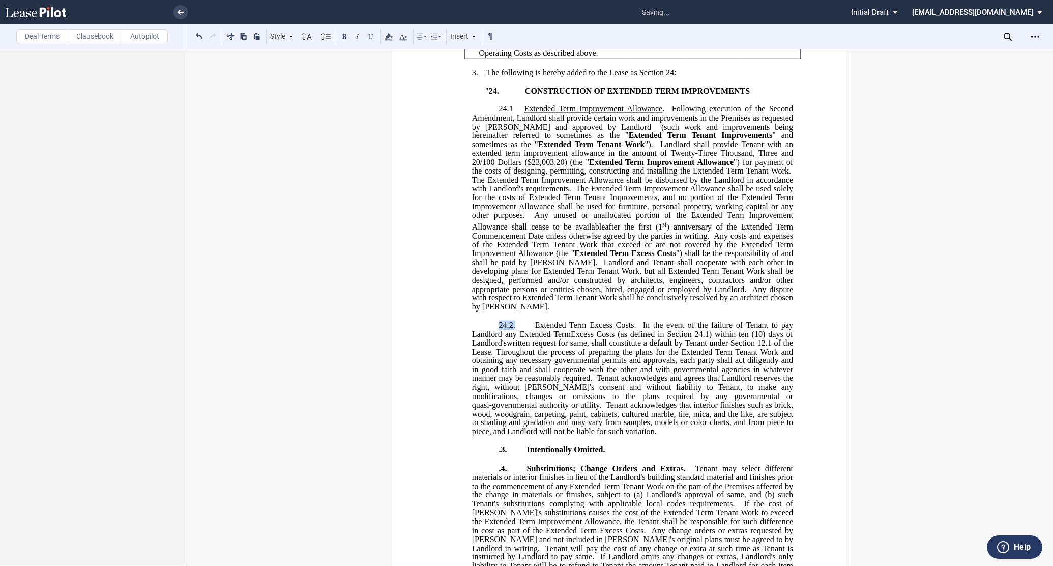
click at [517, 329] on span at bounding box center [525, 324] width 19 height 9
click at [511, 330] on span "24.2." at bounding box center [506, 324] width 16 height 9
drag, startPoint x: 532, startPoint y: 349, endPoint x: 629, endPoint y: 349, distance: 97.2
click at [629, 330] on span "Extended Term Excess Costs." at bounding box center [584, 324] width 102 height 9
click at [639, 338] on span "In the event of the failure of Tenant to pay Landlord any Extended Term" at bounding box center [633, 329] width 323 height 18
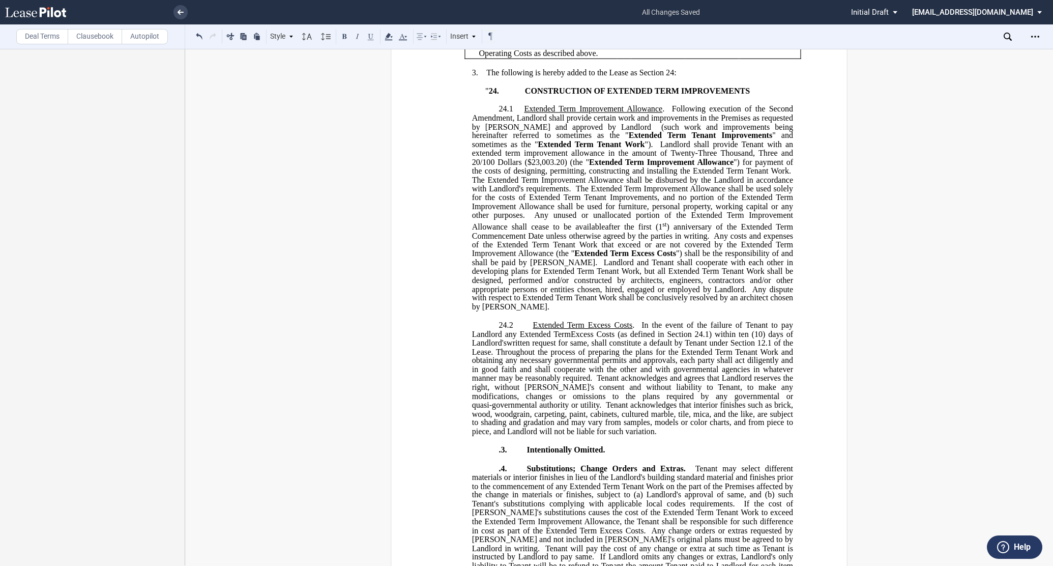
click at [634, 330] on span at bounding box center [636, 324] width 4 height 9
click at [492, 356] on span "written request for same, shall constitute a default by Tenant under Section 12…" at bounding box center [633, 347] width 323 height 18
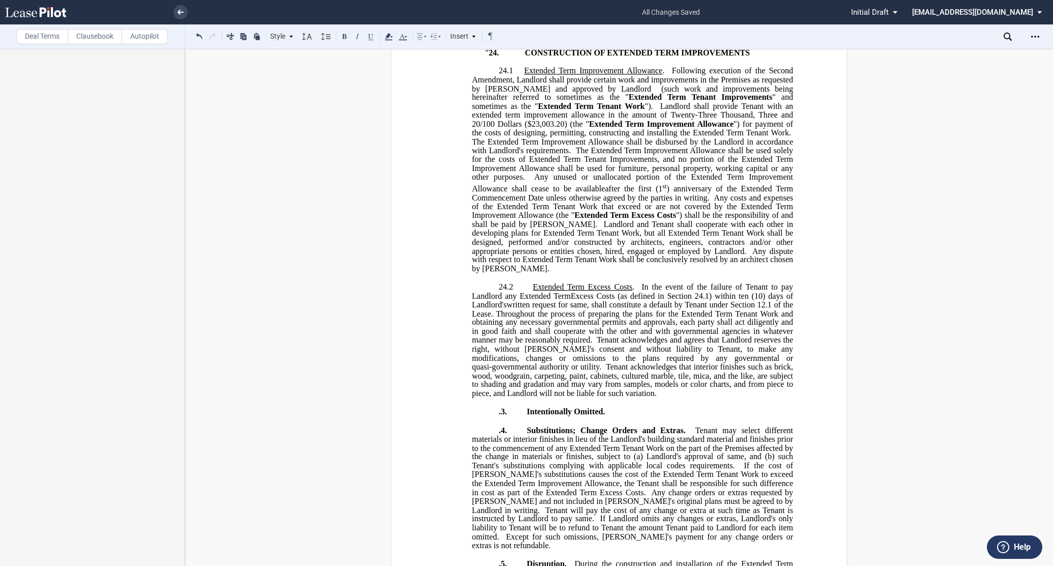
scroll to position [565, 0]
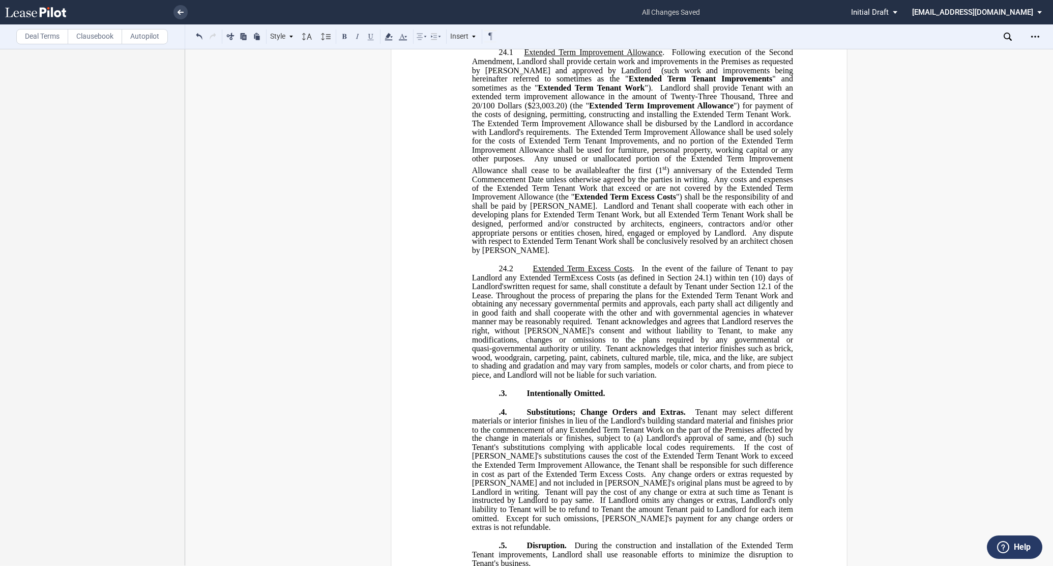
click at [498, 398] on span ".3." at bounding box center [502, 393] width 8 height 9
drag, startPoint x: 498, startPoint y: 420, endPoint x: 617, endPoint y: 415, distance: 118.6
click at [617, 398] on p "24.3. Intentionally Omitted." at bounding box center [632, 394] width 321 height 10
click at [539, 398] on span "Intentionally Omitted." at bounding box center [571, 393] width 73 height 9
drag, startPoint x: 532, startPoint y: 418, endPoint x: 602, endPoint y: 416, distance: 70.2
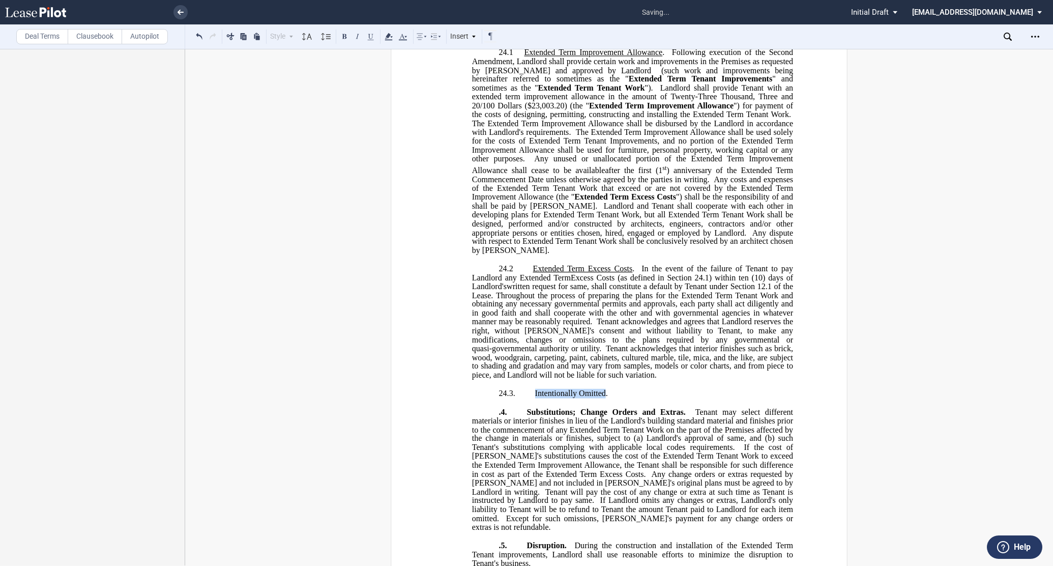
click at [602, 398] on span "Intentionally Omitted." at bounding box center [571, 393] width 73 height 9
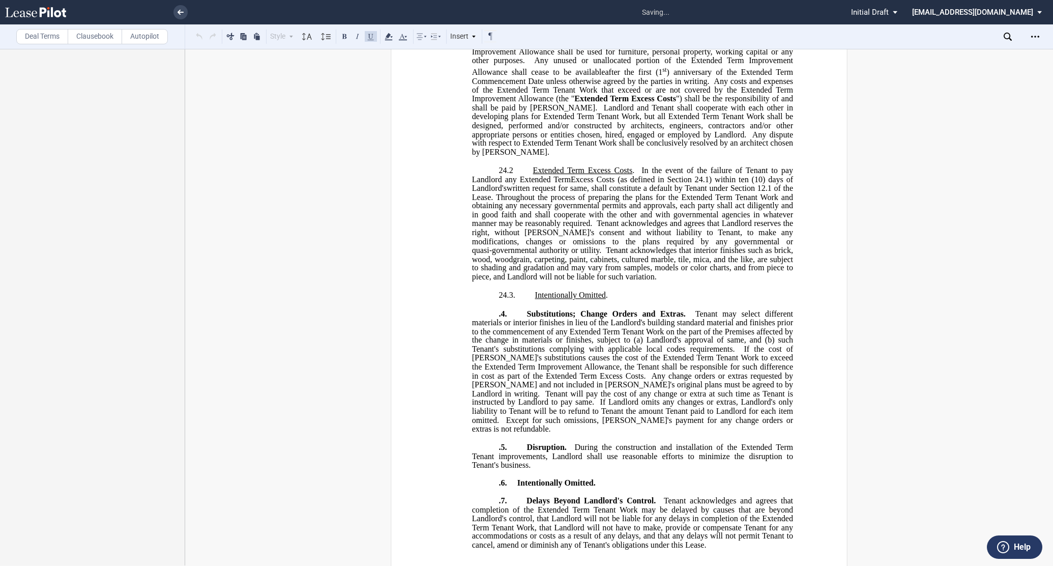
scroll to position [678, 0]
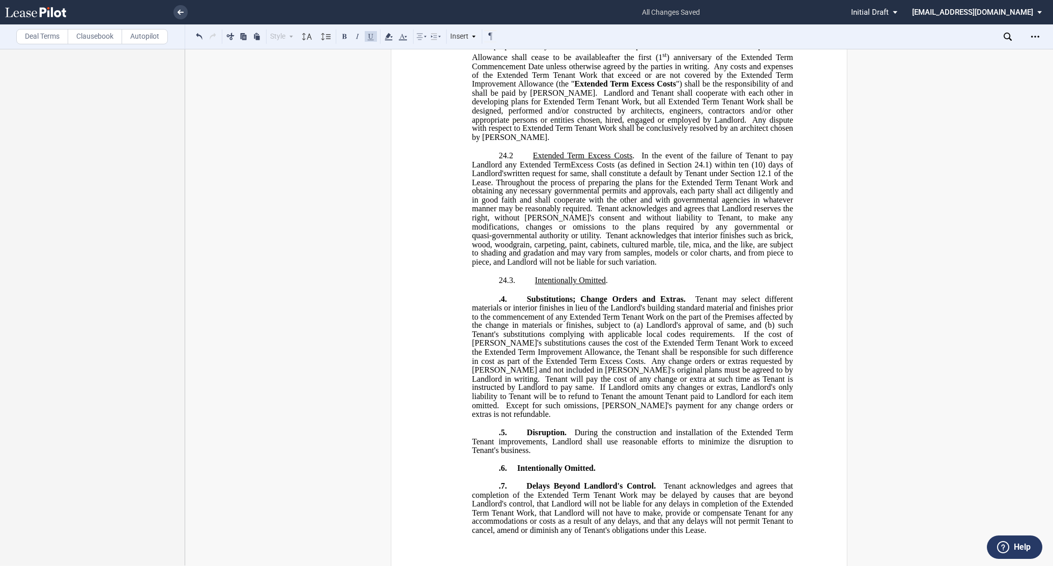
click at [492, 323] on p ".4. Substitutions; Change Orders and Extras. Tenant may select different materi…" at bounding box center [632, 356] width 321 height 125
drag, startPoint x: 495, startPoint y: 324, endPoint x: 690, endPoint y: 322, distance: 194.8
click at [690, 322] on p "24.4. Substitutions; Change Orders and Extras. Tenant may select different mate…" at bounding box center [632, 356] width 321 height 125
drag, startPoint x: 495, startPoint y: 322, endPoint x: 669, endPoint y: 323, distance: 174.0
click at [669, 323] on p "24.4. Substitutions; Change Orders and Extras. Tenant may select different mate…" at bounding box center [632, 356] width 321 height 125
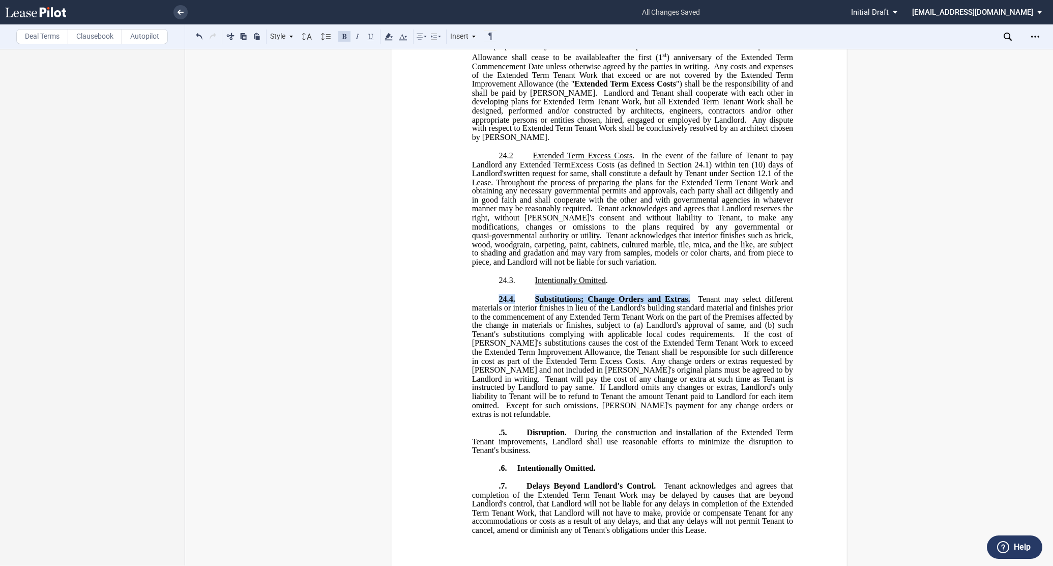
drag, startPoint x: 688, startPoint y: 322, endPoint x: 492, endPoint y: 321, distance: 195.3
click at [492, 321] on p "24.4. Substitutions; Change Orders and Extras. Tenant may select different mate…" at bounding box center [632, 356] width 321 height 125
click at [540, 303] on span "Substitutions; Change Orders and Extras." at bounding box center [609, 298] width 149 height 9
drag, startPoint x: 531, startPoint y: 324, endPoint x: 596, endPoint y: 325, distance: 64.6
click at [596, 325] on span "24.4. Substitutions; Change Orders and Extras. Tenant may select different mate…" at bounding box center [633, 356] width 323 height 124
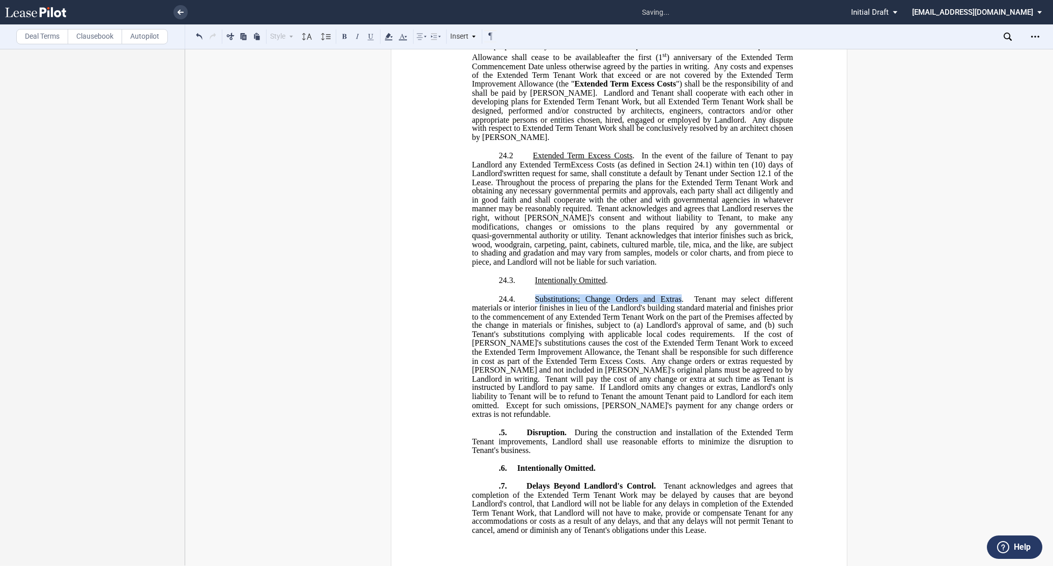
drag, startPoint x: 534, startPoint y: 322, endPoint x: 678, endPoint y: 324, distance: 143.4
click at [678, 303] on span "Substitutions; Change Orders and Extras." at bounding box center [609, 298] width 149 height 9
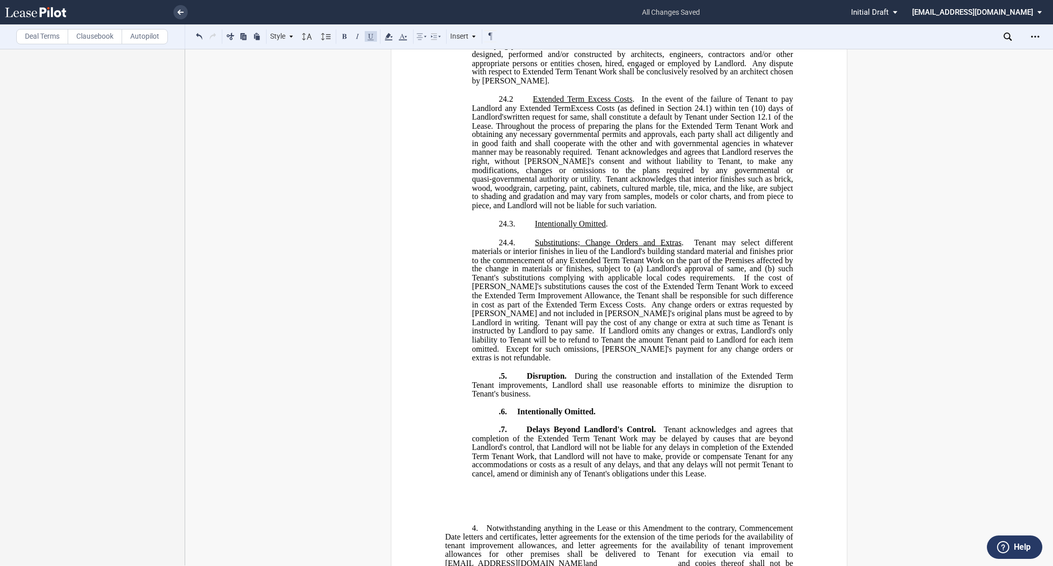
click at [498, 380] on span ".5." at bounding box center [502, 375] width 8 height 9
click at [511, 255] on ins "" 24 . CONSTRUCTION OF EXTENDED TERM IMPROVEMENTS 24.1 Extended Term Improvemen…" at bounding box center [619, 188] width 348 height 654
click at [492, 391] on p ".5. Disruption. During the construction and installation of the Extended Term T…" at bounding box center [632, 384] width 321 height 27
drag, startPoint x: 493, startPoint y: 394, endPoint x: 570, endPoint y: 389, distance: 76.5
click at [570, 389] on p "24.5 Disruption. During the construction and installation of the Extended Term …" at bounding box center [632, 384] width 321 height 27
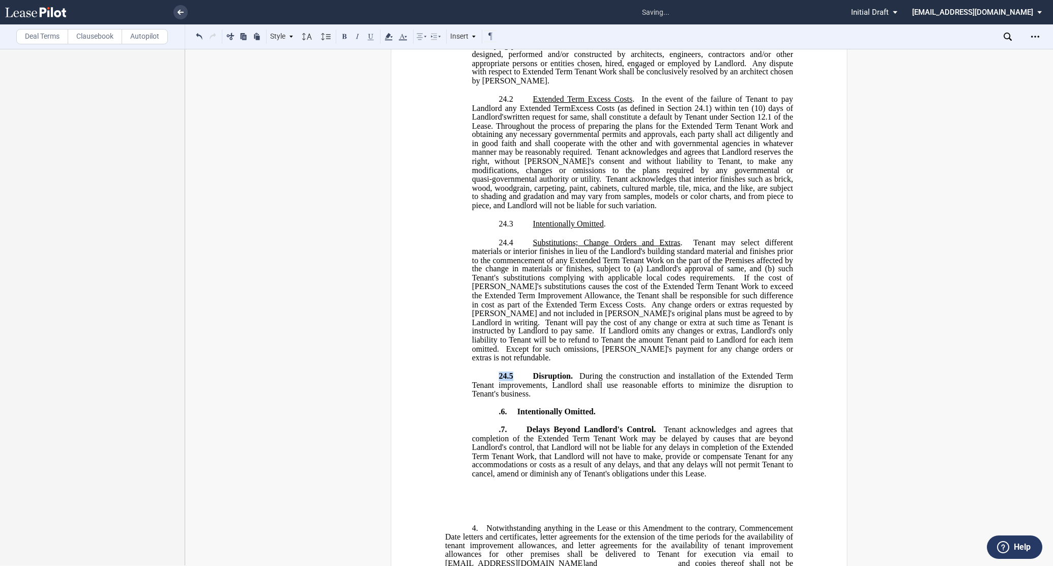
click at [544, 380] on span "Disruption. ﻿" at bounding box center [553, 375] width 40 height 9
drag, startPoint x: 499, startPoint y: 392, endPoint x: 570, endPoint y: 390, distance: 70.7
click at [570, 390] on span "24.5 Disruption. During the construction and installation of the Extended Term …" at bounding box center [633, 384] width 323 height 26
click at [570, 380] on span "Disruption." at bounding box center [553, 375] width 40 height 9
drag, startPoint x: 574, startPoint y: 390, endPoint x: 493, endPoint y: 392, distance: 80.4
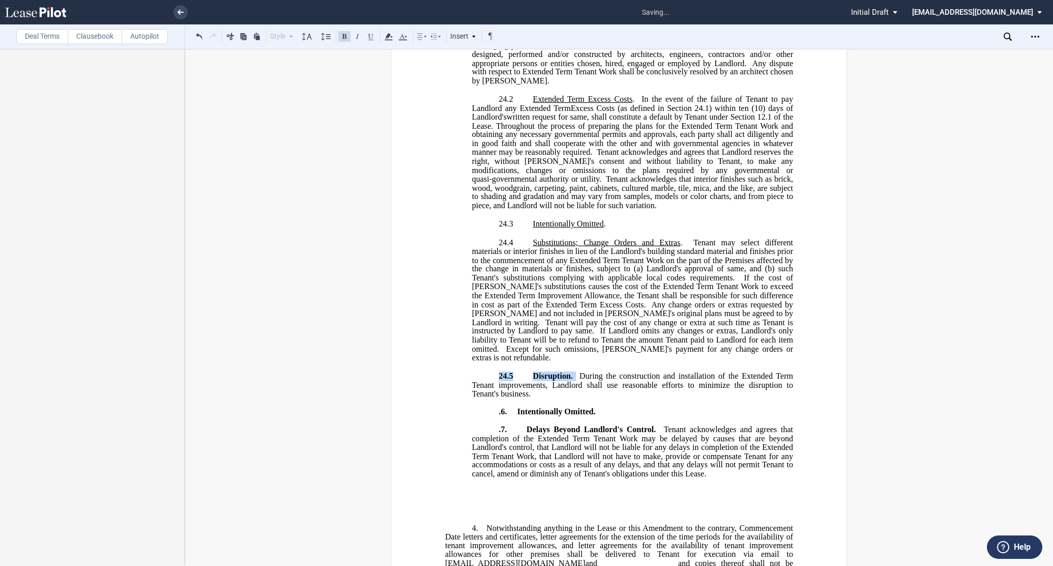
click at [493, 392] on p "24.5 Disruption. During the construction and installation of the Extended Term …" at bounding box center [632, 384] width 321 height 27
drag, startPoint x: 495, startPoint y: 390, endPoint x: 572, endPoint y: 393, distance: 76.8
click at [572, 393] on p "24.5 Disruption. During the construction and installation of the Extended Term …" at bounding box center [632, 384] width 321 height 27
click at [543, 380] on span "Disruption." at bounding box center [551, 375] width 37 height 9
drag, startPoint x: 531, startPoint y: 391, endPoint x: 565, endPoint y: 390, distance: 34.1
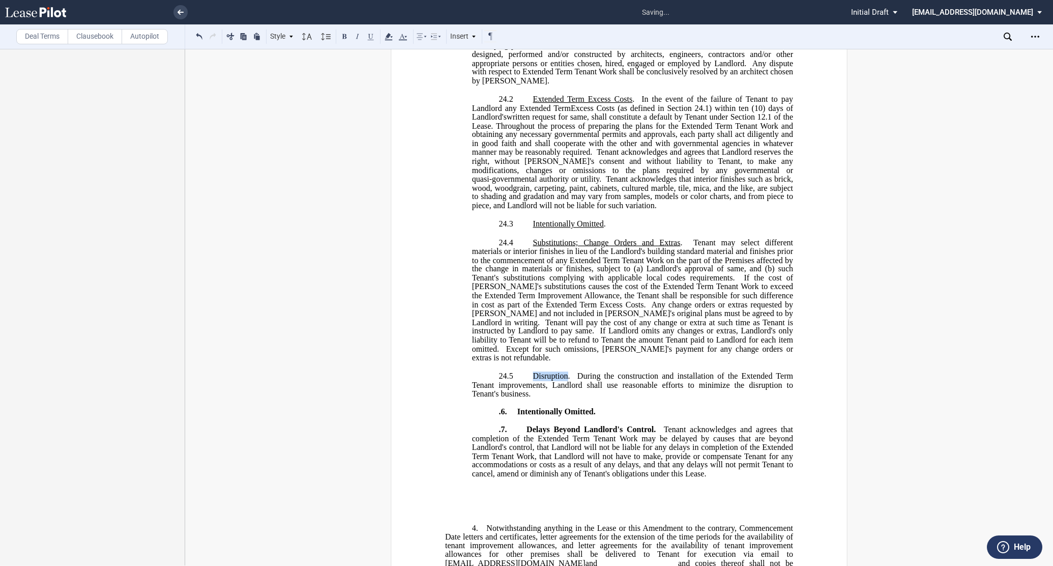
click at [565, 380] on span "Disruption." at bounding box center [551, 375] width 37 height 9
click at [494, 416] on p ".6. Intentionally Omitted." at bounding box center [632, 411] width 321 height 9
click at [494, 443] on p ".7. Delays Beyond Landlord's Control. Tenant acknowledges and agrees that compl…" at bounding box center [632, 451] width 321 height 53
click at [515, 434] on span at bounding box center [523, 429] width 17 height 9
drag, startPoint x: 495, startPoint y: 446, endPoint x: 660, endPoint y: 441, distance: 164.9
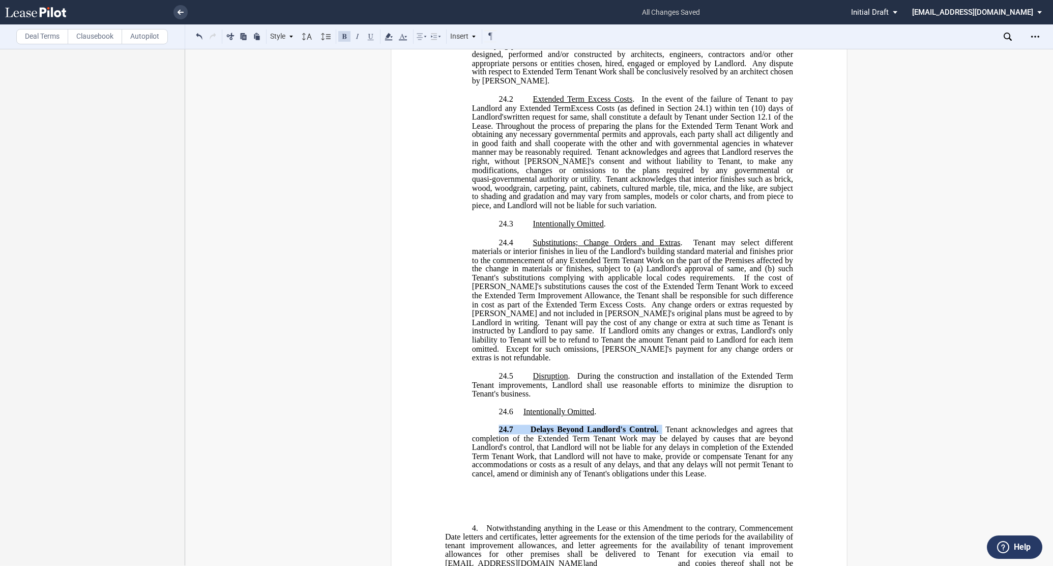
click at [660, 441] on p "24.7 Delays Beyond Landlord's Control. Tenant acknowledges and agrees that comp…" at bounding box center [632, 451] width 321 height 53
click at [619, 434] on span "Delays Beyond Landlord's Control." at bounding box center [594, 429] width 122 height 9
drag, startPoint x: 531, startPoint y: 444, endPoint x: 652, endPoint y: 441, distance: 121.1
click at [652, 434] on span "Delays Beyond Landlord's Control." at bounding box center [594, 429] width 122 height 9
click at [714, 479] on p "24.7 Delays Beyond Landlord's Control . Tenant acknowledges and agrees that com…" at bounding box center [632, 451] width 321 height 53
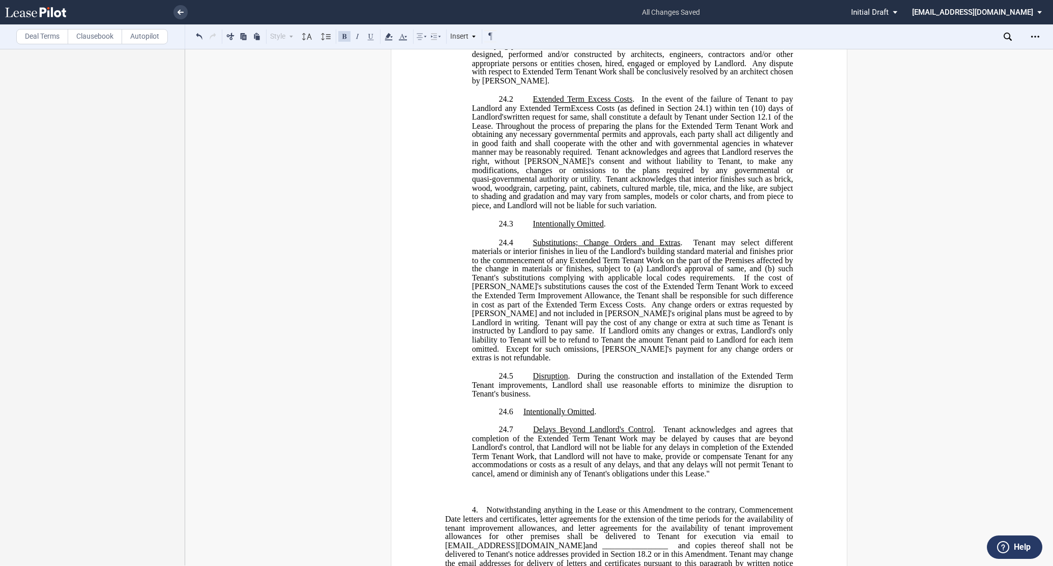
click at [497, 496] on p "﻿" at bounding box center [619, 491] width 348 height 9
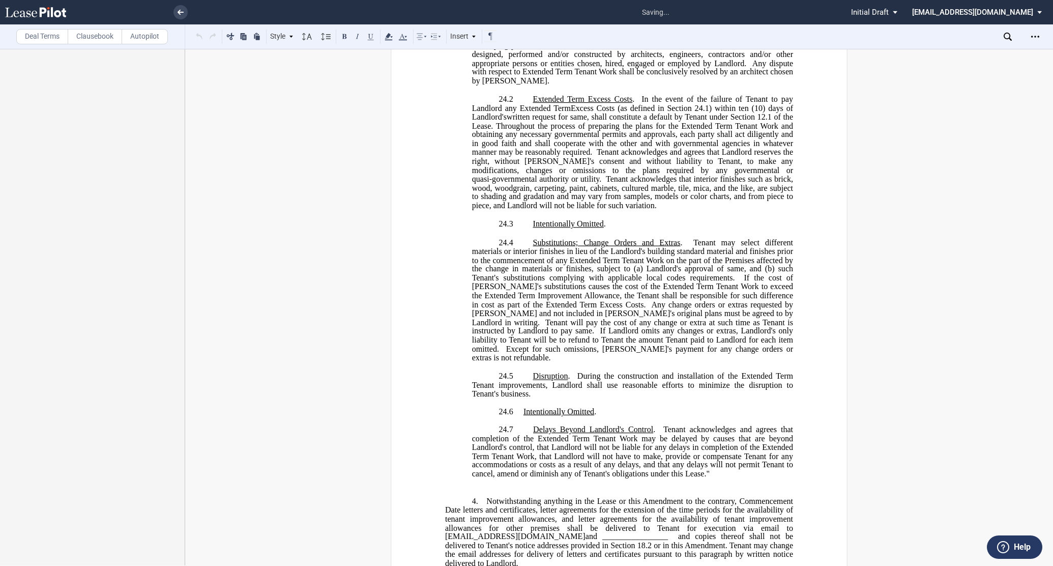
click at [506, 499] on div "!!SET_LEVEL_0!! !!LEASE_LEVEL_1!! 3. ﻿ The following is hereby added to the Lea…" at bounding box center [619, 240] width 348 height 797
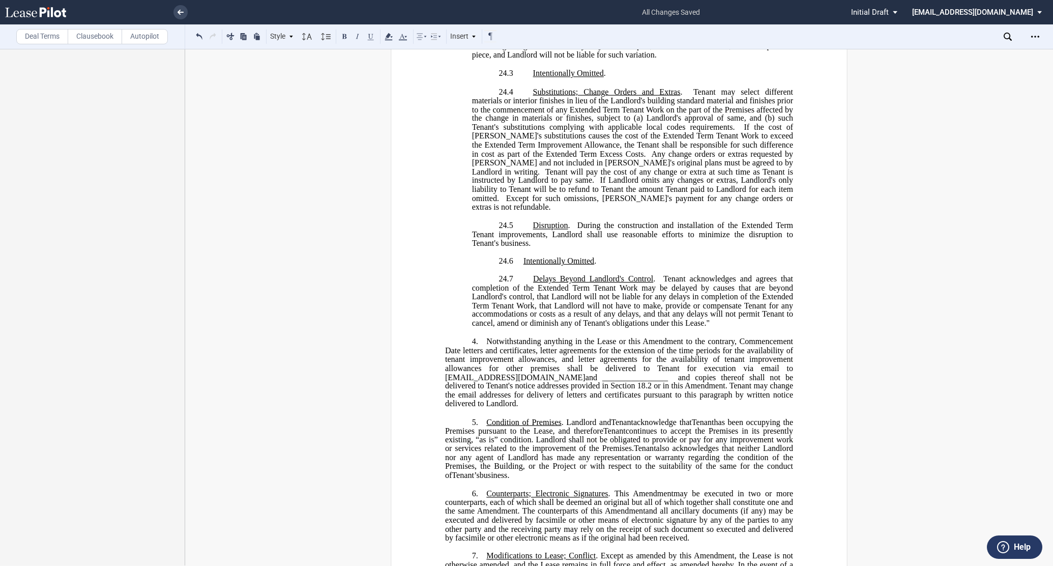
scroll to position [904, 0]
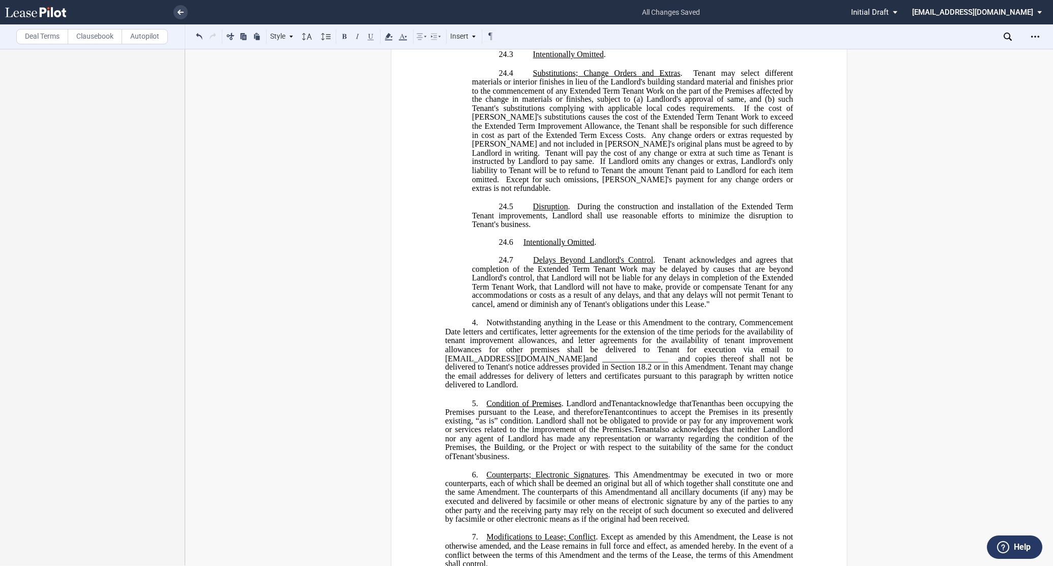
click at [485, 340] on span "Notwithstanding anything in the Lease or this Amendment to the contrary, Commen…" at bounding box center [620, 331] width 350 height 26
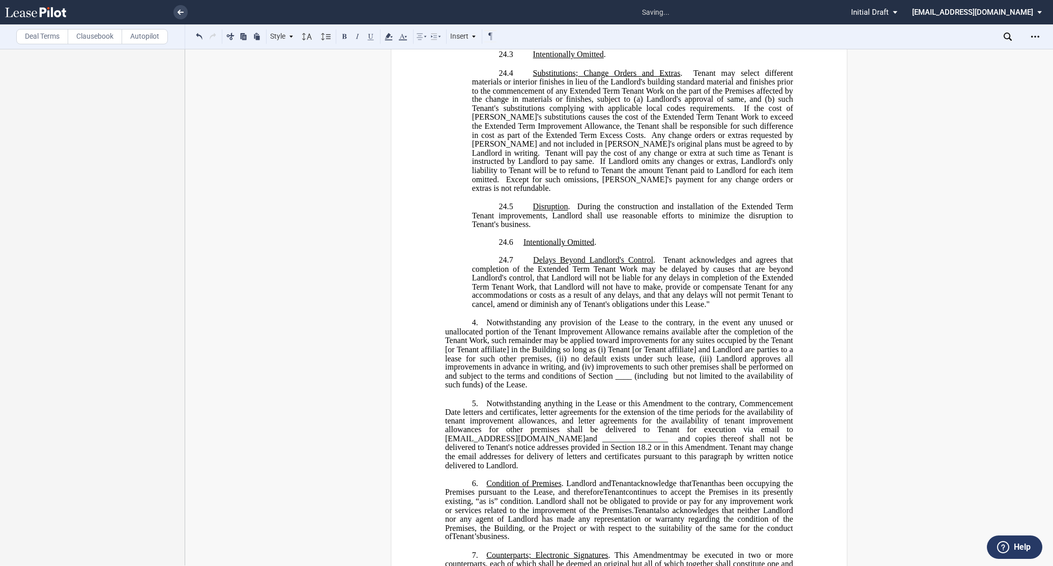
click at [484, 418] on span "Notwithstanding anything in the Lease or this Amendment to the contrary, Commen…" at bounding box center [620, 411] width 350 height 26
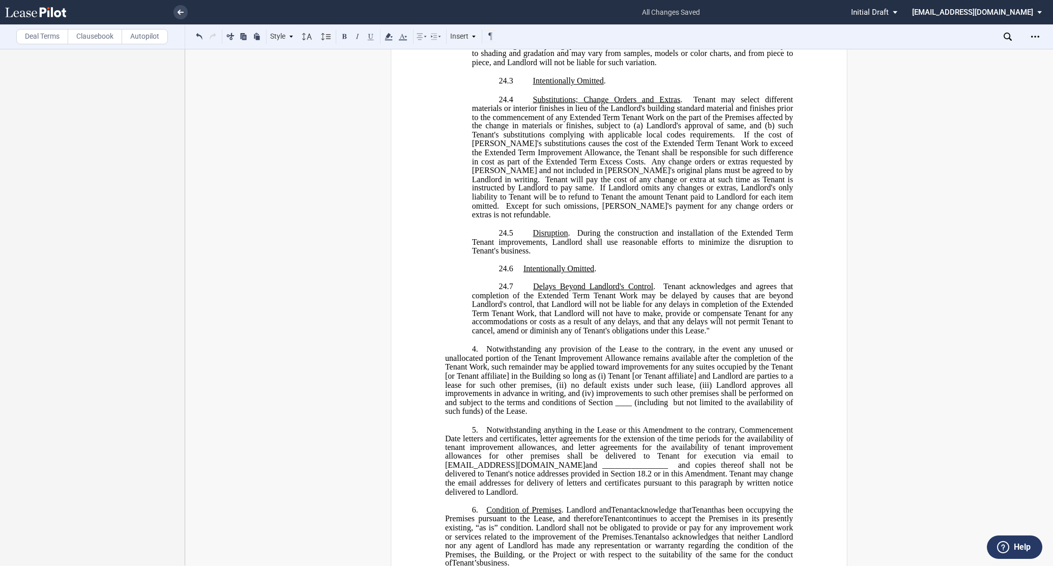
scroll to position [1017, 0]
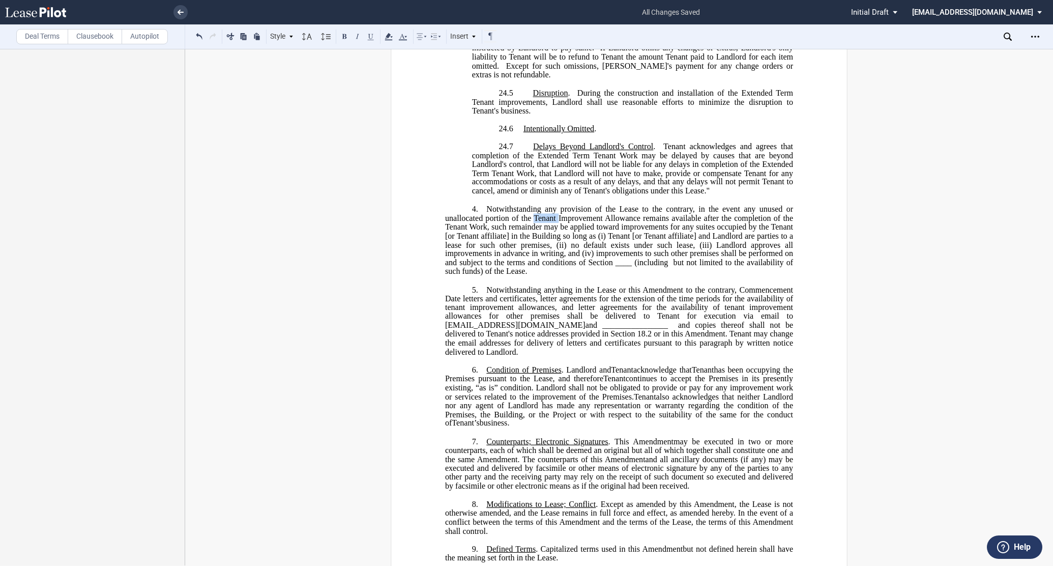
drag, startPoint x: 532, startPoint y: 232, endPoint x: 557, endPoint y: 232, distance: 25.4
click at [557, 232] on span "Notwithstanding any provision of the Lease to the contrary, in the event any un…" at bounding box center [620, 239] width 350 height 71
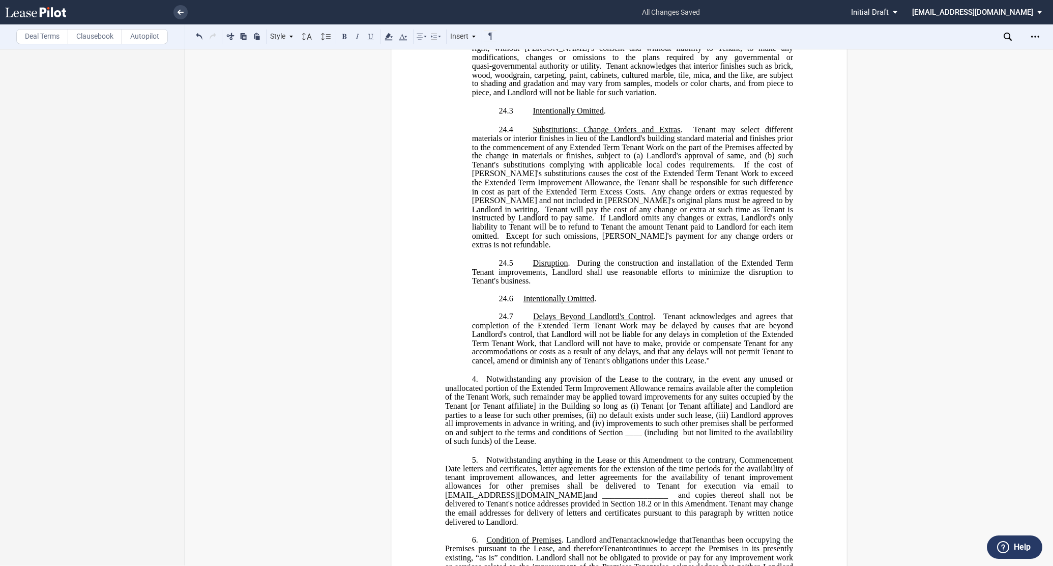
scroll to position [960, 0]
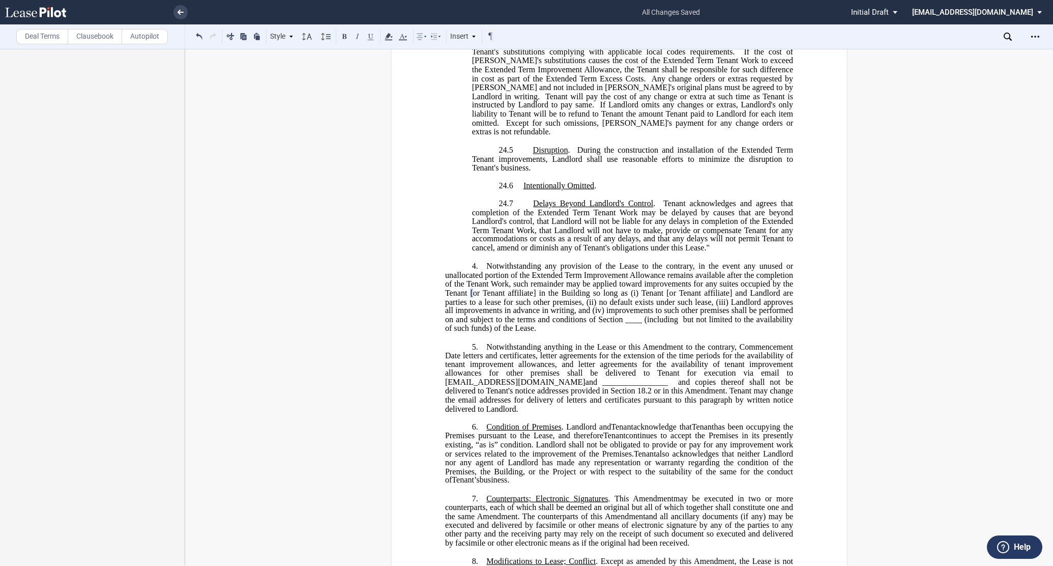
click at [525, 307] on span "Notwithstanding any provision of the Lease to the contrary, in the event any un…" at bounding box center [620, 296] width 350 height 71
click at [586, 308] on span "Notwithstanding any provision of the Lease to the contrary, in the event any un…" at bounding box center [620, 296] width 350 height 71
click at [445, 319] on span "Notwithstanding any provision of the Lease to the contrary, in the event any un…" at bounding box center [620, 296] width 350 height 71
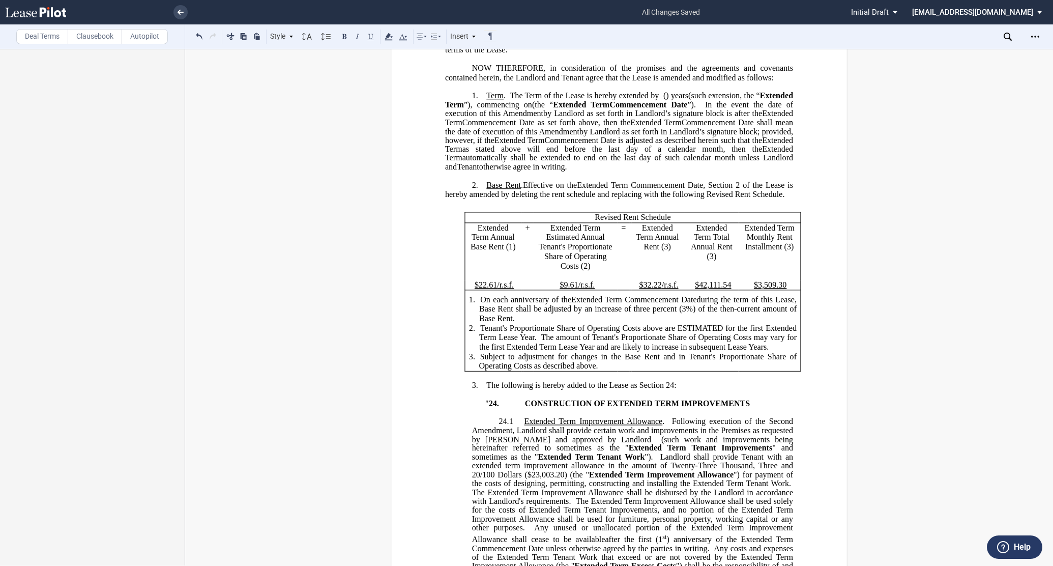
scroll to position [0, 0]
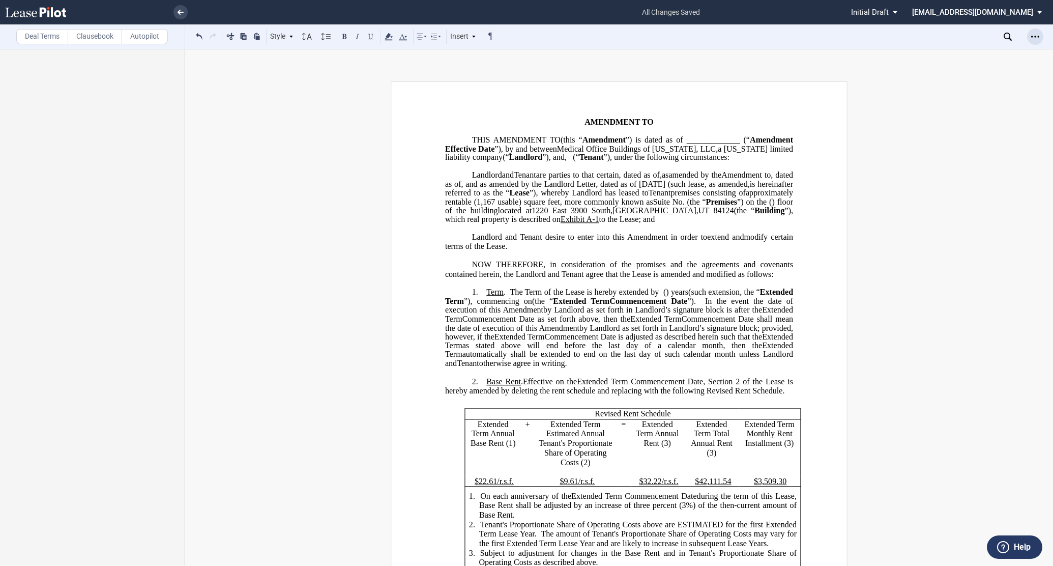
click at [1040, 30] on div "Open Lease options menu" at bounding box center [1035, 36] width 16 height 16
click at [924, 52] on div "Download" at bounding box center [976, 54] width 124 height 9
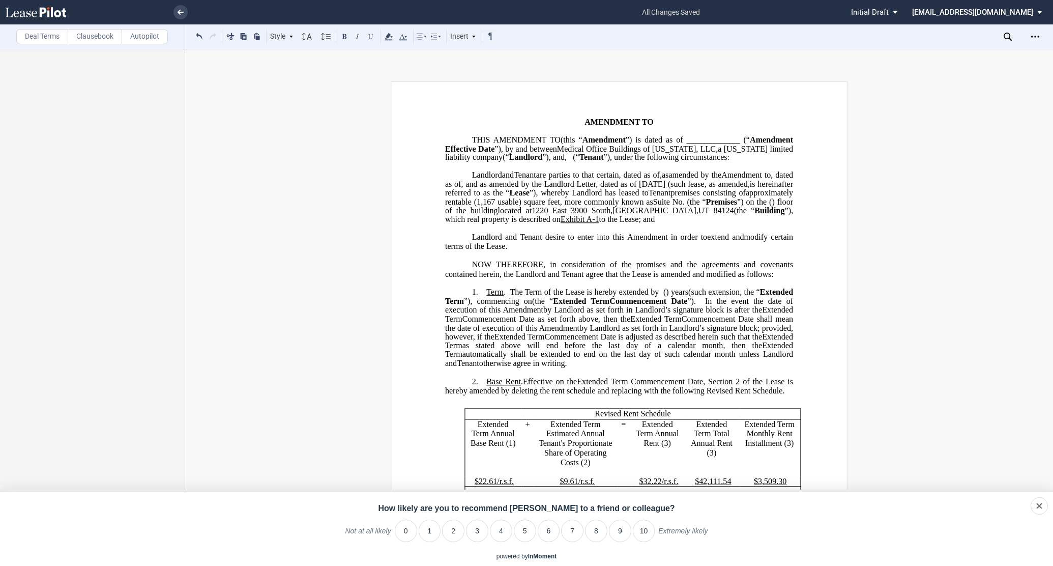
drag, startPoint x: 1036, startPoint y: 504, endPoint x: 856, endPoint y: 455, distance: 186.7
click at [1036, 504] on div "dismiss" at bounding box center [1026, 506] width 24 height 10
